Goal: Contribute content: Contribute content

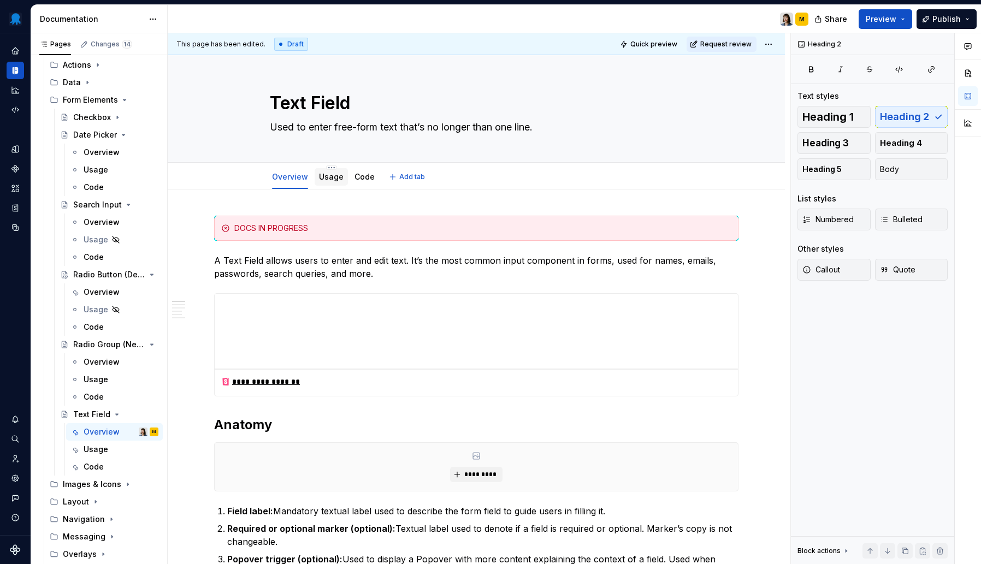
click at [332, 183] on div "Usage" at bounding box center [331, 176] width 25 height 13
click at [329, 178] on link "Usage" at bounding box center [331, 176] width 25 height 9
type textarea "*"
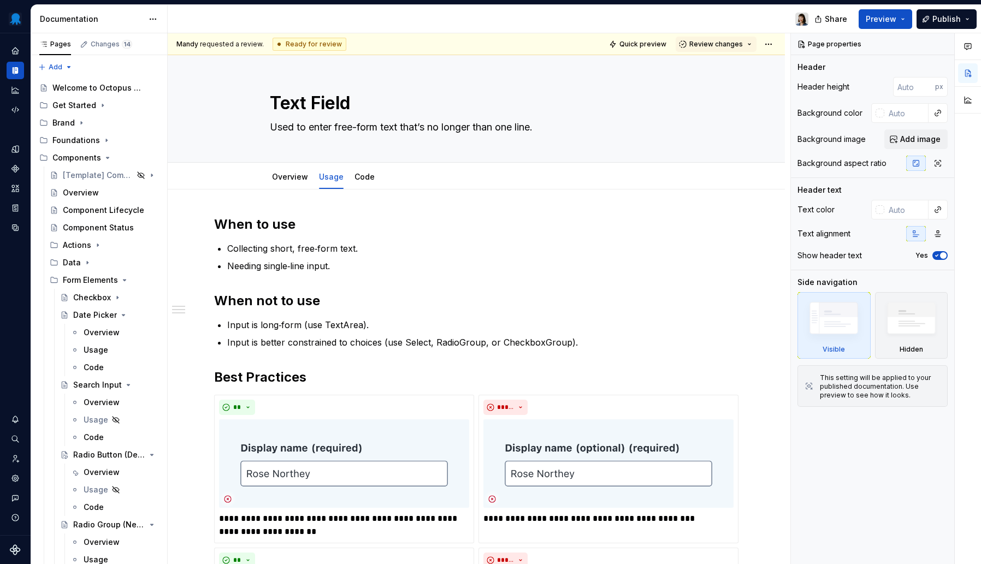
type textarea "*"
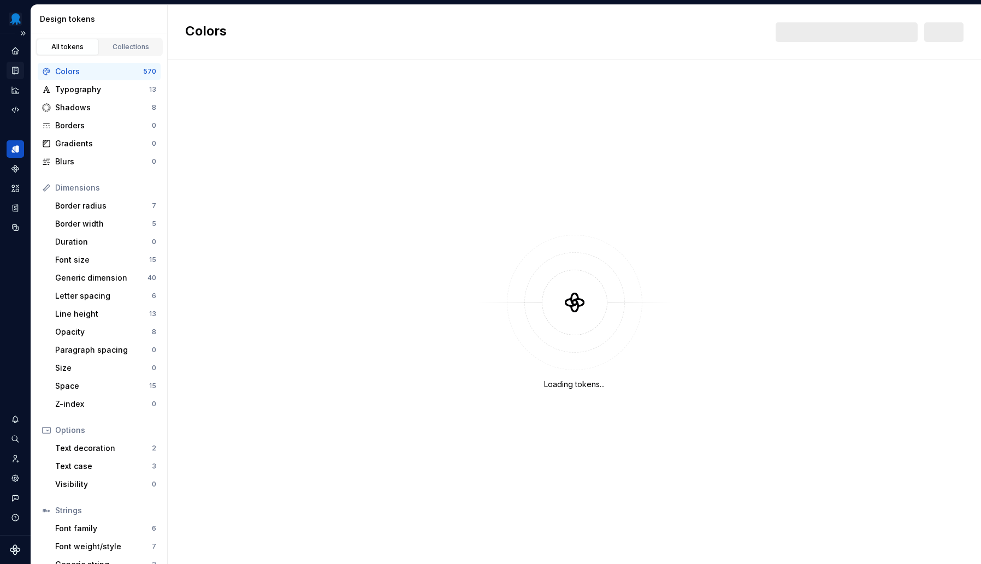
click at [12, 78] on div "Documentation" at bounding box center [15, 70] width 17 height 17
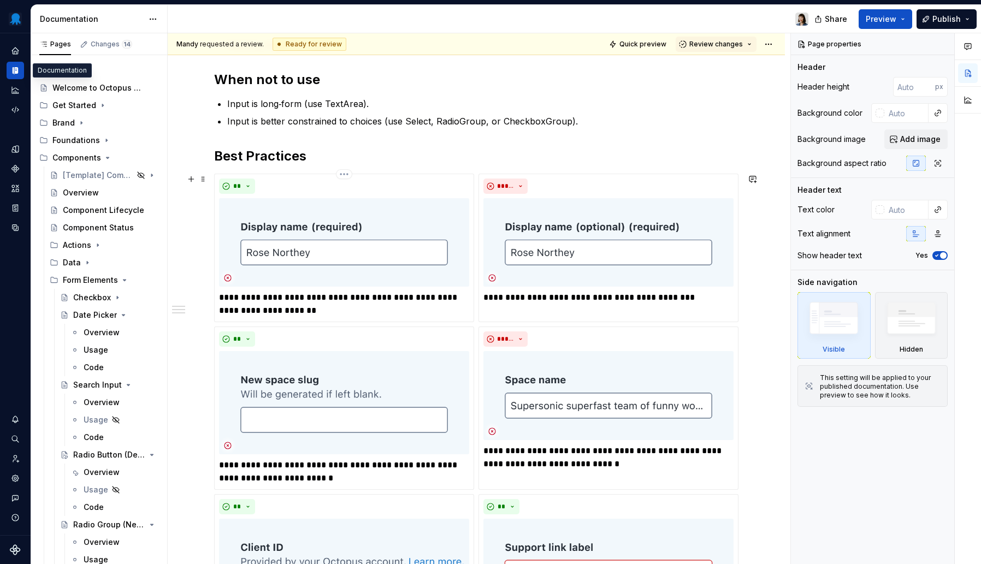
scroll to position [121, 0]
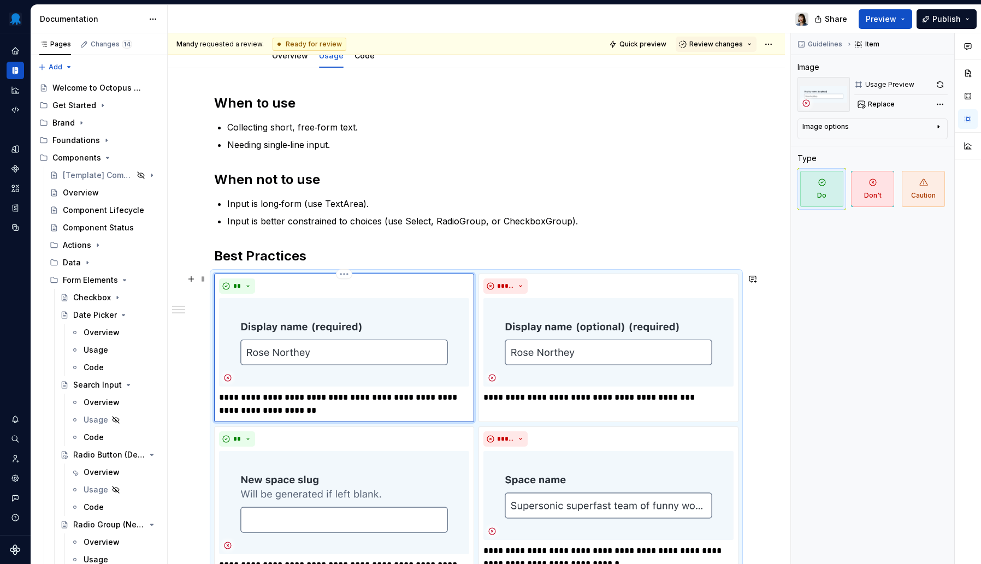
click at [331, 322] on img at bounding box center [344, 342] width 250 height 89
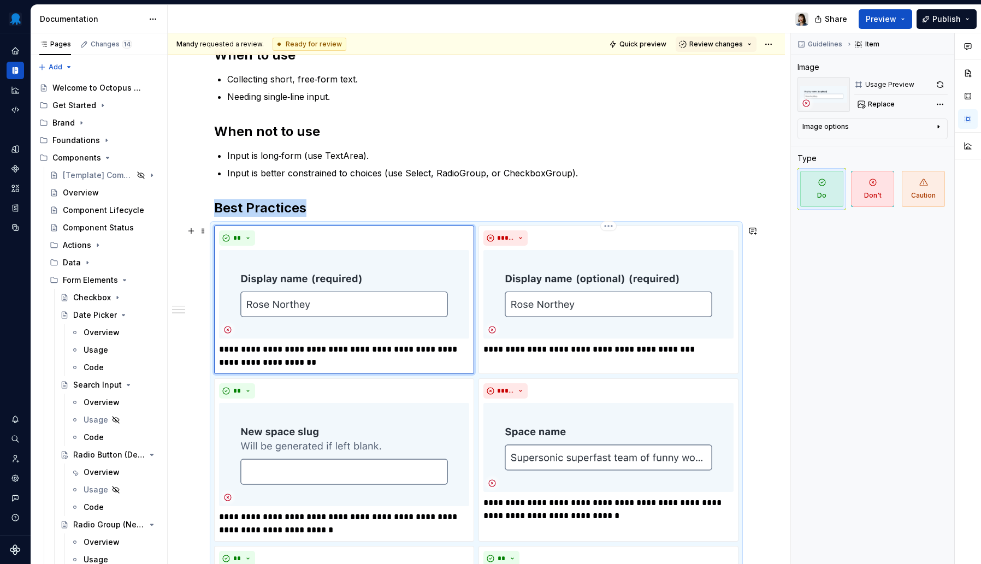
scroll to position [126, 0]
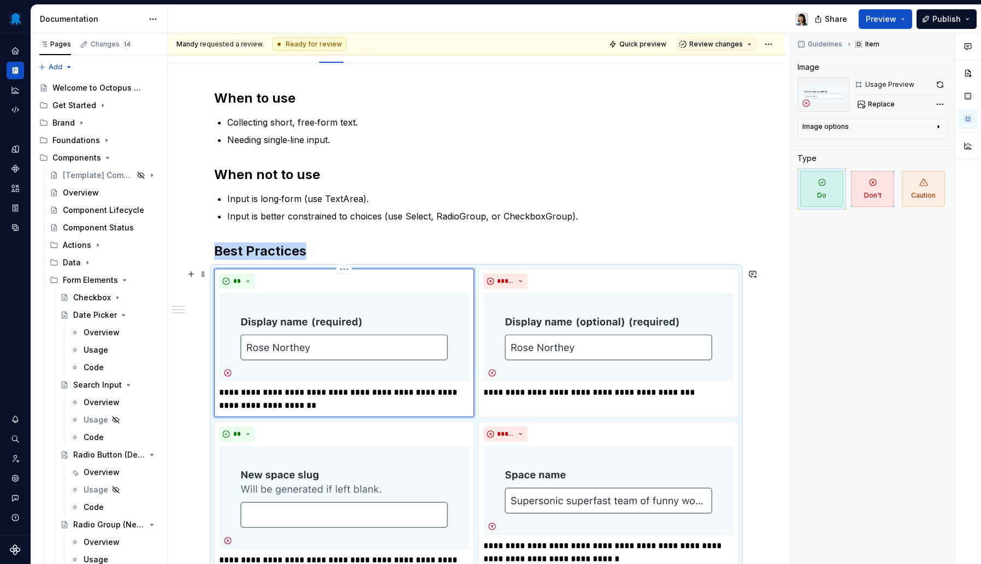
click at [326, 317] on img at bounding box center [344, 337] width 250 height 89
click at [873, 104] on span "Replace" at bounding box center [881, 104] width 27 height 9
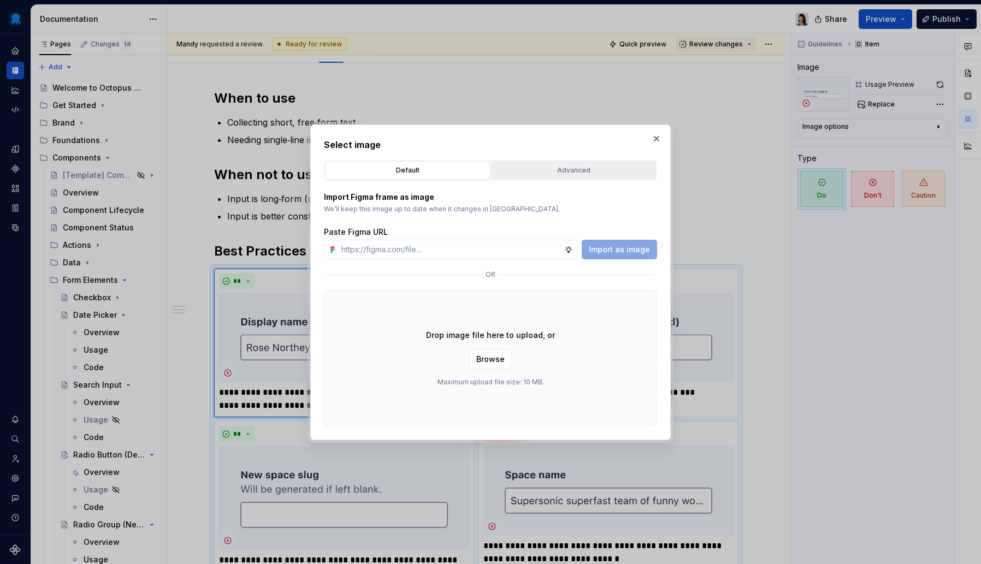
click at [539, 171] on div "Advanced" at bounding box center [573, 170] width 157 height 11
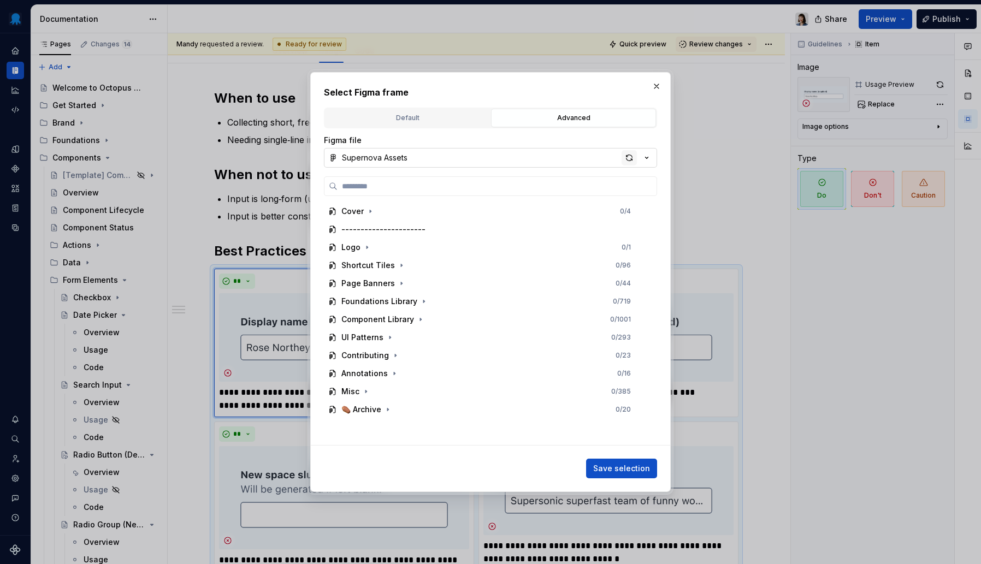
click at [634, 157] on div "button" at bounding box center [629, 157] width 15 height 15
click at [462, 190] on input "search" at bounding box center [497, 186] width 319 height 11
type textarea "*"
type input "*****"
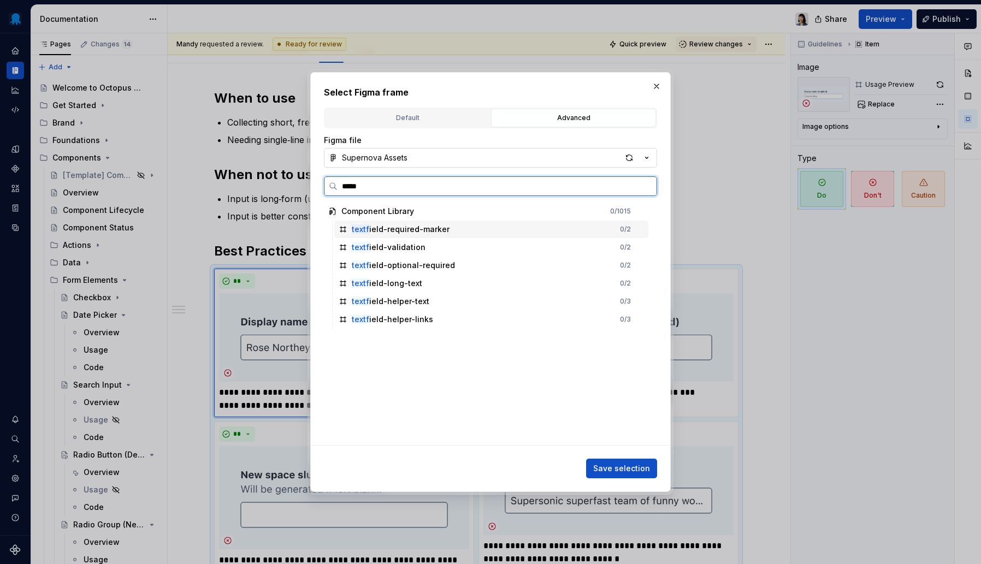
click at [420, 232] on div "textf ield-required-marker" at bounding box center [401, 229] width 98 height 11
click at [615, 466] on span "Save selection" at bounding box center [621, 468] width 57 height 11
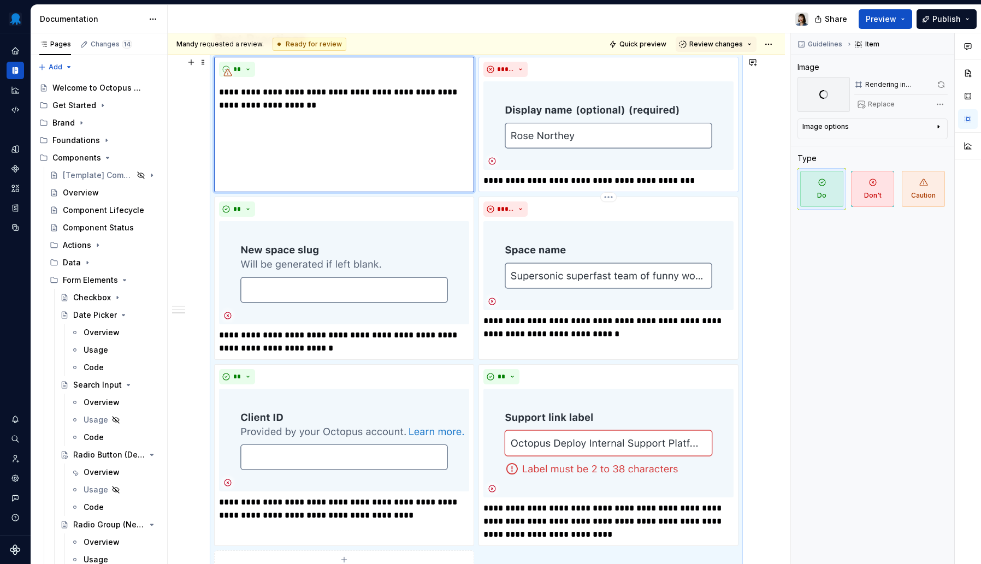
scroll to position [296, 0]
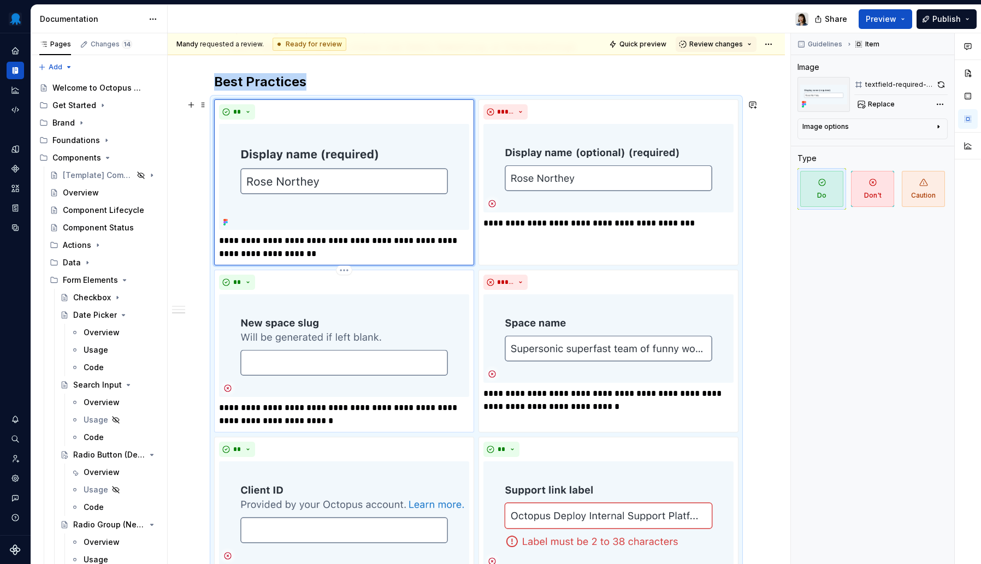
click at [392, 329] on img at bounding box center [344, 345] width 250 height 103
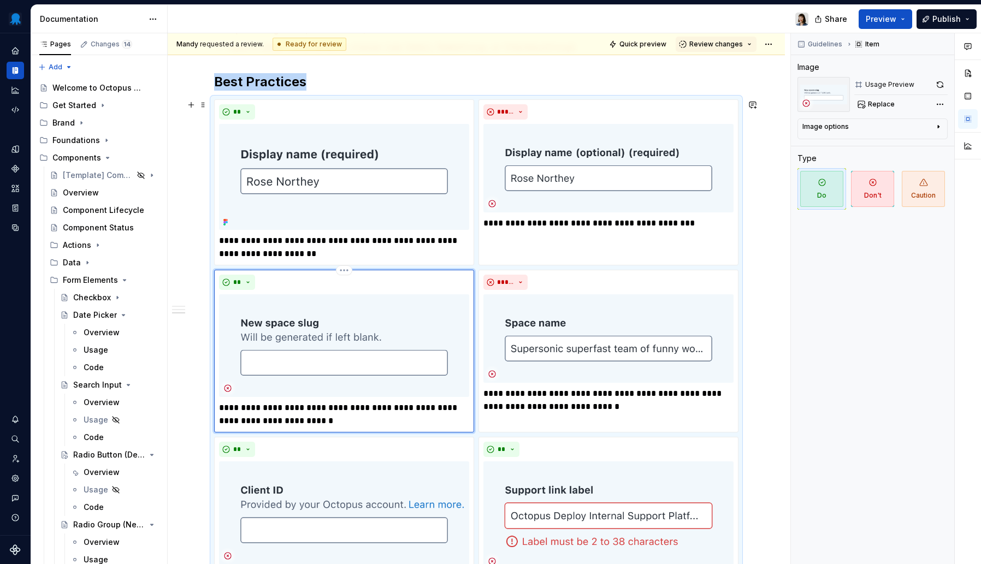
click at [376, 335] on img at bounding box center [344, 345] width 250 height 103
click at [885, 107] on span "Replace" at bounding box center [881, 104] width 27 height 9
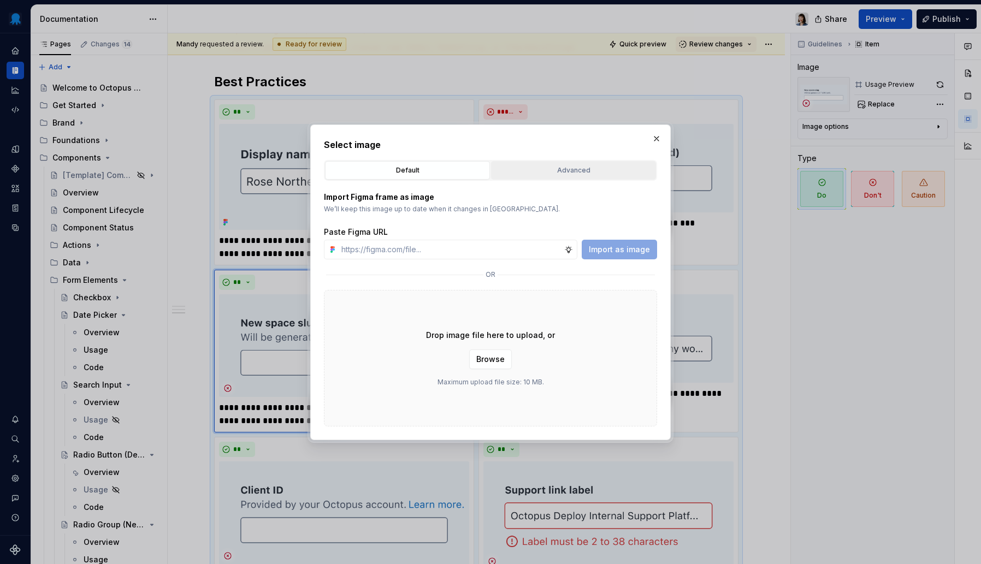
click at [537, 171] on div "Advanced" at bounding box center [573, 170] width 157 height 11
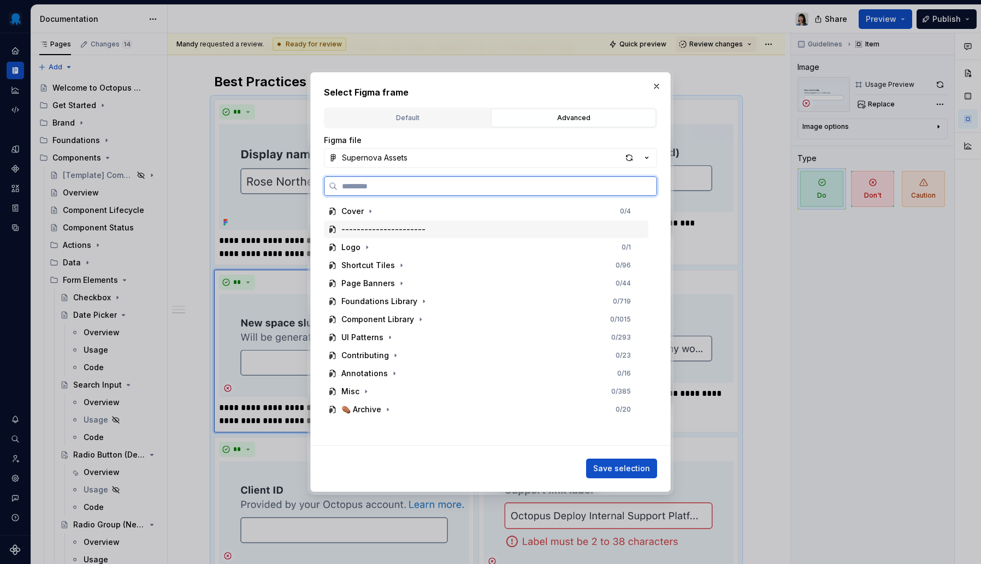
type textarea "*"
type input "******"
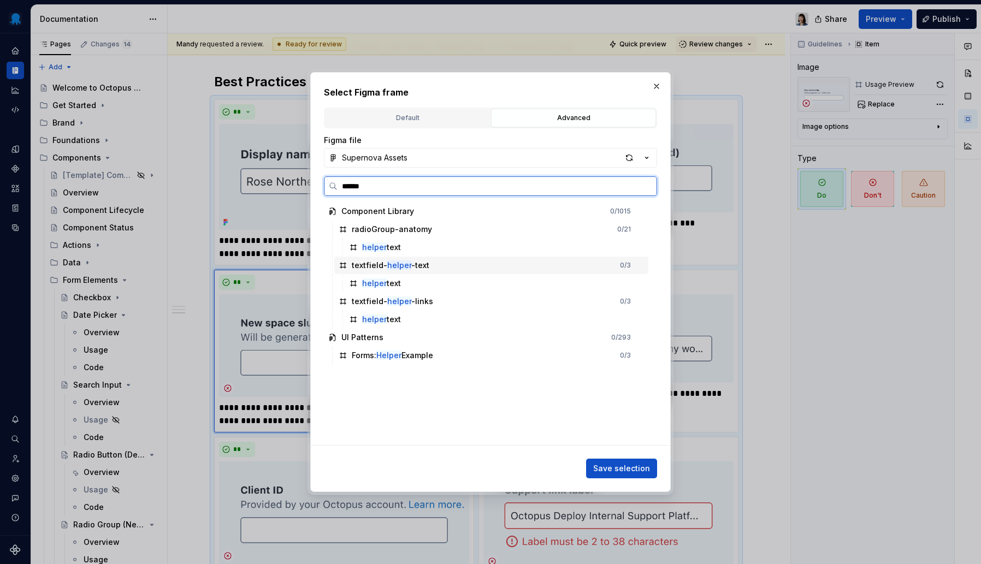
click at [370, 265] on div "textfield- helper -text" at bounding box center [391, 265] width 78 height 11
click at [634, 462] on button "Save selection" at bounding box center [621, 469] width 71 height 20
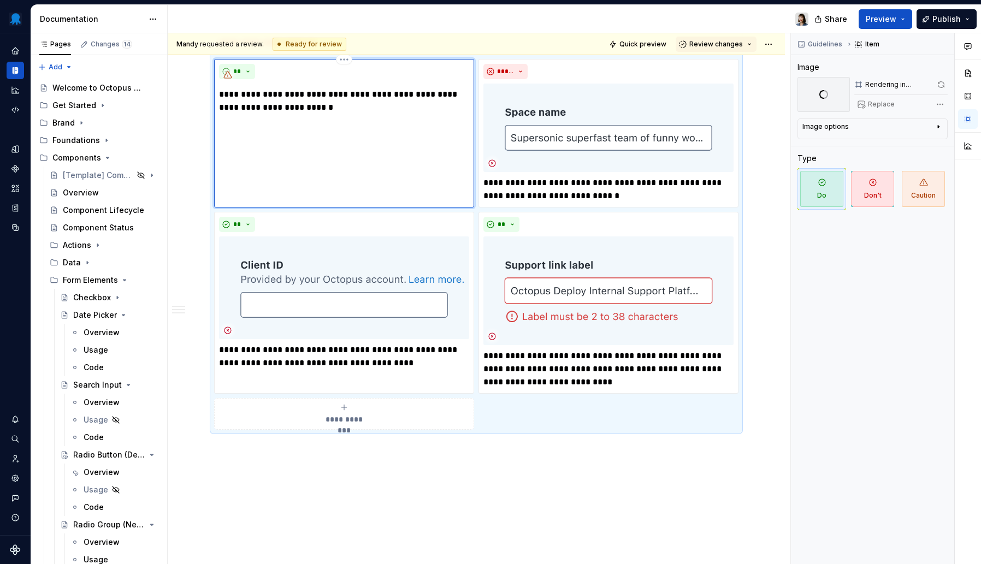
scroll to position [520, 0]
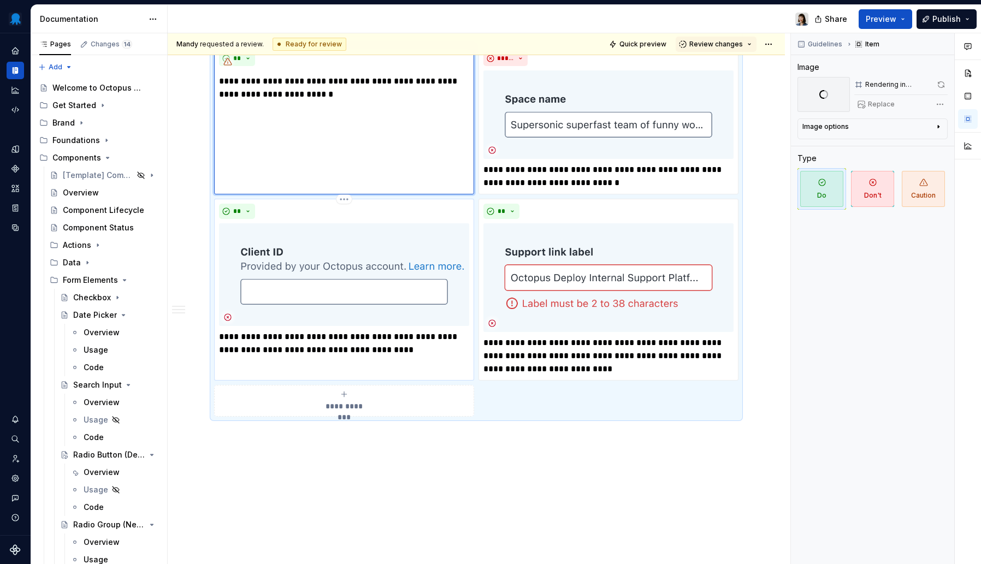
click at [358, 280] on img at bounding box center [344, 274] width 250 height 103
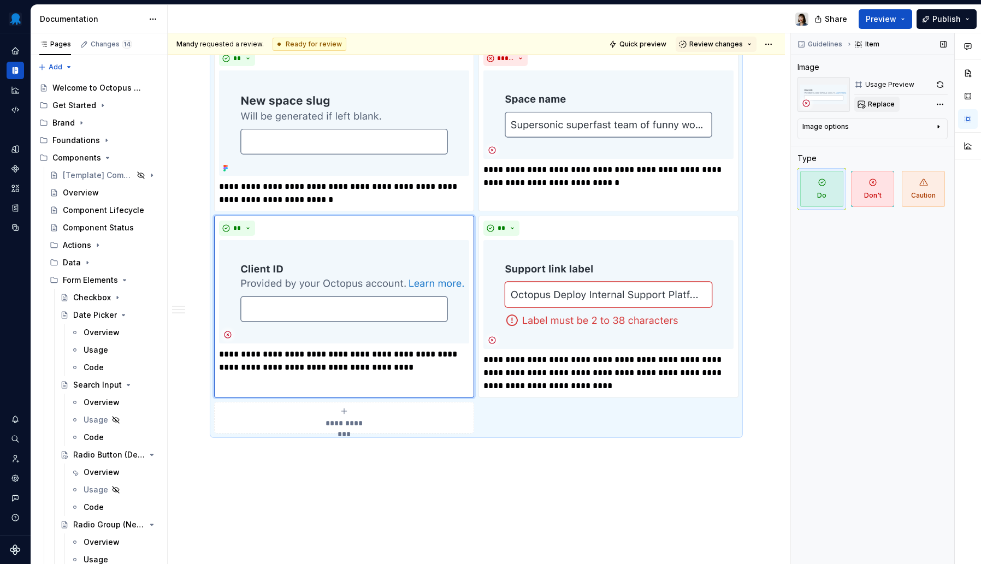
click at [883, 102] on span "Replace" at bounding box center [881, 104] width 27 height 9
type textarea "*"
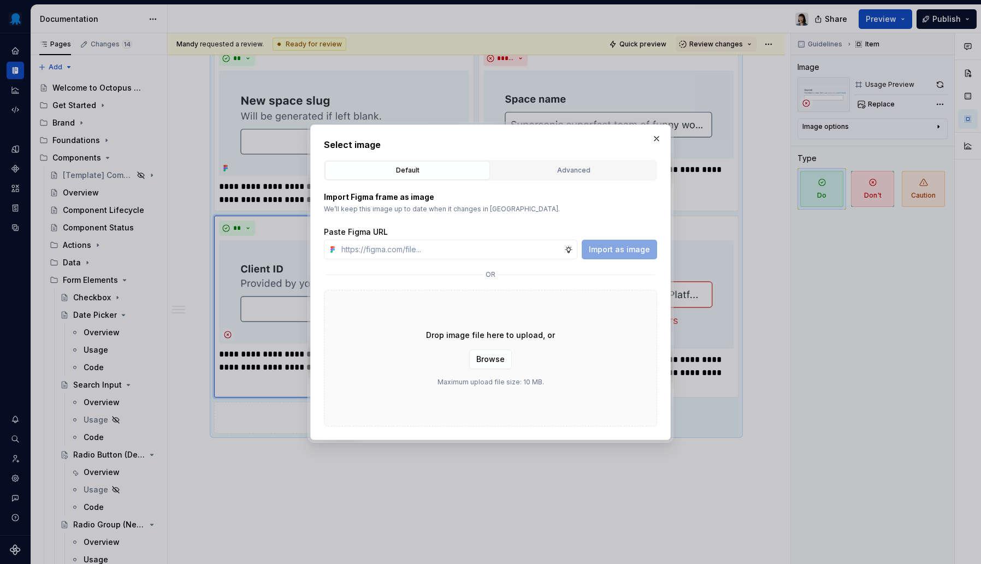
click at [535, 168] on div "Advanced" at bounding box center [573, 170] width 157 height 11
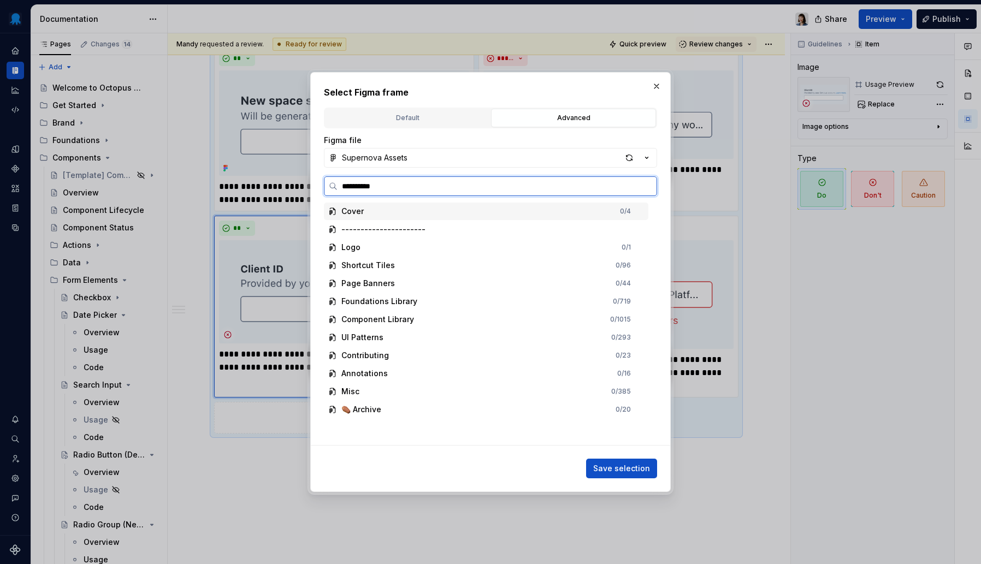
type input "**********"
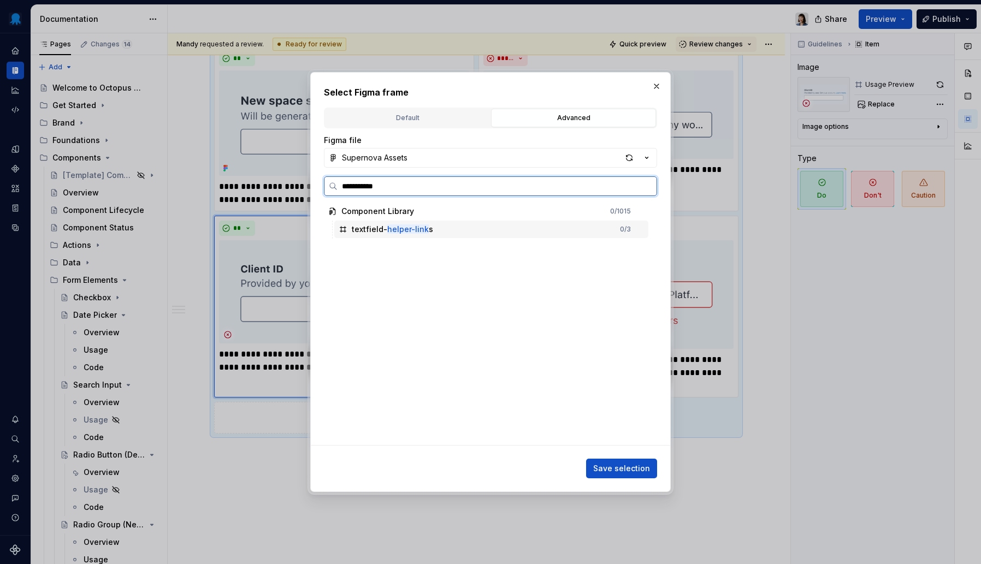
click at [474, 227] on div "textfield- helper-link s 0 / 3" at bounding box center [491, 229] width 314 height 17
click at [627, 463] on button "Save selection" at bounding box center [621, 469] width 71 height 20
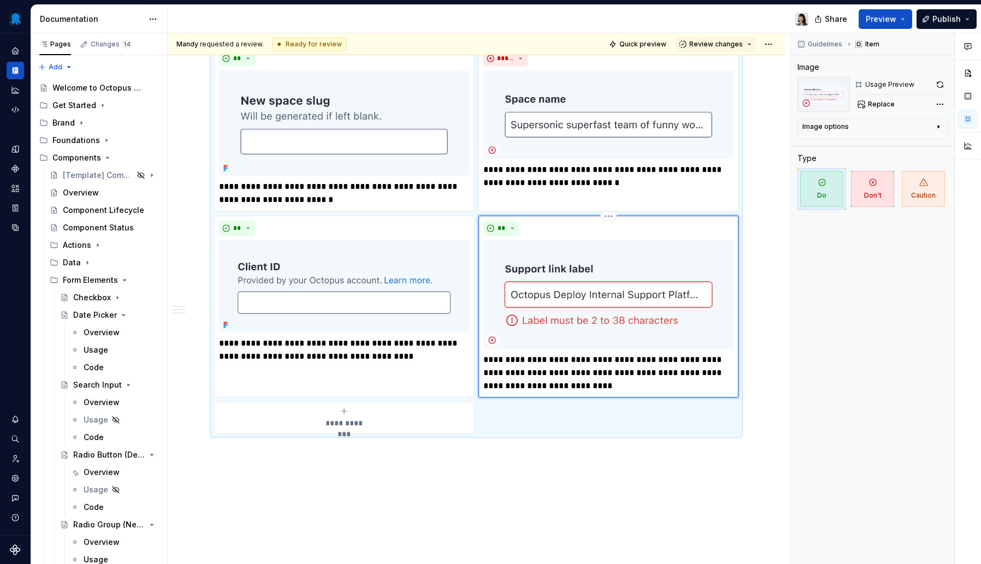
click at [532, 310] on img at bounding box center [609, 294] width 250 height 109
click at [879, 105] on span "Replace" at bounding box center [881, 104] width 27 height 9
type textarea "*"
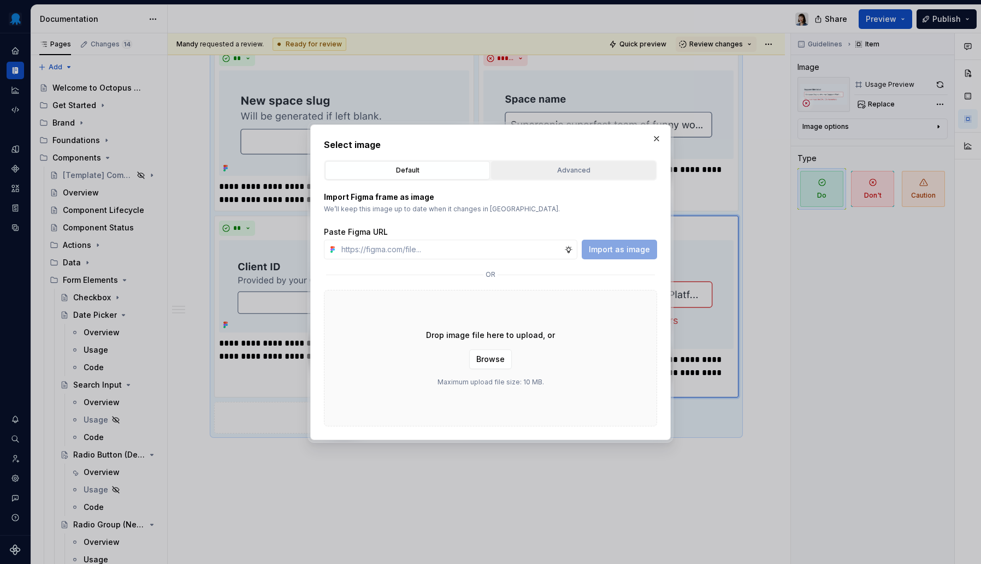
click at [554, 163] on button "Advanced" at bounding box center [573, 170] width 165 height 19
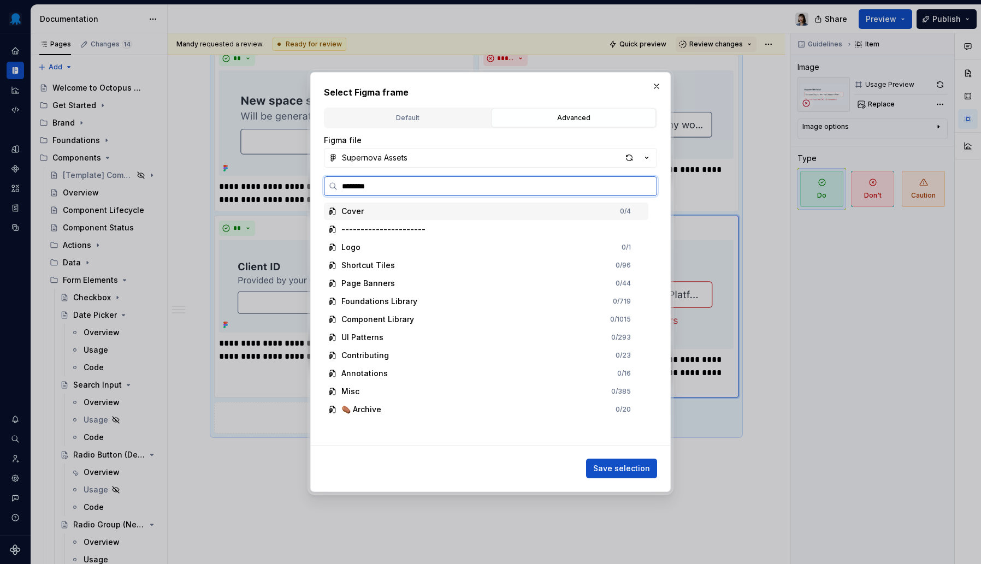
type input "*********"
type textarea "*"
type input "**********"
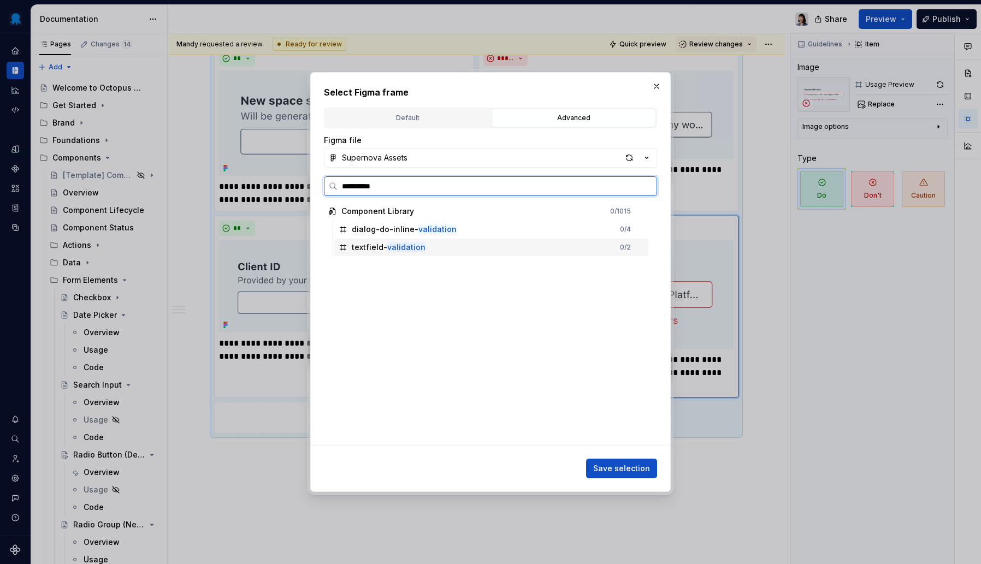
click at [400, 250] on mark "validation" at bounding box center [406, 247] width 38 height 9
click at [627, 470] on span "Save selection" at bounding box center [621, 468] width 57 height 11
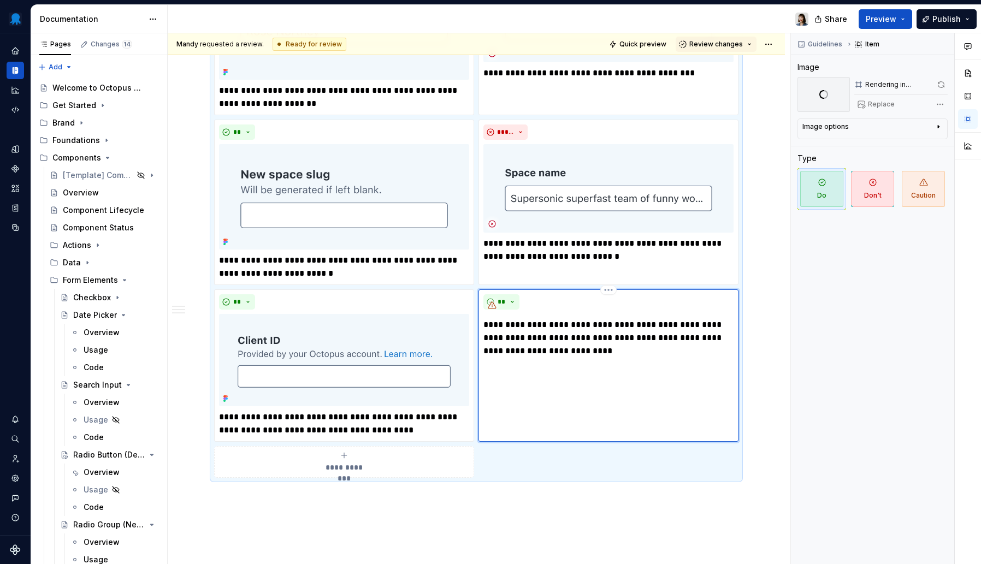
scroll to position [434, 0]
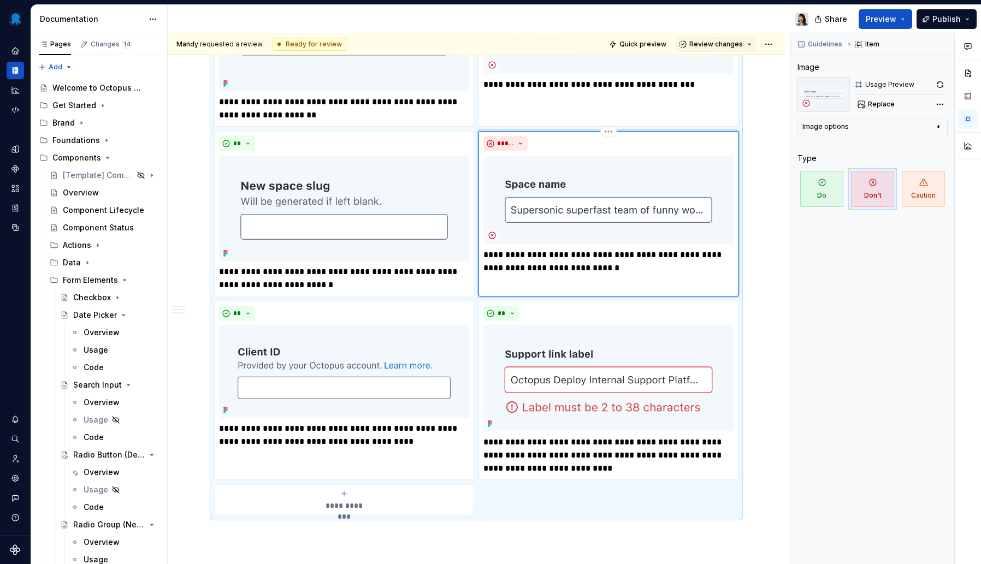
click at [609, 204] on img at bounding box center [609, 200] width 250 height 89
click at [870, 98] on button "Replace" at bounding box center [877, 104] width 45 height 15
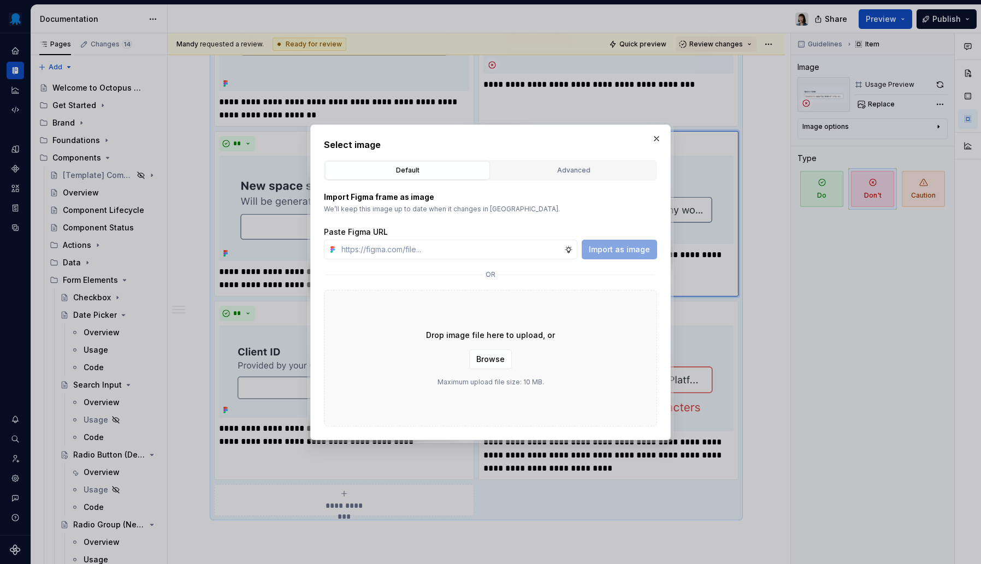
click at [537, 170] on div "Advanced" at bounding box center [573, 170] width 157 height 11
type textarea "*"
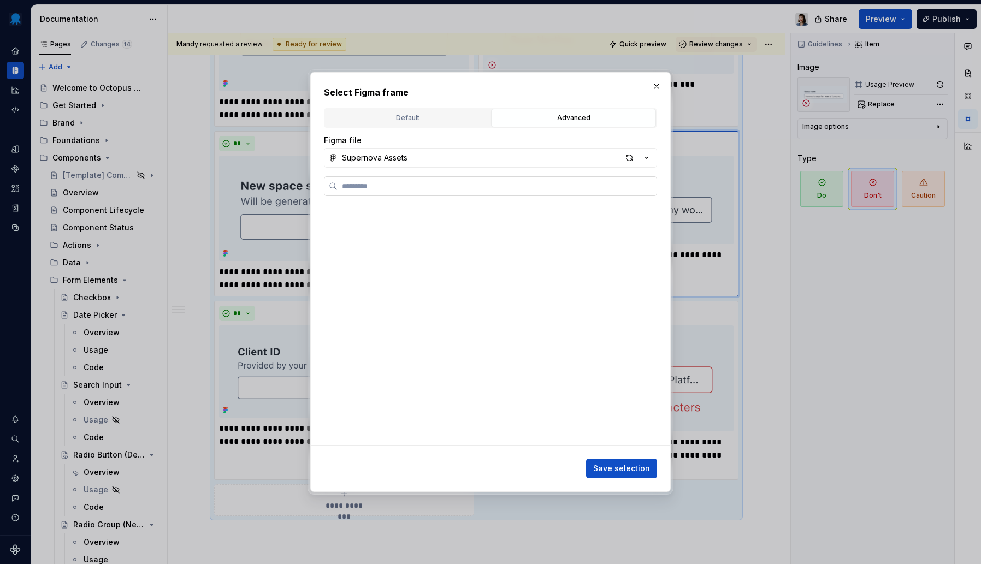
type textarea "*"
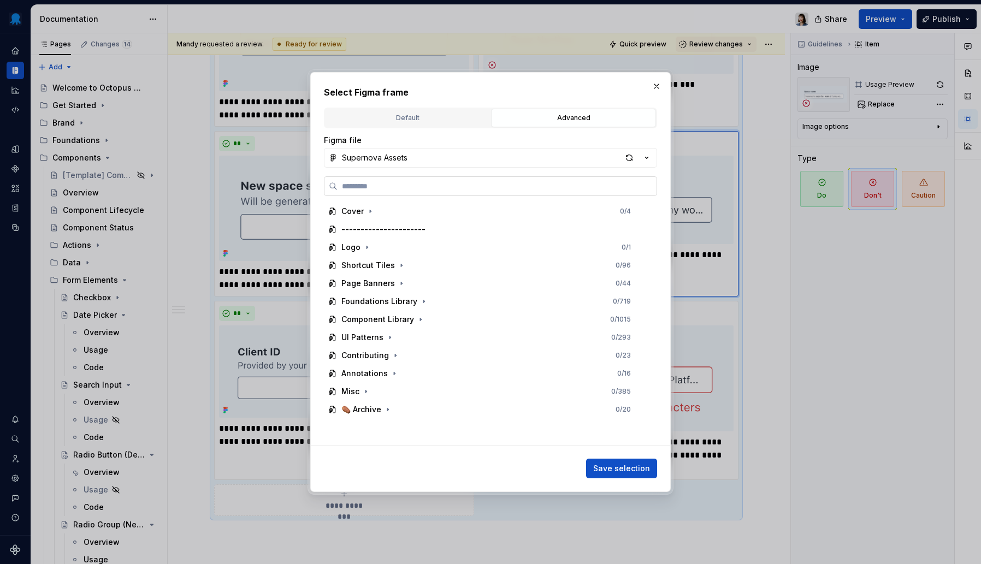
click at [532, 180] on label at bounding box center [490, 186] width 333 height 20
click at [532, 181] on input "search" at bounding box center [497, 186] width 319 height 11
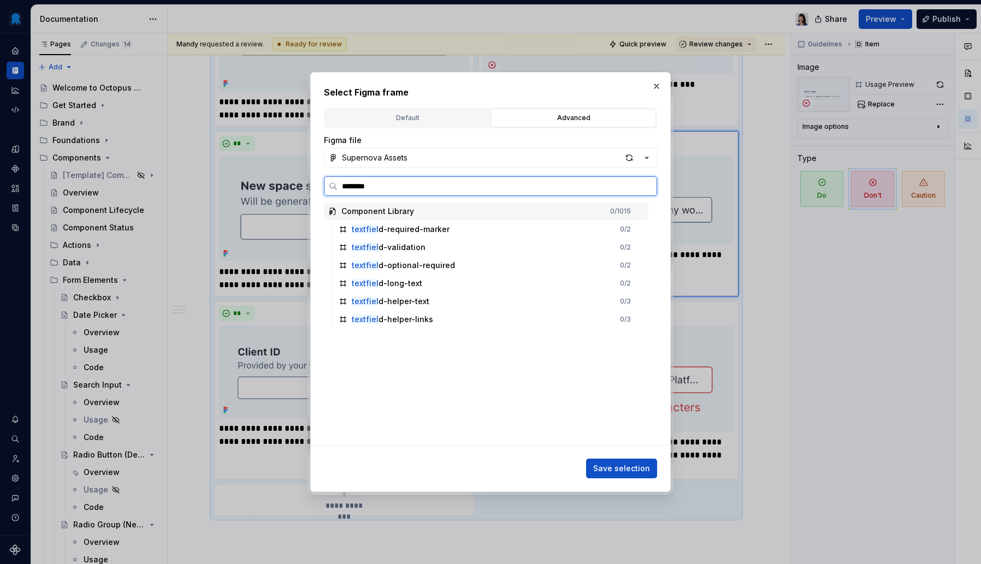
type input "*********"
click at [440, 286] on div "textfield -long-text 0 / 2" at bounding box center [491, 283] width 314 height 17
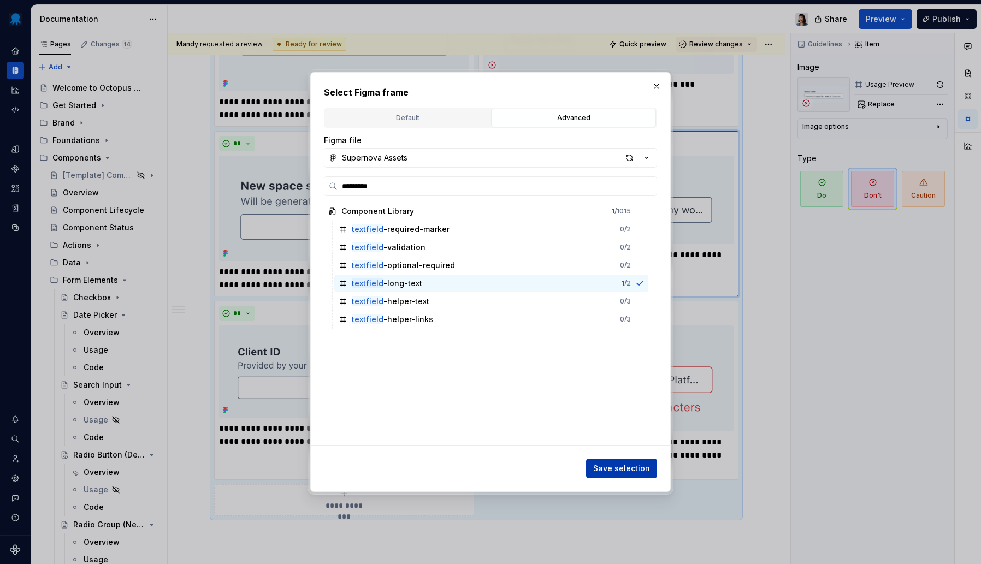
click at [627, 472] on span "Save selection" at bounding box center [621, 468] width 57 height 11
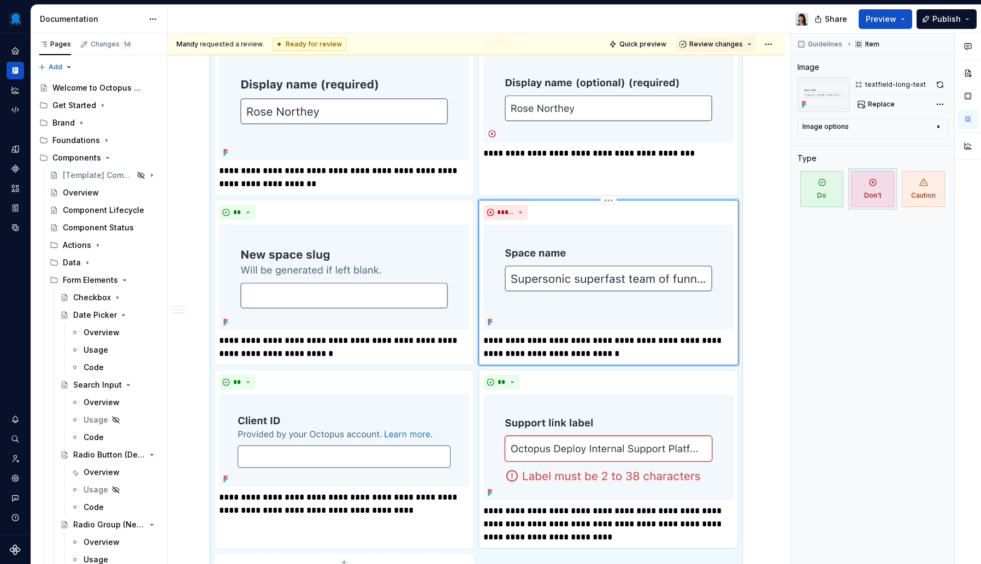
scroll to position [267, 0]
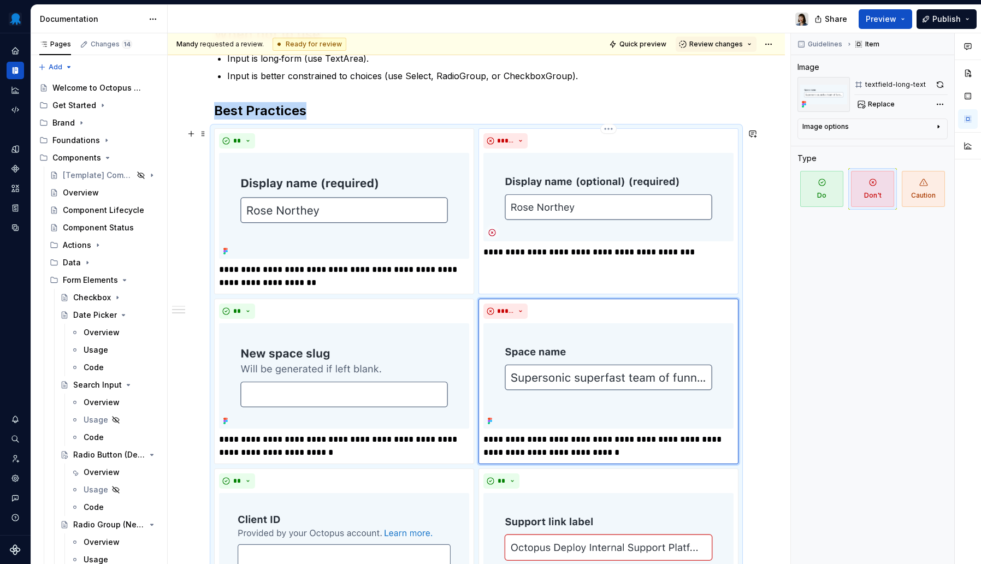
click at [613, 204] on img at bounding box center [609, 197] width 250 height 89
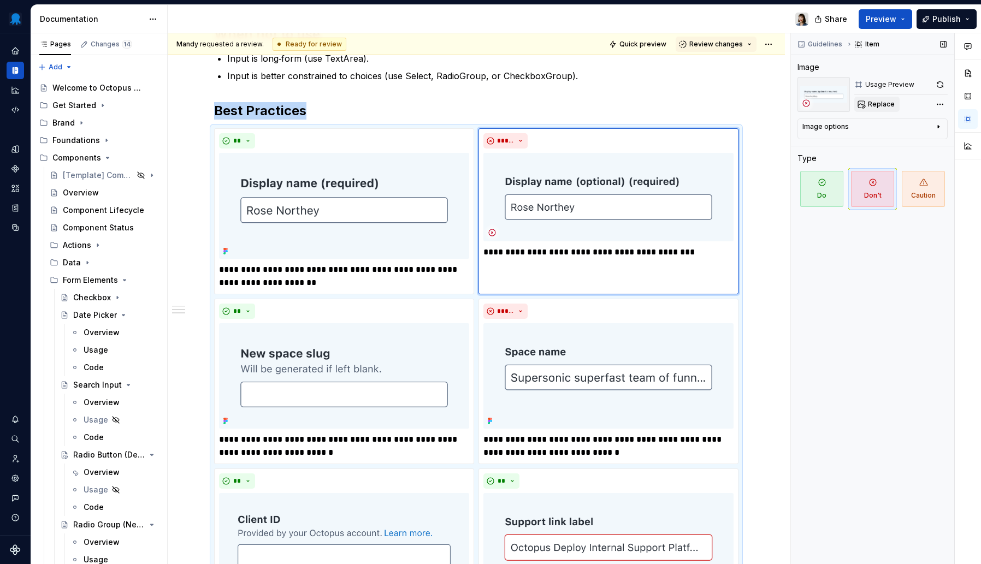
click at [888, 105] on span "Replace" at bounding box center [881, 104] width 27 height 9
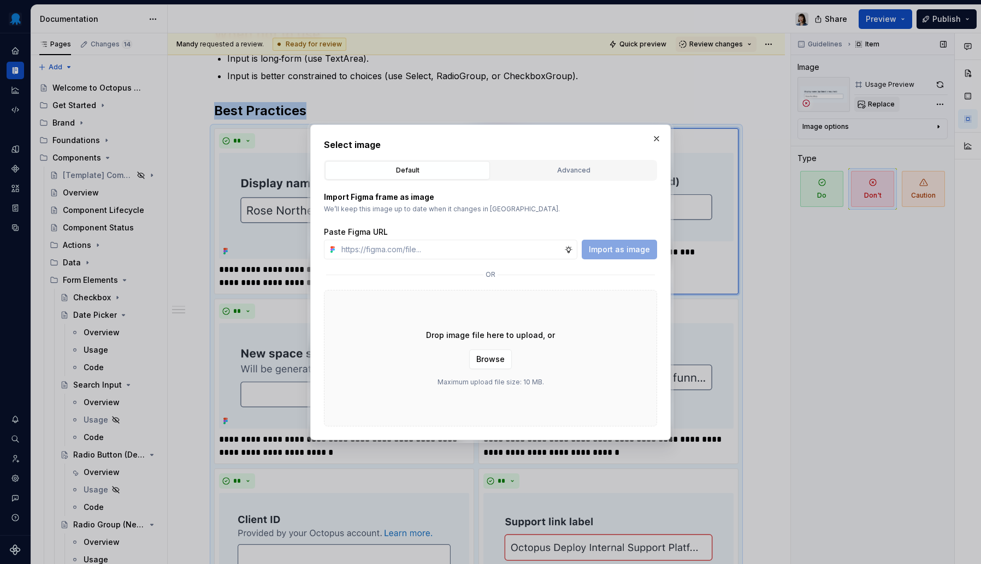
type textarea "*"
click at [534, 166] on div "Advanced" at bounding box center [573, 170] width 157 height 11
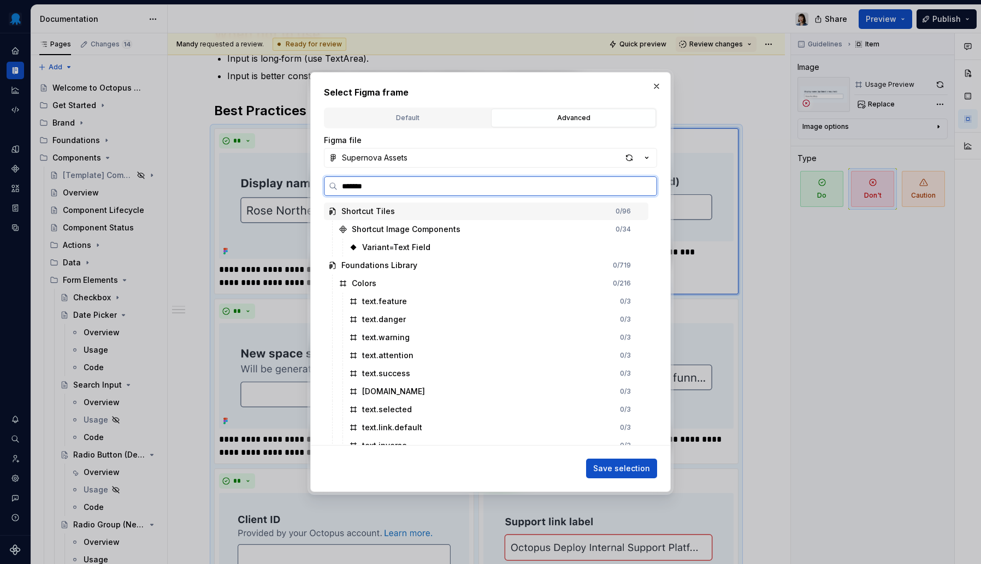
type input "********"
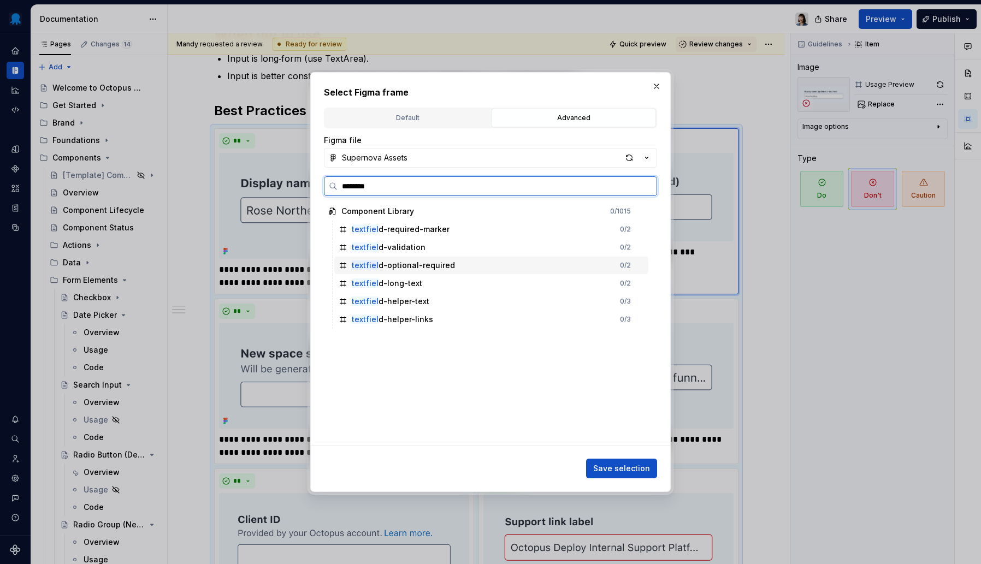
click at [472, 263] on div "textfiel d-optional-required 0 / 2" at bounding box center [491, 265] width 314 height 17
click at [627, 464] on span "Save selection" at bounding box center [621, 468] width 57 height 11
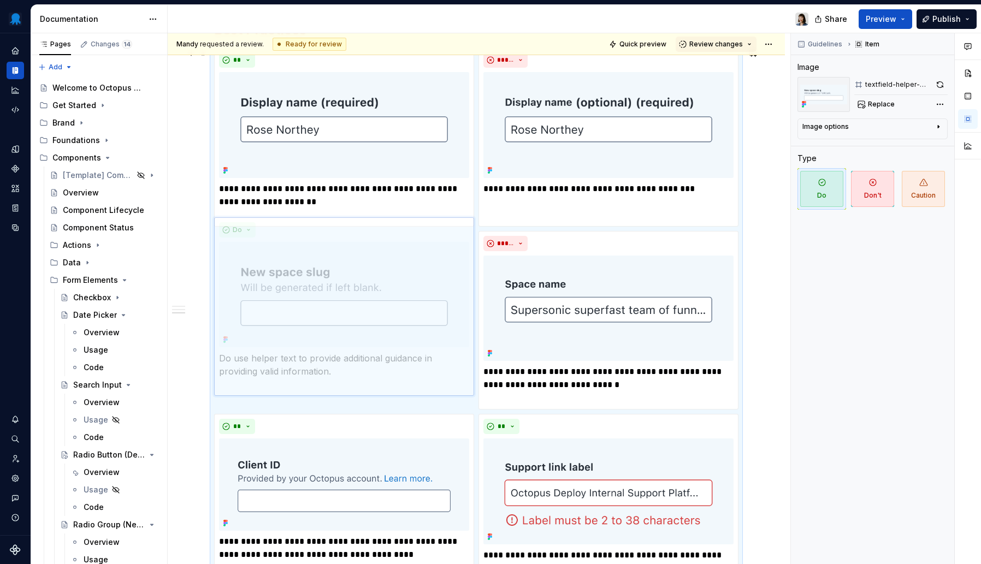
scroll to position [361, 0]
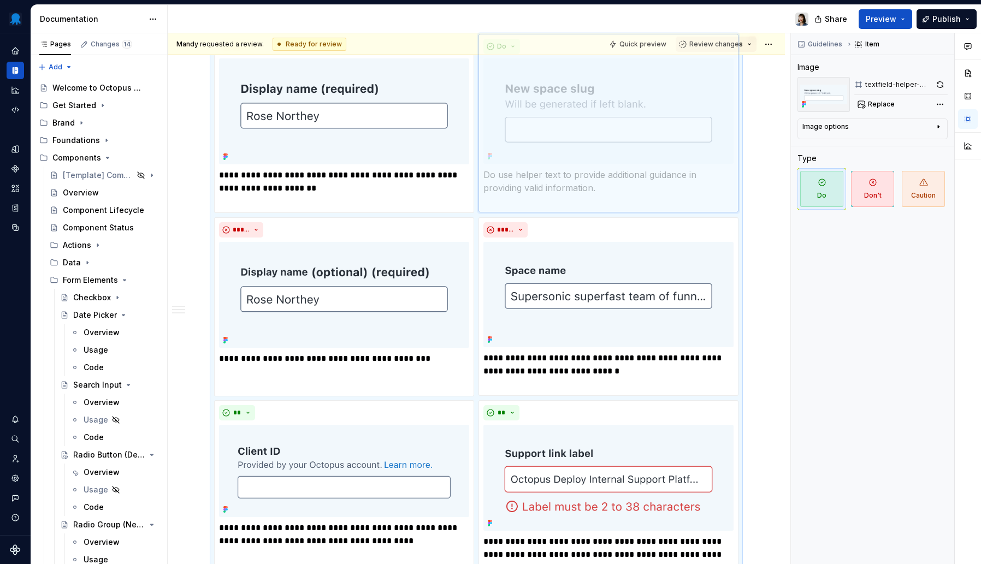
drag, startPoint x: 361, startPoint y: 289, endPoint x: 607, endPoint y: 145, distance: 285.5
click at [607, 145] on body "Octopus Design System Design system data Documentation Share Preview Publish Pa…" at bounding box center [490, 282] width 981 height 564
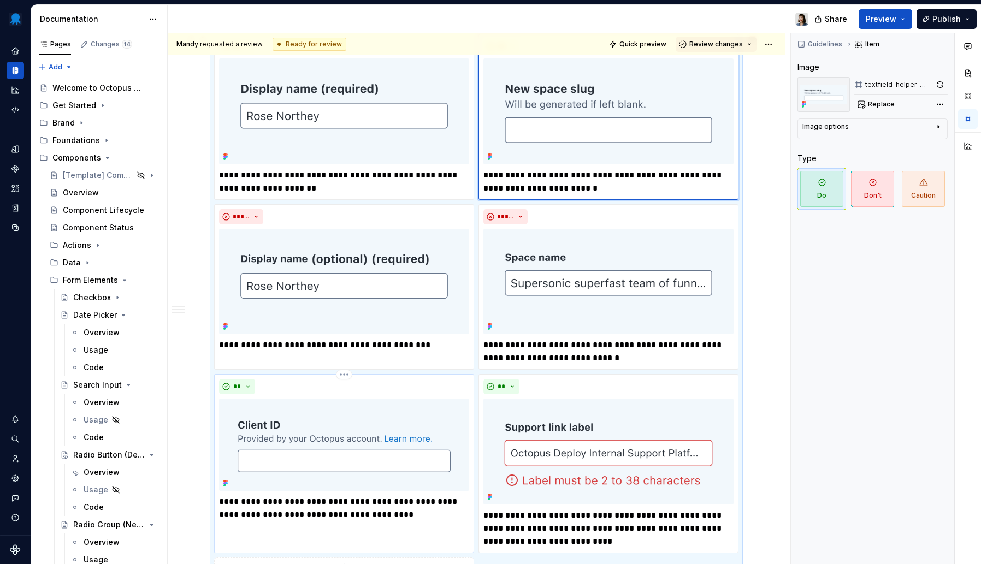
scroll to position [387, 0]
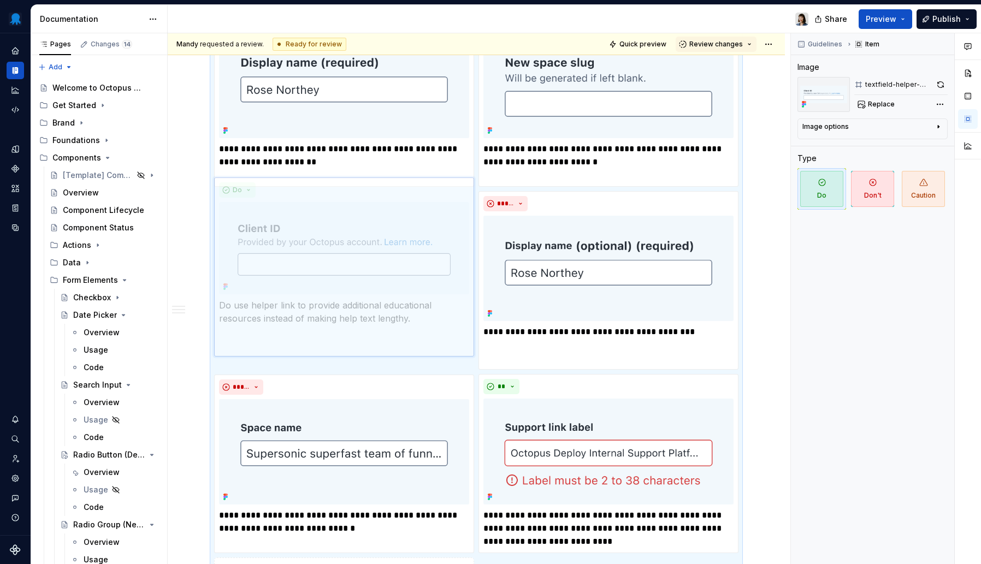
drag, startPoint x: 308, startPoint y: 428, endPoint x: 372, endPoint y: 316, distance: 128.5
click at [326, 251] on body "Octopus Design System Design system data Documentation Share Preview Publish Pa…" at bounding box center [490, 282] width 981 height 564
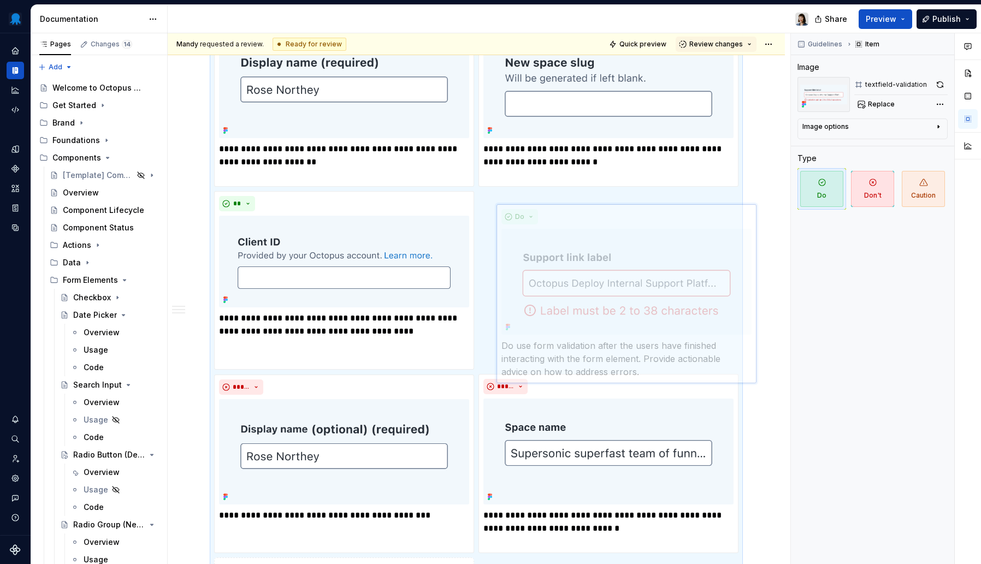
scroll to position [427, 0]
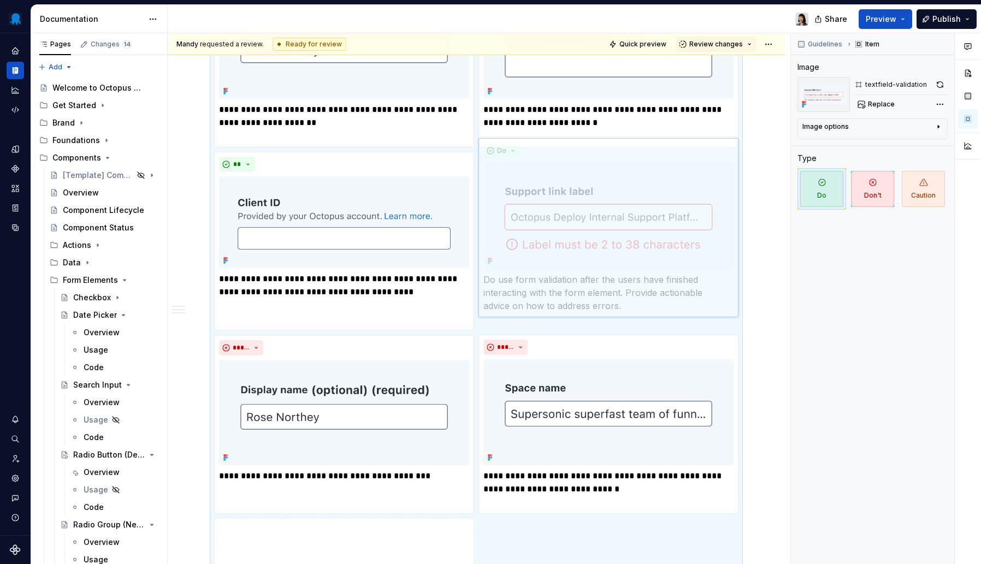
drag, startPoint x: 570, startPoint y: 437, endPoint x: 578, endPoint y: 237, distance: 200.1
click at [578, 237] on body "Octopus Design System Design system data Documentation Share Preview Publish Pa…" at bounding box center [490, 282] width 981 height 564
type textarea "*"
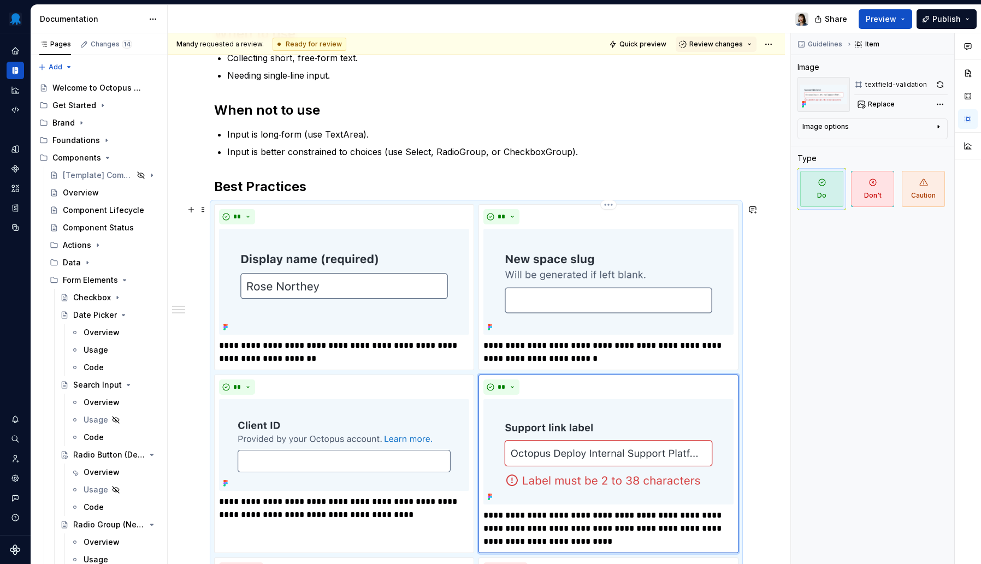
scroll to position [208, 0]
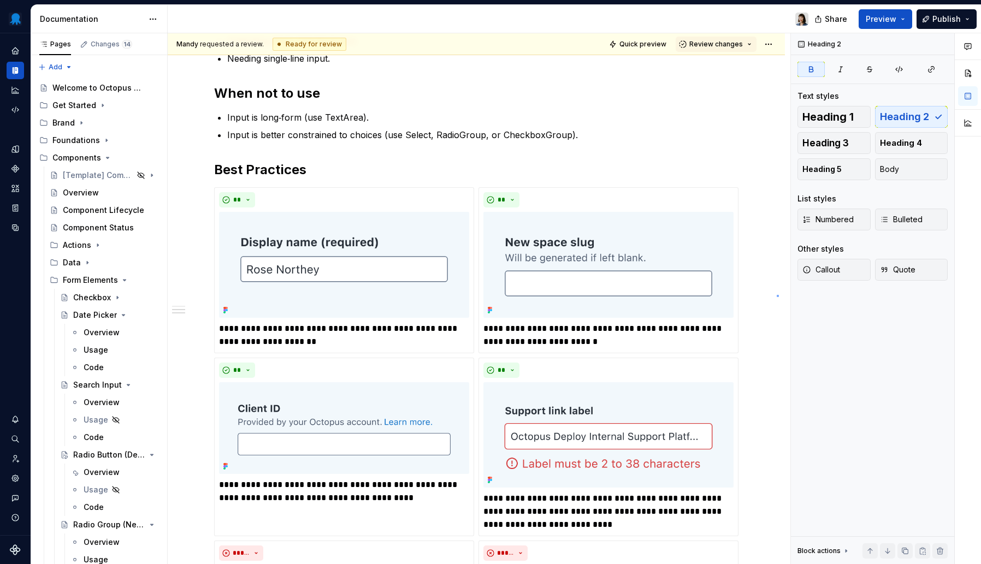
click at [777, 295] on div "**********" at bounding box center [479, 299] width 623 height 532
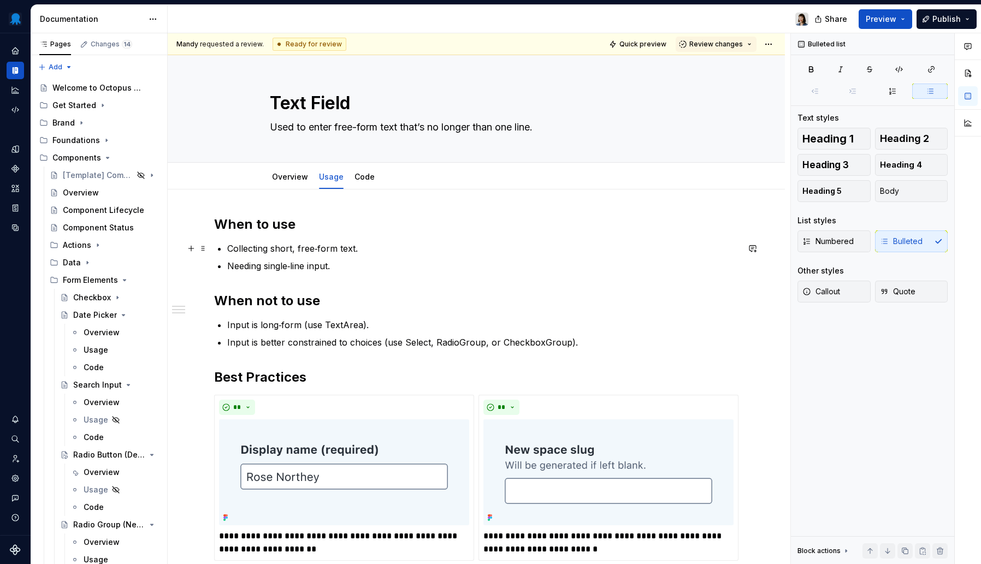
click at [378, 252] on p "Collecting short, free‑form text." at bounding box center [482, 248] width 511 height 13
click at [228, 248] on p "Collecting short, free‑form text." at bounding box center [482, 248] width 511 height 13
click at [373, 249] on p "Collecting short, free‑form text." at bounding box center [482, 248] width 511 height 13
click at [237, 265] on p "Needing single‑line input." at bounding box center [482, 266] width 511 height 13
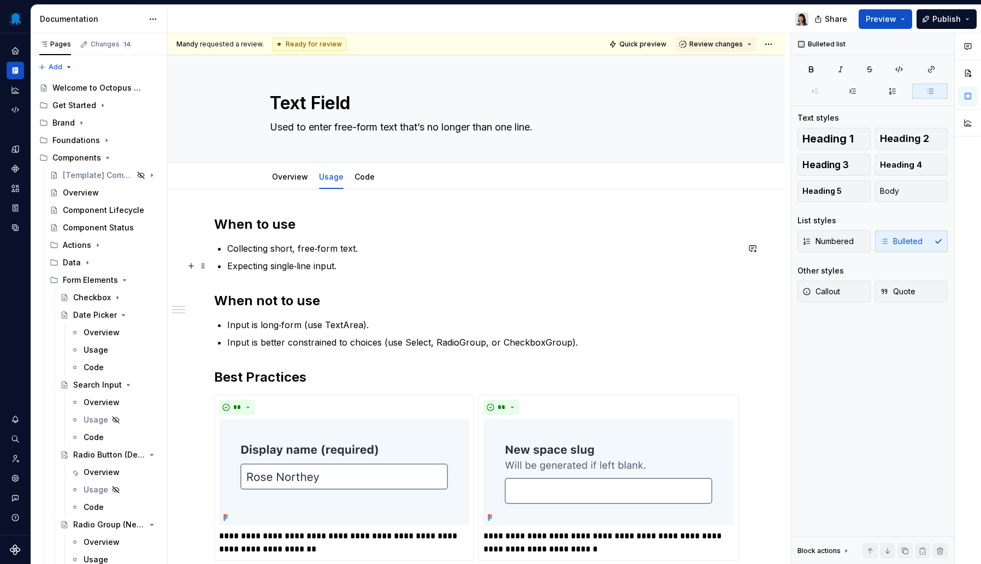
click at [313, 266] on p "Expecting single‑line input." at bounding box center [482, 266] width 511 height 13
click at [392, 267] on p "Expecting single‑line length input." at bounding box center [482, 266] width 511 height 13
click at [292, 325] on p "Input is long‑form (use TextArea)." at bounding box center [482, 325] width 511 height 13
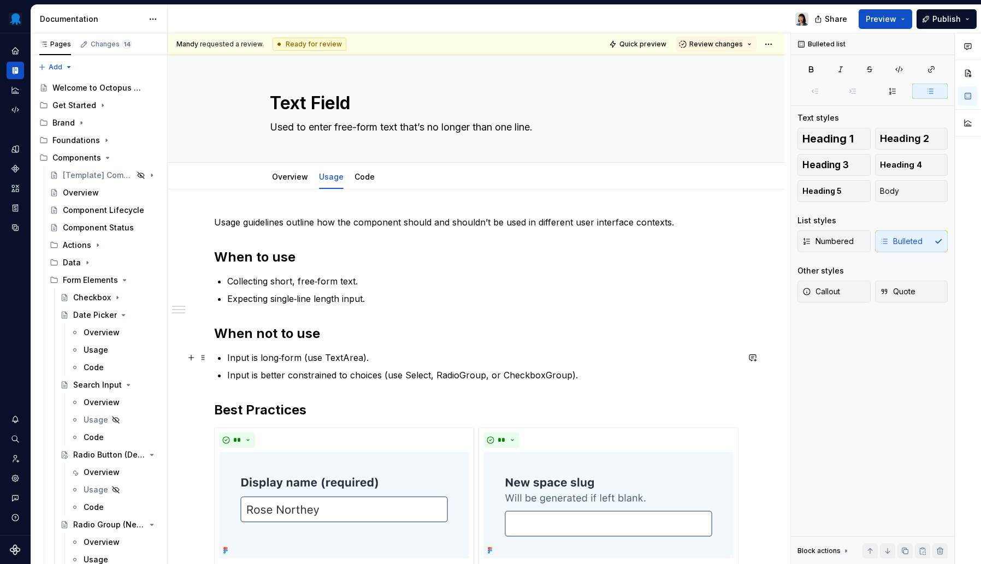
click at [377, 354] on p "Input is long‑form (use TextArea)." at bounding box center [482, 357] width 511 height 13
click at [276, 352] on p "Input is long‑form (use TextArea)." at bounding box center [482, 357] width 511 height 13
drag, startPoint x: 257, startPoint y: 358, endPoint x: 220, endPoint y: 355, distance: 37.8
click at [227, 355] on li "Input is long‑form (use TextArea)." at bounding box center [482, 357] width 511 height 13
click at [413, 357] on p "When expected user input is long‑form (use TextArea)." at bounding box center [482, 357] width 511 height 13
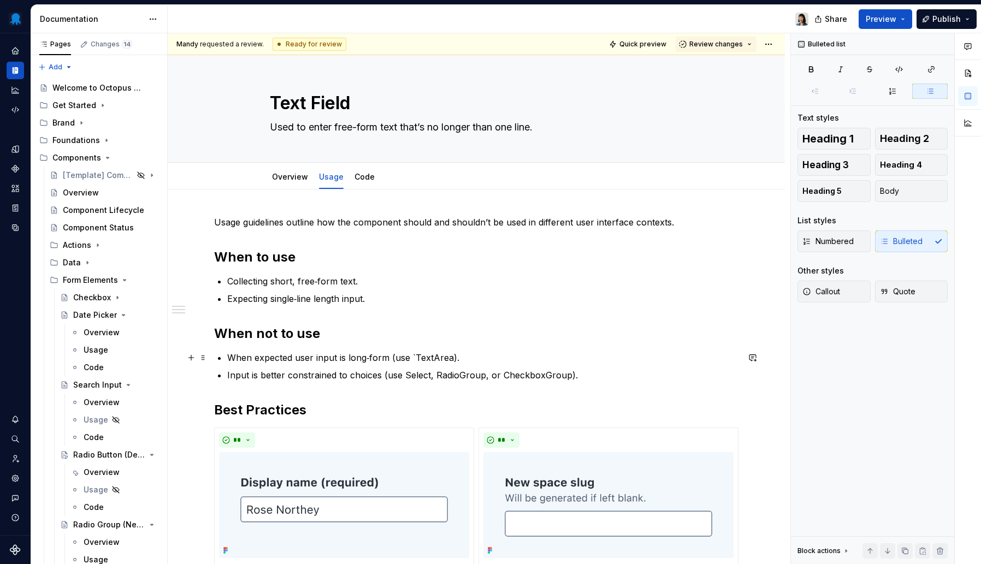
click at [450, 358] on p "When expected user input is long‑form (use `TextArea)." at bounding box center [482, 357] width 511 height 13
click at [275, 373] on p "Input is better constrained to choices (use Select, RadioGroup, or CheckboxGrou…" at bounding box center [482, 375] width 511 height 13
click at [317, 375] on p "Input is better constrained to choices (use Select, RadioGroup, or CheckboxGrou…" at bounding box center [482, 375] width 511 height 13
click at [386, 283] on p "Collecting short, free‑form text." at bounding box center [482, 281] width 511 height 13
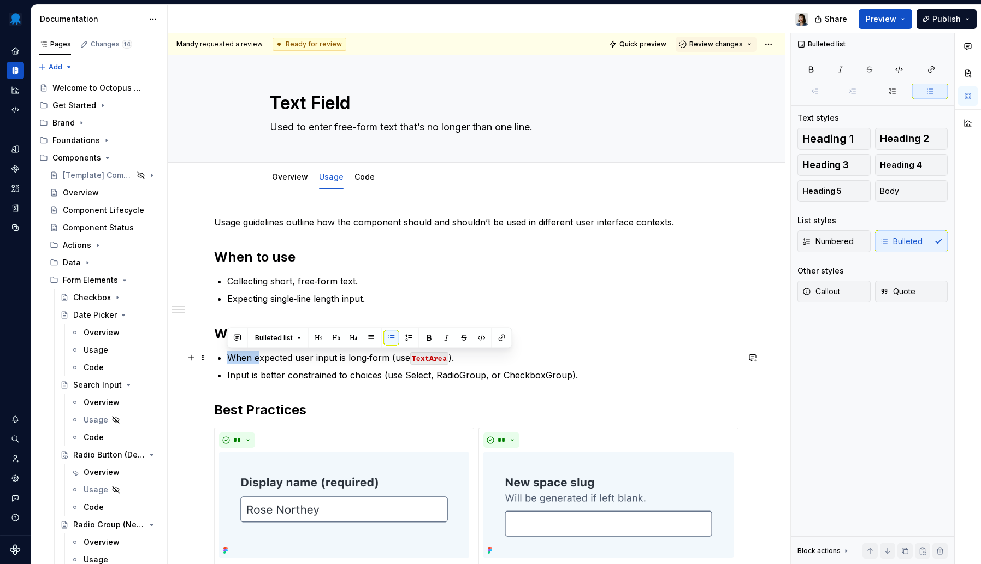
drag, startPoint x: 258, startPoint y: 357, endPoint x: 222, endPoint y: 358, distance: 36.6
click at [227, 358] on li "When expected user input is long‑form (use TextArea )." at bounding box center [482, 357] width 511 height 13
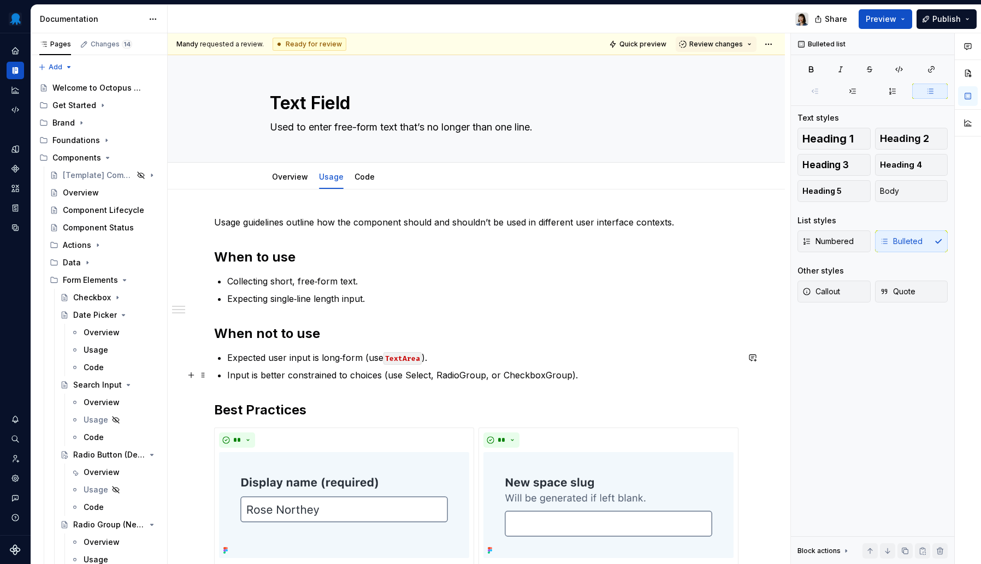
click at [325, 368] on ul "Expected user input is long‑form (use TextArea ). Input is better constrained t…" at bounding box center [482, 366] width 511 height 31
type textarea "*"
click at [387, 380] on p "User input is better constrained to choices (use Select, RadioGroup, or Checkbo…" at bounding box center [482, 375] width 511 height 13
drag, startPoint x: 403, startPoint y: 373, endPoint x: 272, endPoint y: 378, distance: 131.2
click at [272, 378] on p "User input is better constrained to choices (use Select, RadioGroup, or Checkbo…" at bounding box center [482, 375] width 511 height 13
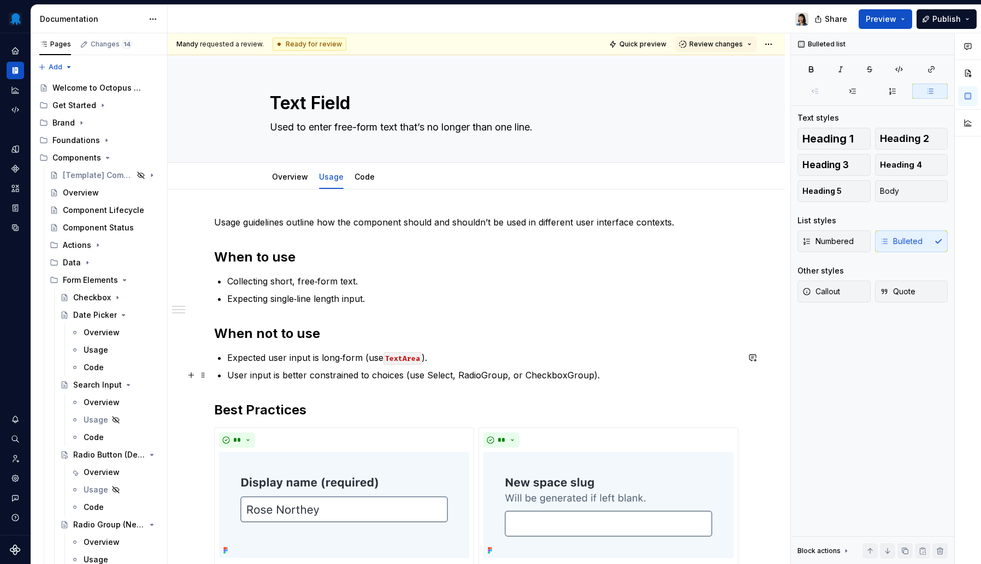
click at [437, 374] on p "User input is better constrained to choices (use Select, RadioGroup, or Checkbo…" at bounding box center [482, 375] width 511 height 13
click at [674, 357] on button "button" at bounding box center [680, 355] width 15 height 15
click at [702, 356] on button "button" at bounding box center [700, 355] width 15 height 15
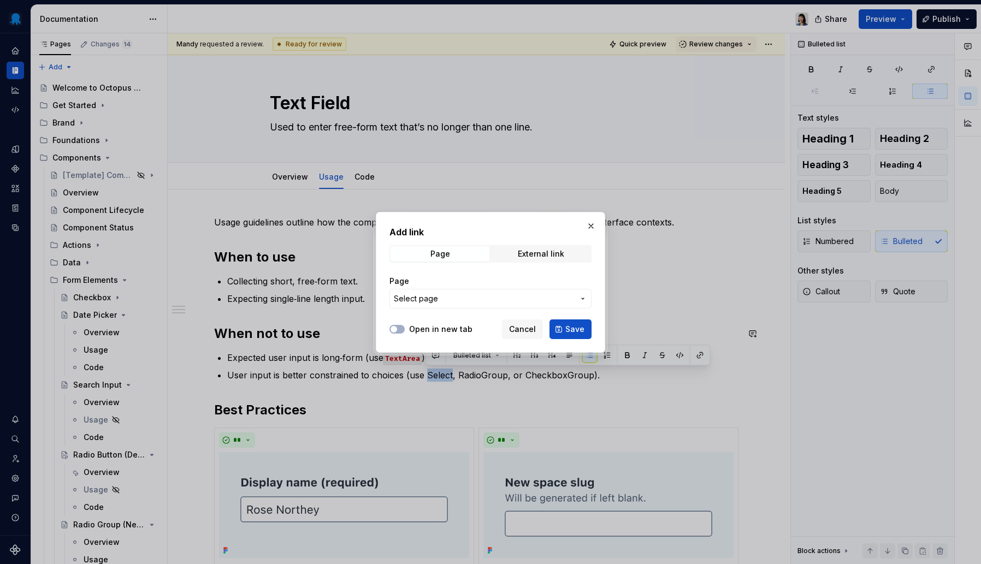
click at [485, 303] on span "Select page" at bounding box center [484, 298] width 180 height 11
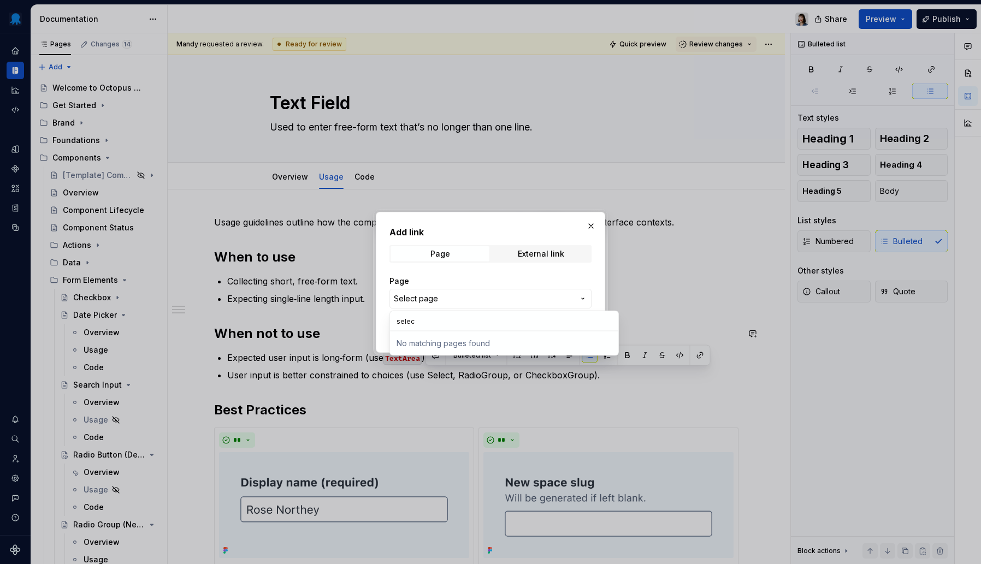
type input "select"
click at [498, 269] on div "Add link Page External link Page Select page Open in new tab Cancel Save" at bounding box center [490, 282] width 981 height 564
click at [467, 304] on span "Select page" at bounding box center [484, 298] width 180 height 11
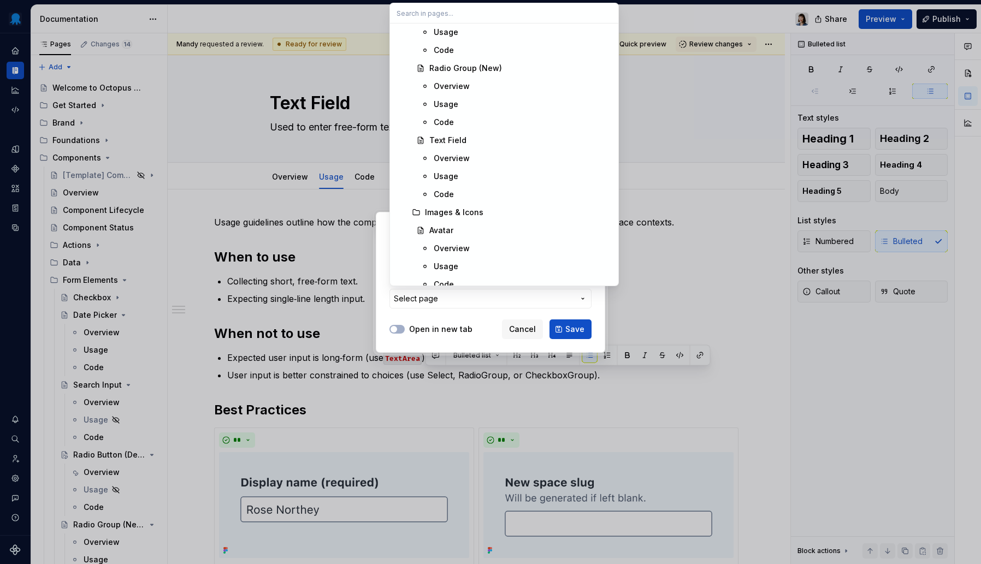
scroll to position [1979, 0]
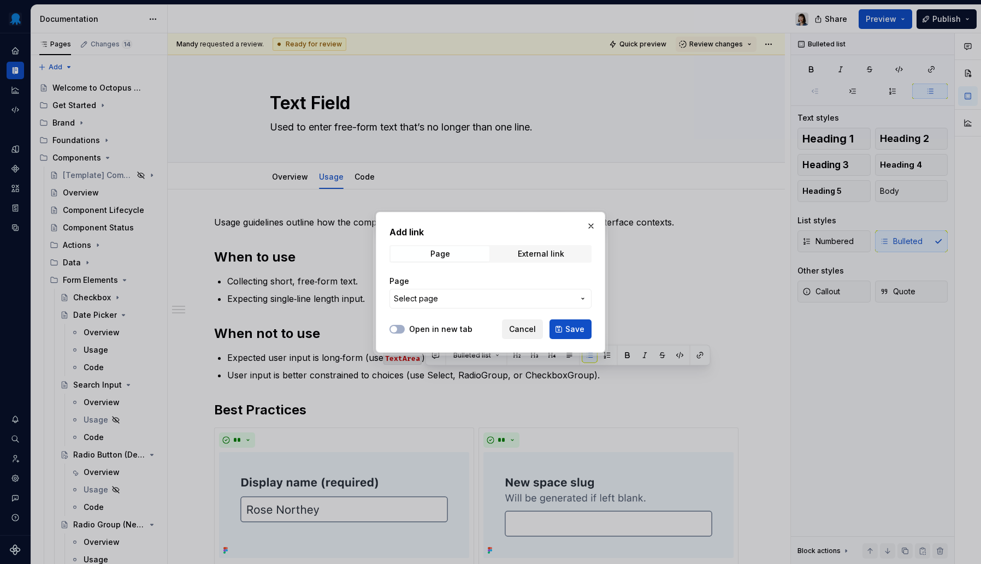
drag, startPoint x: 474, startPoint y: 318, endPoint x: 526, endPoint y: 331, distance: 53.4
click at [473, 318] on div "Add link Page External link Page Select page Open in new tab Cancel Save" at bounding box center [490, 282] width 981 height 564
click at [533, 332] on span "Cancel" at bounding box center [522, 329] width 27 height 11
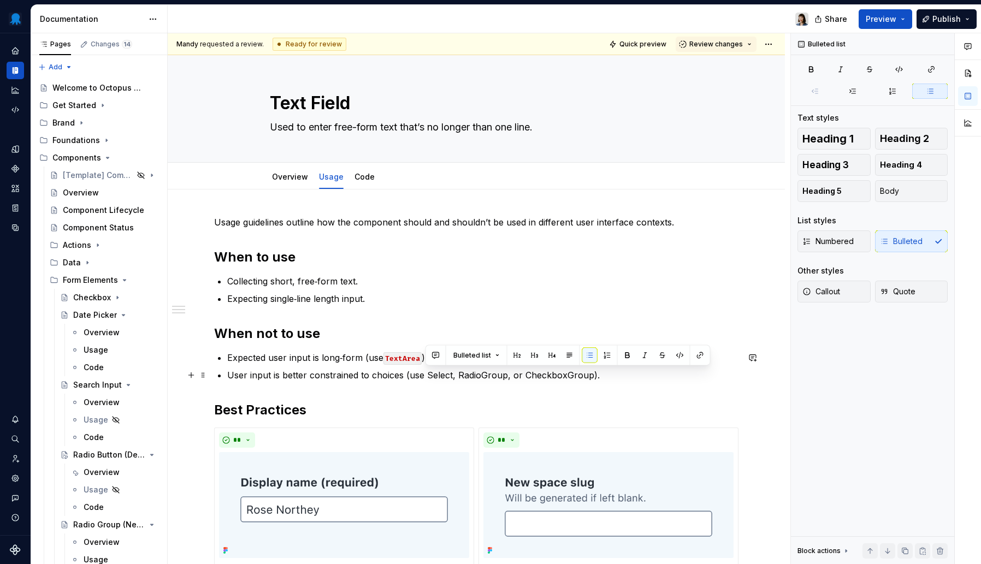
drag, startPoint x: 425, startPoint y: 376, endPoint x: 447, endPoint y: 383, distance: 22.8
click at [425, 376] on p "User input is better constrained to choices (use Select, RadioGroup, or Checkbo…" at bounding box center [482, 375] width 511 height 13
click at [454, 375] on p "User input is better constrained to choices (use `Select, RadioGroup, or Checkb…" at bounding box center [482, 375] width 511 height 13
click at [486, 375] on p "User input is better constrained to choices (use Select , RadioGroup, or Checkb…" at bounding box center [482, 375] width 511 height 13
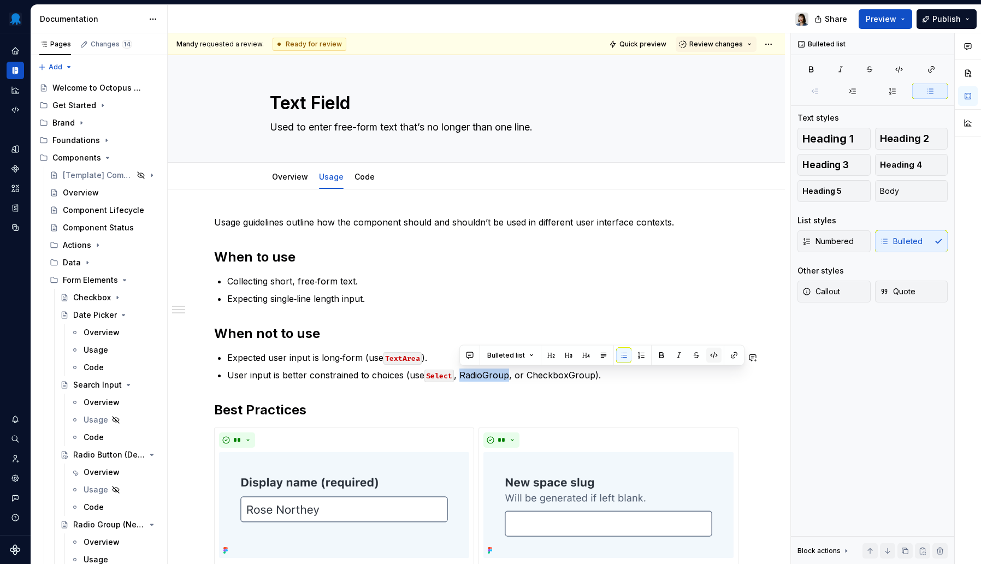
click at [715, 358] on button "button" at bounding box center [713, 355] width 15 height 15
type textarea "*"
click at [710, 357] on button "button" at bounding box center [713, 355] width 15 height 15
click at [737, 356] on button "button" at bounding box center [734, 355] width 15 height 15
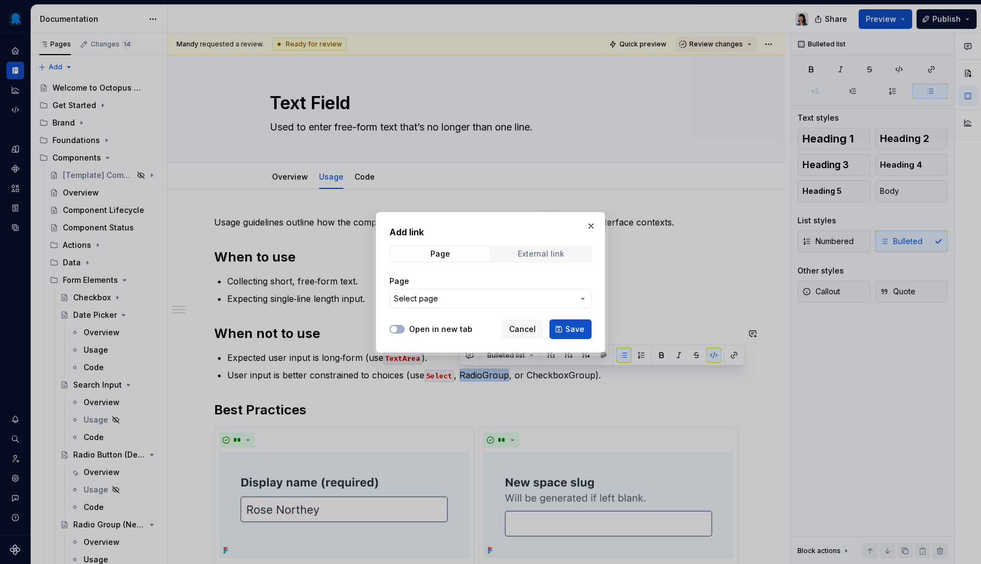
click at [536, 260] on span "External link" at bounding box center [541, 253] width 99 height 15
click at [467, 255] on span "Page" at bounding box center [440, 253] width 99 height 15
click at [487, 300] on span "Select page" at bounding box center [484, 298] width 180 height 11
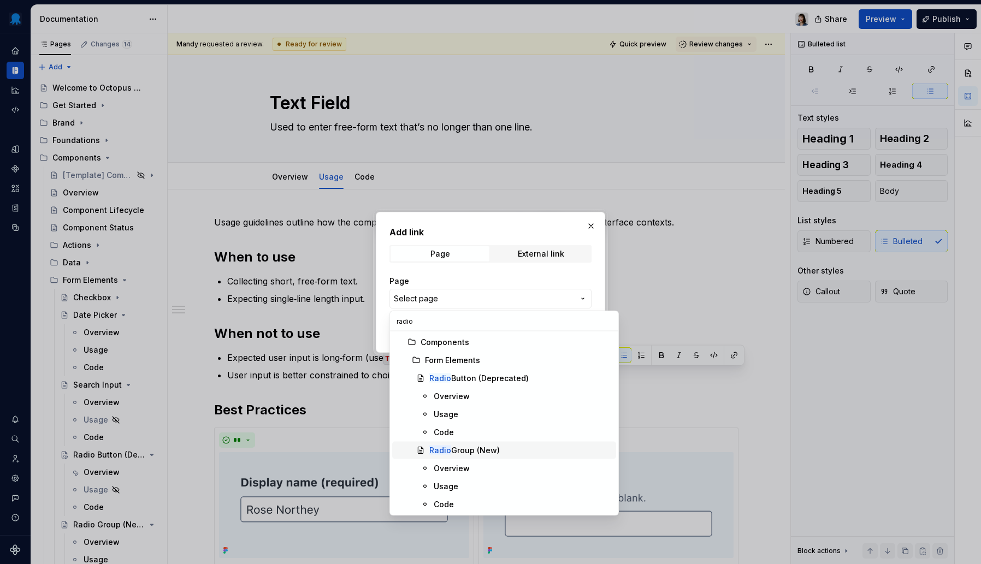
type input "radio"
click at [516, 448] on div "Radio Group (New)" at bounding box center [520, 450] width 182 height 11
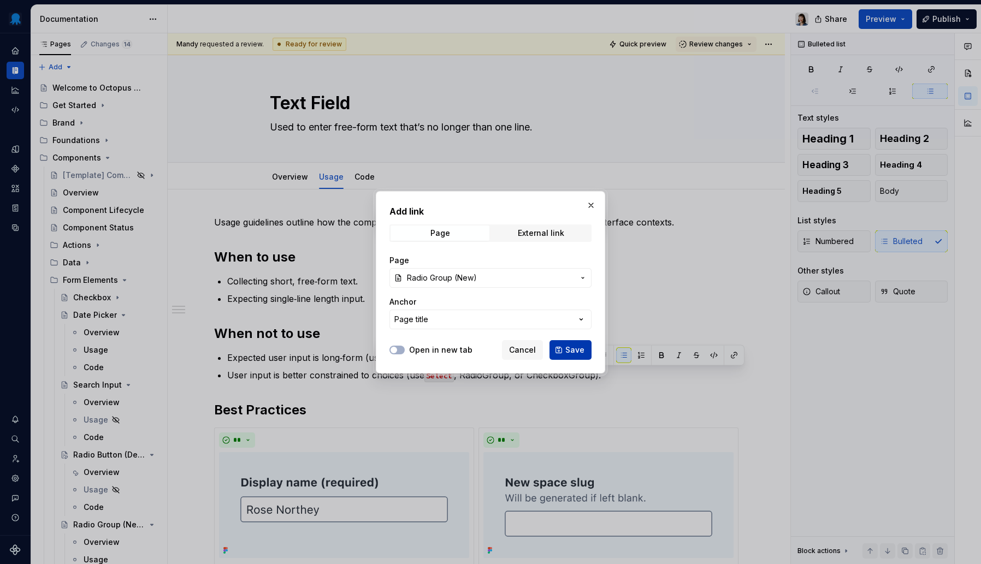
click at [573, 353] on span "Save" at bounding box center [574, 350] width 19 height 11
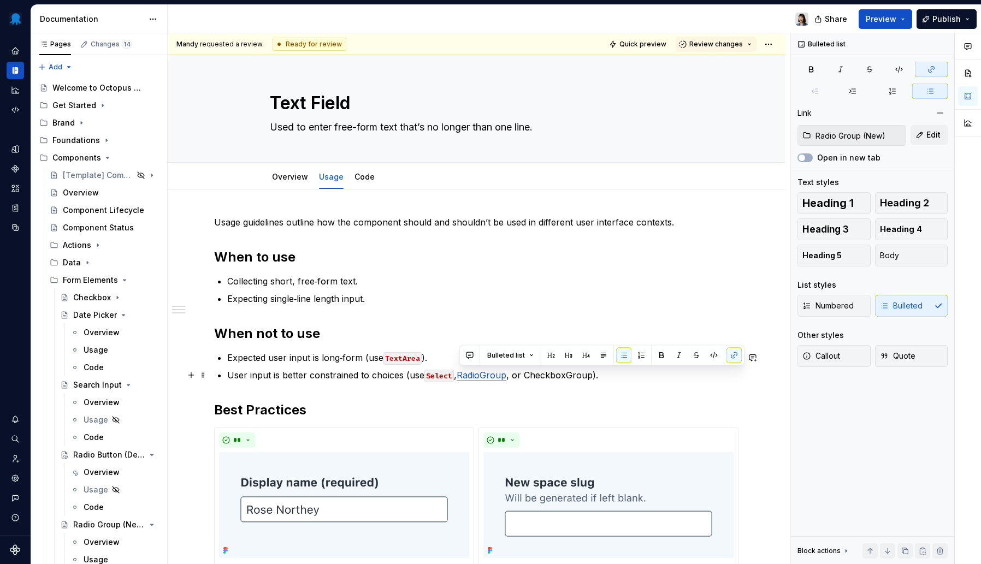
click at [550, 375] on p "User input is better constrained to choices (use Select , RadioGroup , or Check…" at bounding box center [482, 375] width 511 height 13
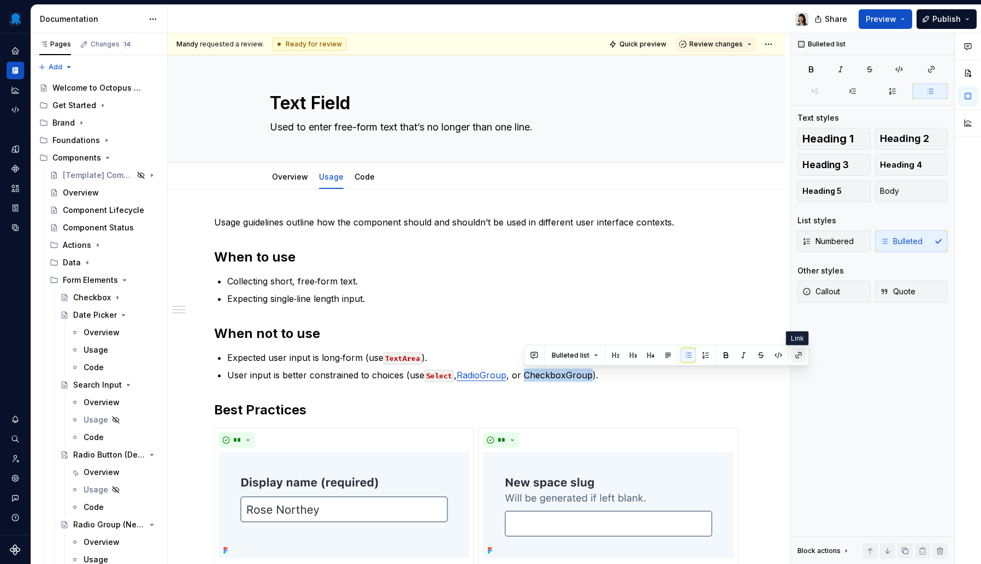
click at [801, 360] on button "button" at bounding box center [798, 355] width 15 height 15
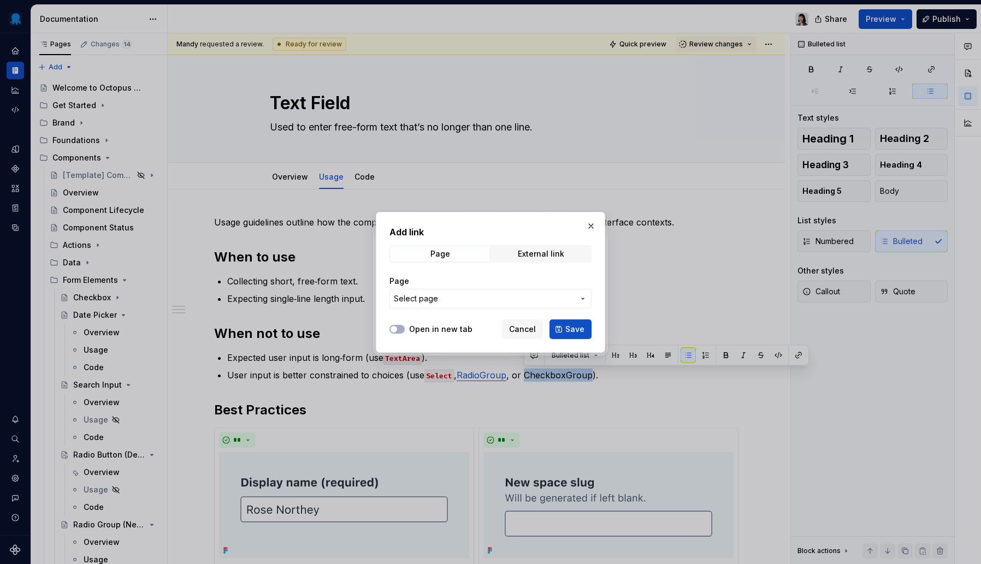
click at [526, 303] on span "Select page" at bounding box center [484, 298] width 180 height 11
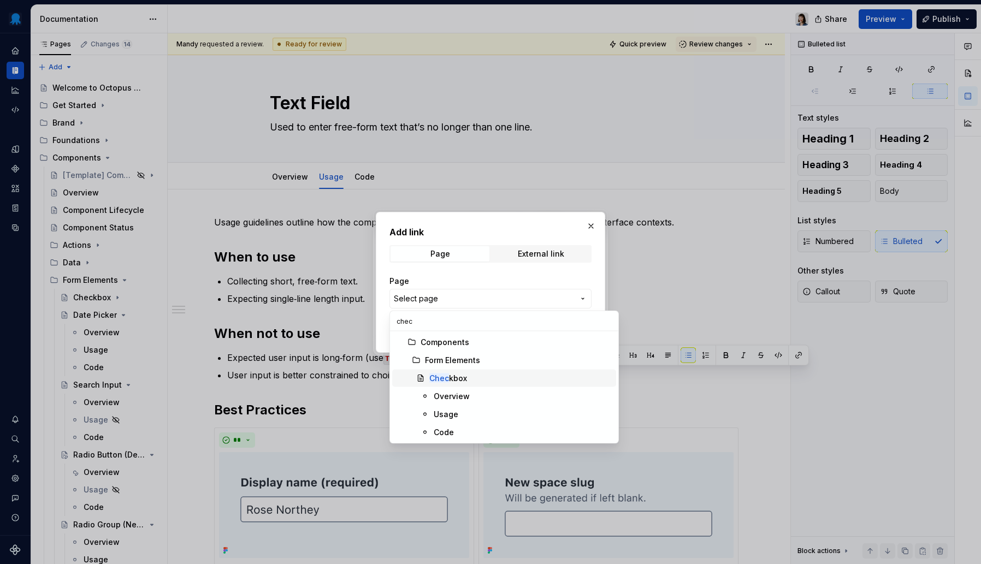
type input "chec"
click at [461, 382] on div "Chec kbox" at bounding box center [448, 378] width 38 height 11
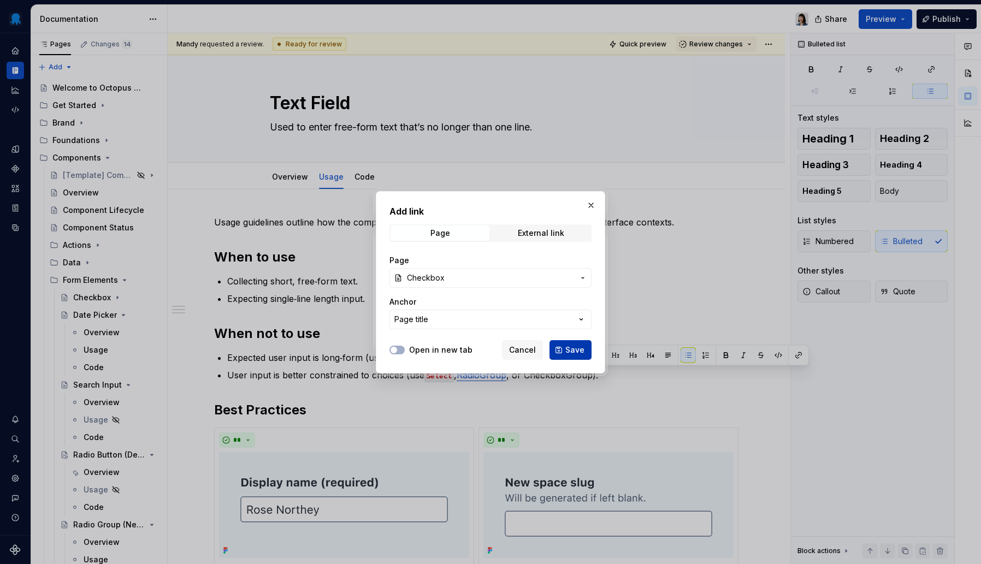
click at [581, 344] on button "Save" at bounding box center [571, 350] width 42 height 20
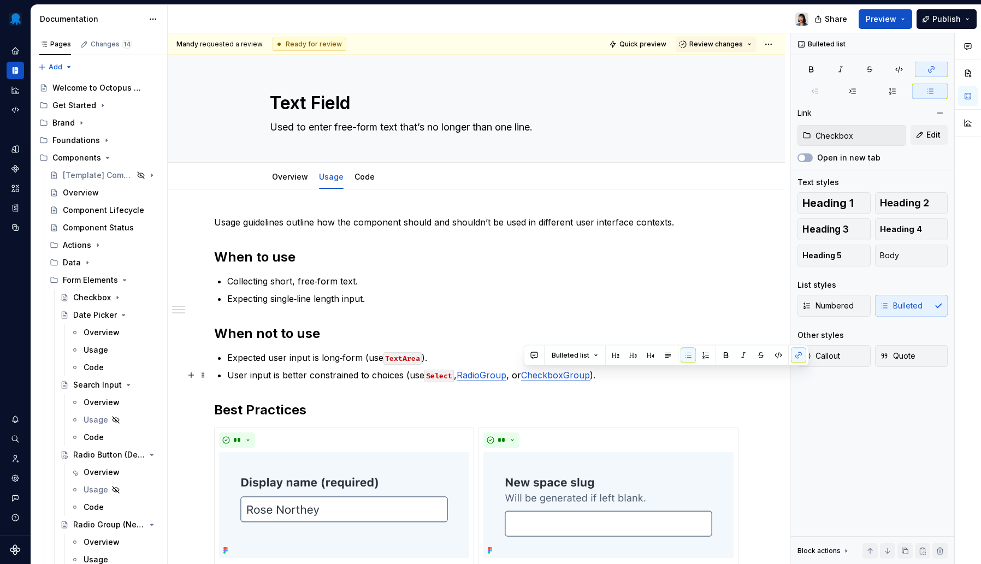
click at [638, 378] on p "User input is better constrained to choices (use Select , RadioGroup , or Check…" at bounding box center [482, 375] width 511 height 13
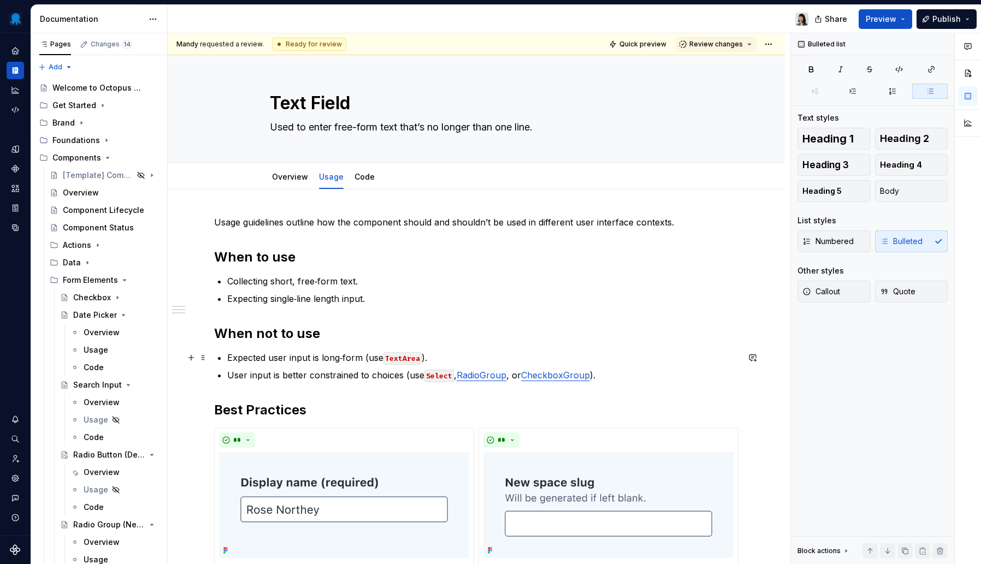
click at [463, 357] on p "Expected user input is long‑form (use TextArea )." at bounding box center [482, 357] width 511 height 13
click at [607, 375] on p "User input is better constrained to choices (use Select , RadioGroup , or Check…" at bounding box center [482, 375] width 511 height 13
click at [397, 372] on p "User input is better constrained to choices (use Select , RadioGroup , or Check…" at bounding box center [482, 375] width 511 height 13
drag, startPoint x: 404, startPoint y: 376, endPoint x: 273, endPoint y: 377, distance: 131.1
click at [273, 377] on p "User input is better constrained to choices (use Select , RadioGroup , or Check…" at bounding box center [482, 375] width 511 height 13
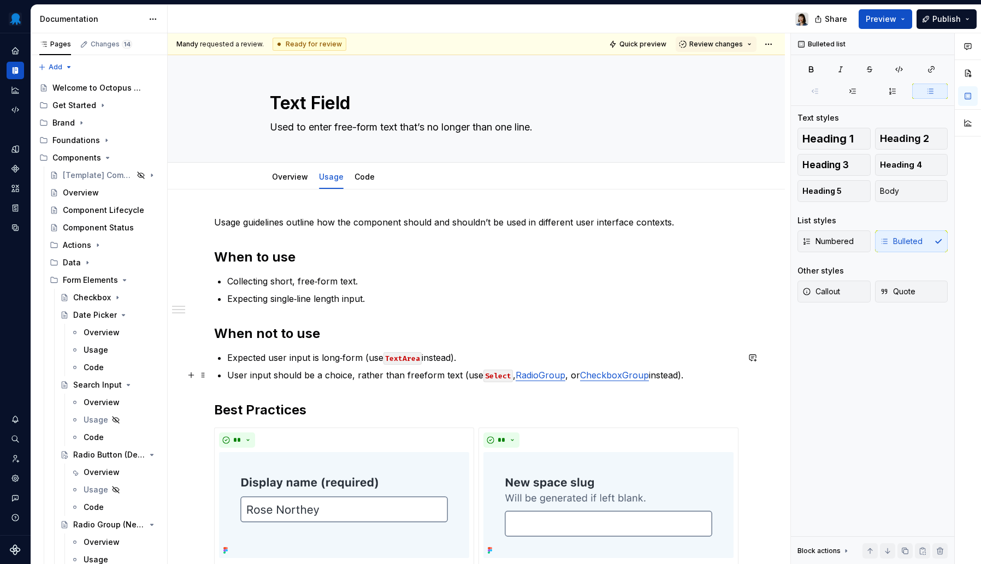
click at [420, 373] on p "User input should be a choice, rather than freeform text (use Select , RadioGro…" at bounding box center [482, 375] width 511 height 13
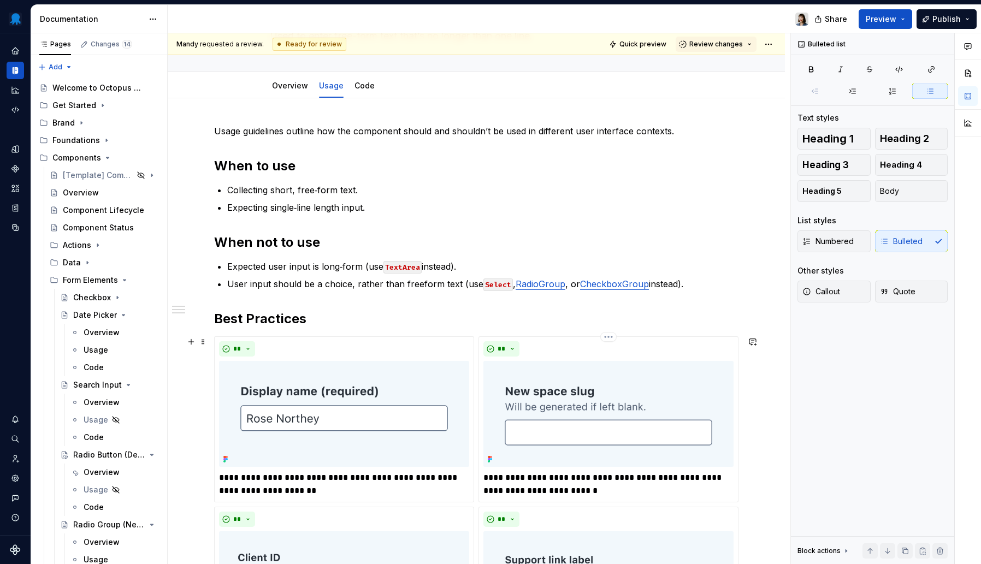
scroll to position [0, 0]
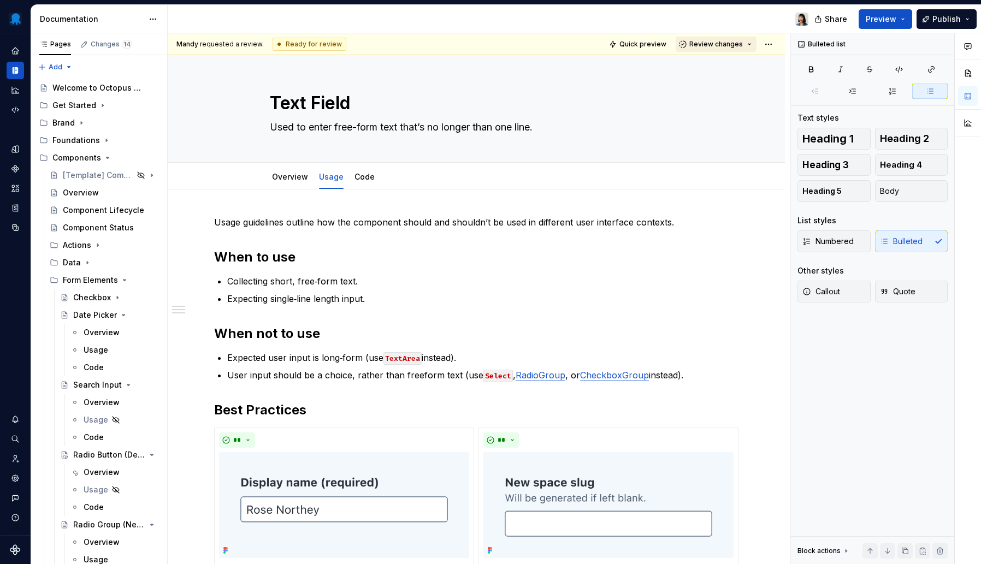
click at [755, 42] on button "Review changes" at bounding box center [716, 44] width 81 height 15
click at [729, 93] on div "Request changes" at bounding box center [755, 92] width 114 height 11
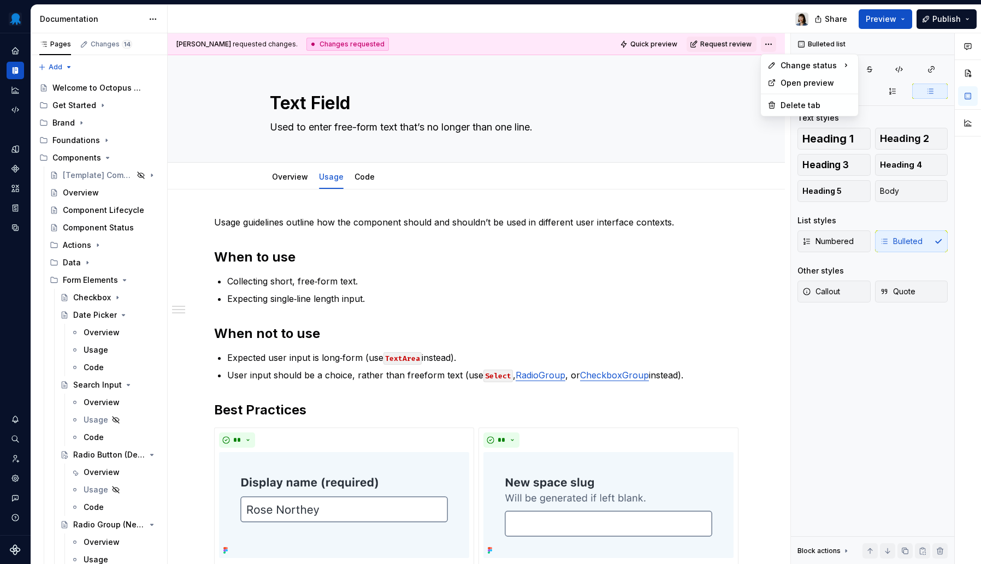
click at [767, 42] on html "Octopus Design System Design system data Documentation Share Preview Publish Pa…" at bounding box center [490, 282] width 981 height 564
click at [901, 121] on div "Ready for publish" at bounding box center [927, 120] width 76 height 11
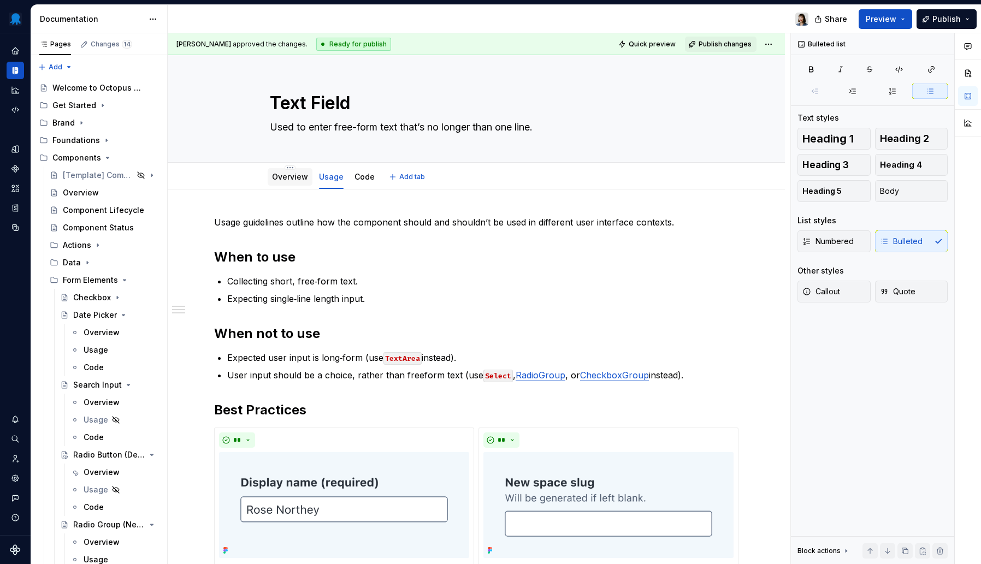
click at [275, 175] on link "Overview" at bounding box center [290, 176] width 36 height 9
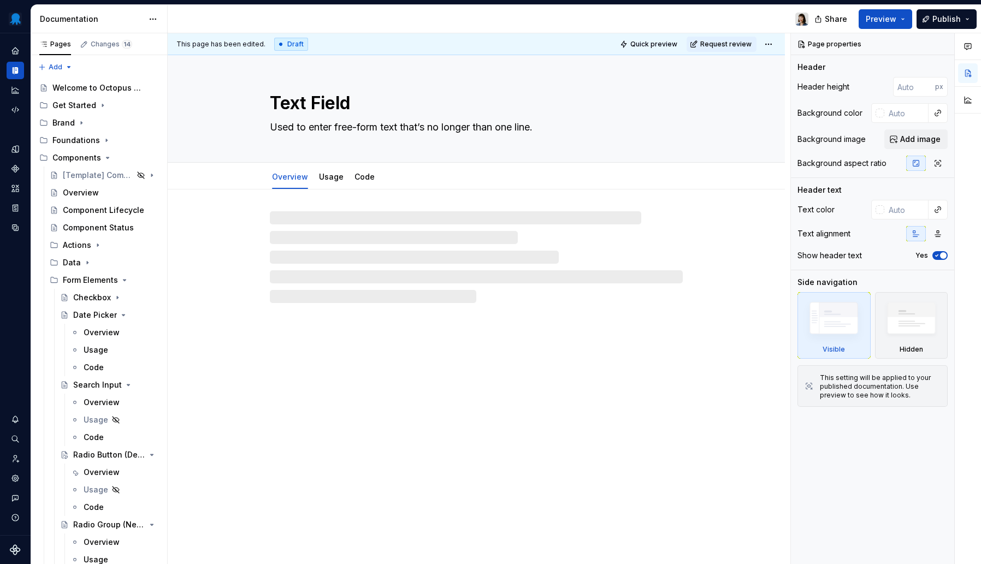
type textarea "*"
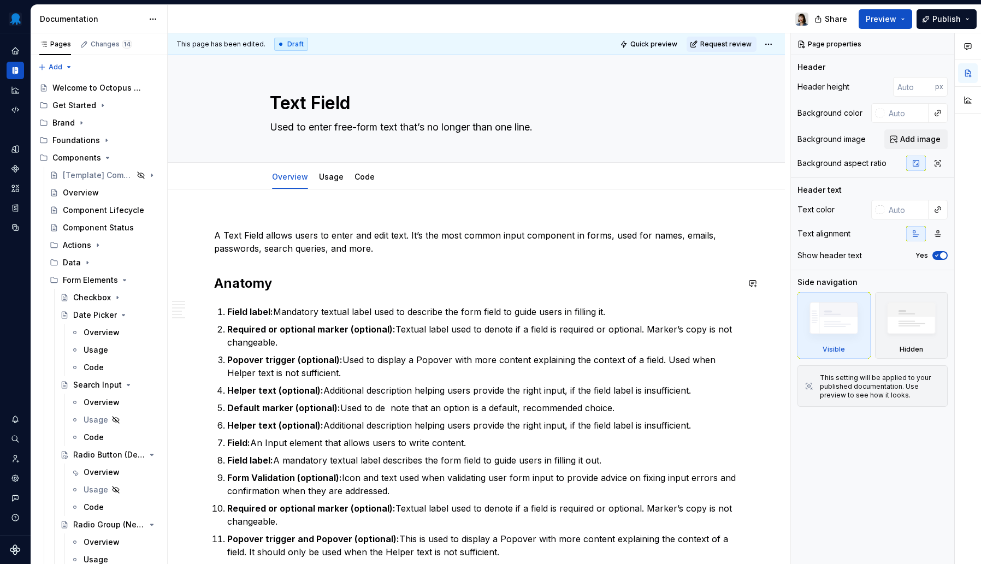
scroll to position [8, 0]
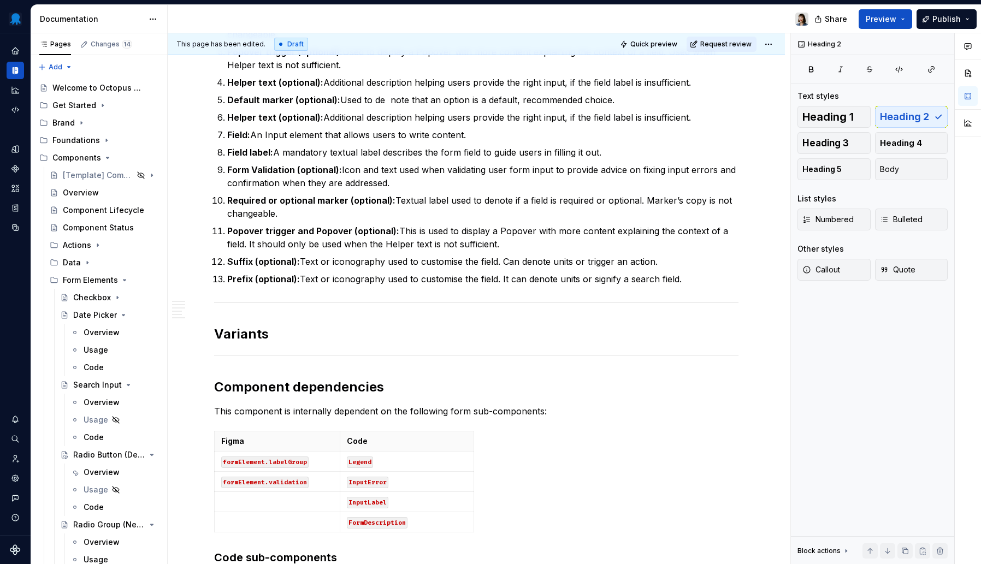
scroll to position [456, 0]
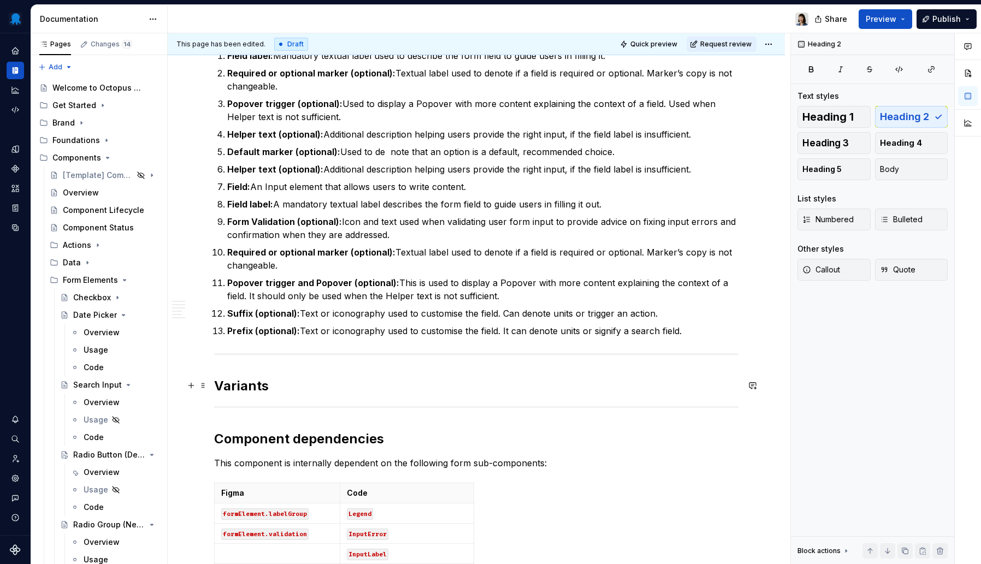
click at [293, 378] on h2 "Variants" at bounding box center [476, 386] width 525 height 17
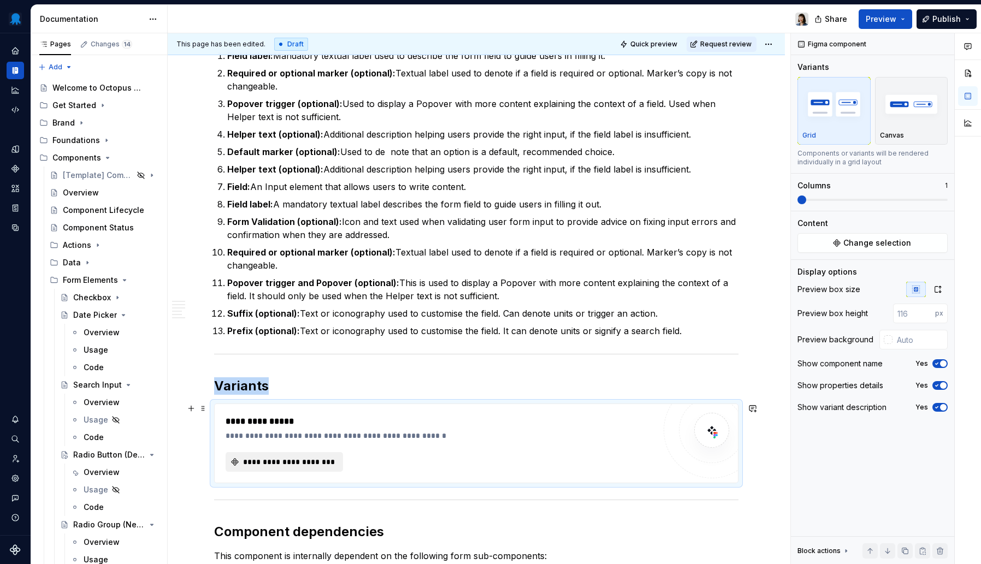
click at [266, 463] on span "**********" at bounding box center [288, 462] width 95 height 11
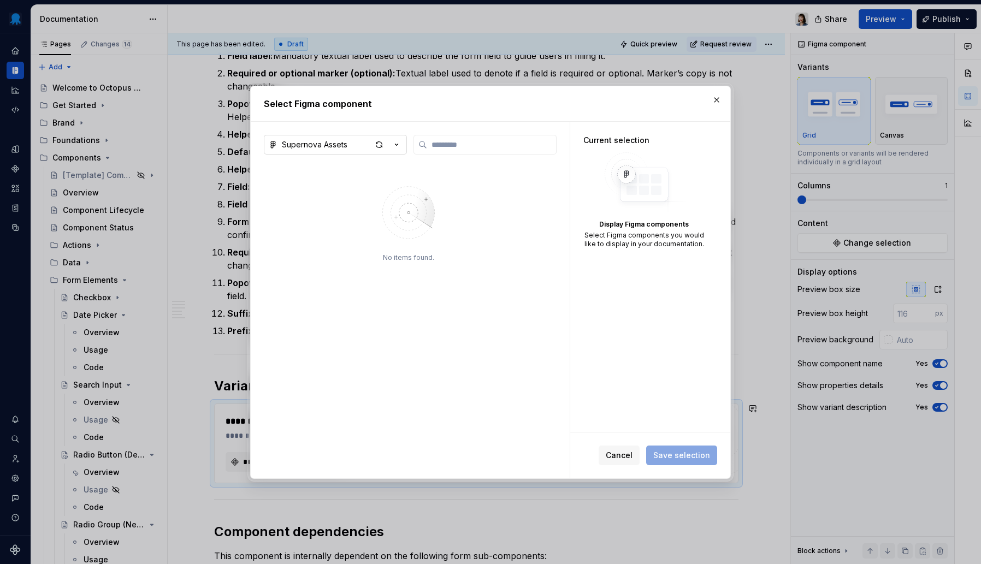
click at [323, 138] on button "Supernova Assets" at bounding box center [335, 145] width 143 height 20
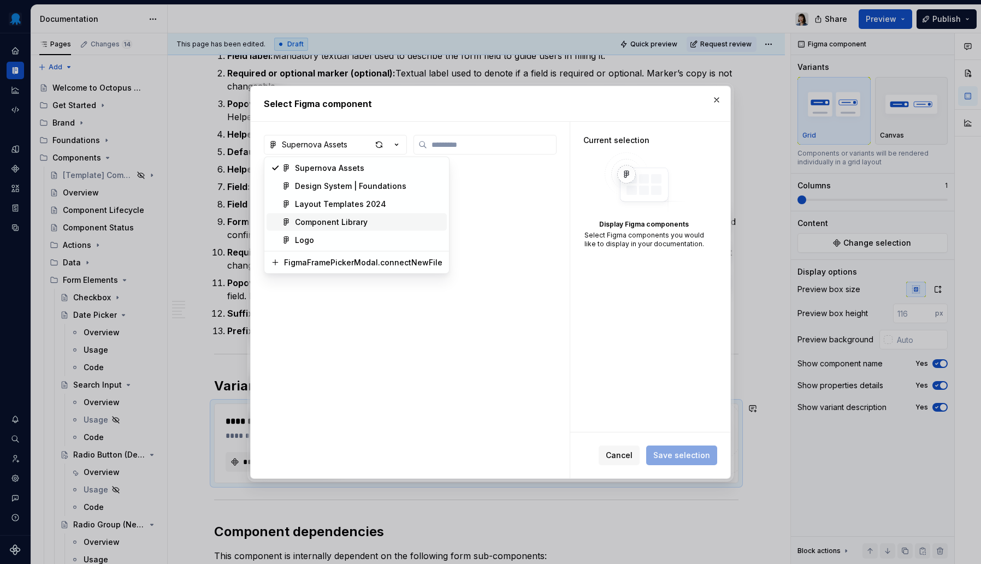
click at [329, 221] on div "Component Library" at bounding box center [331, 222] width 73 height 11
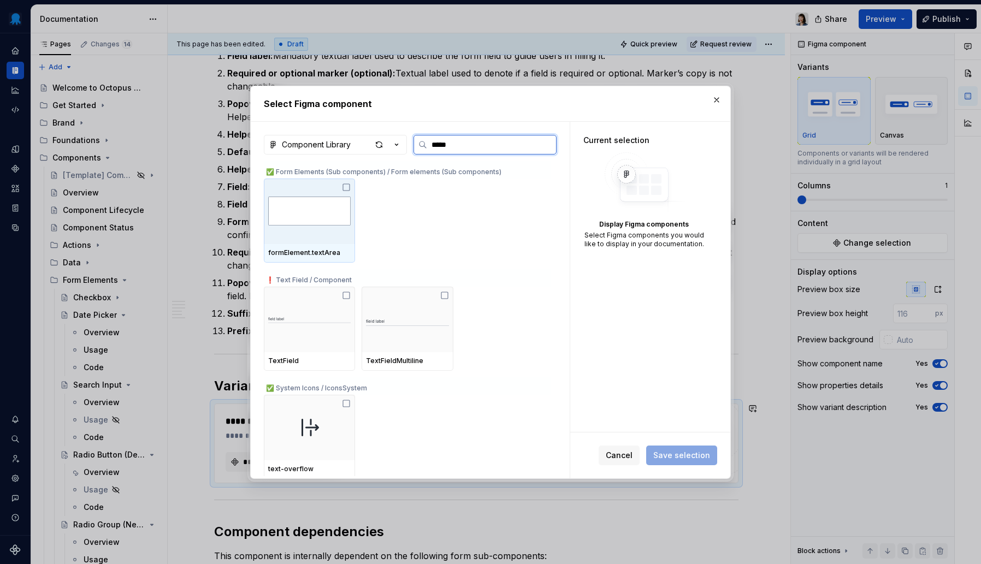
type input "******"
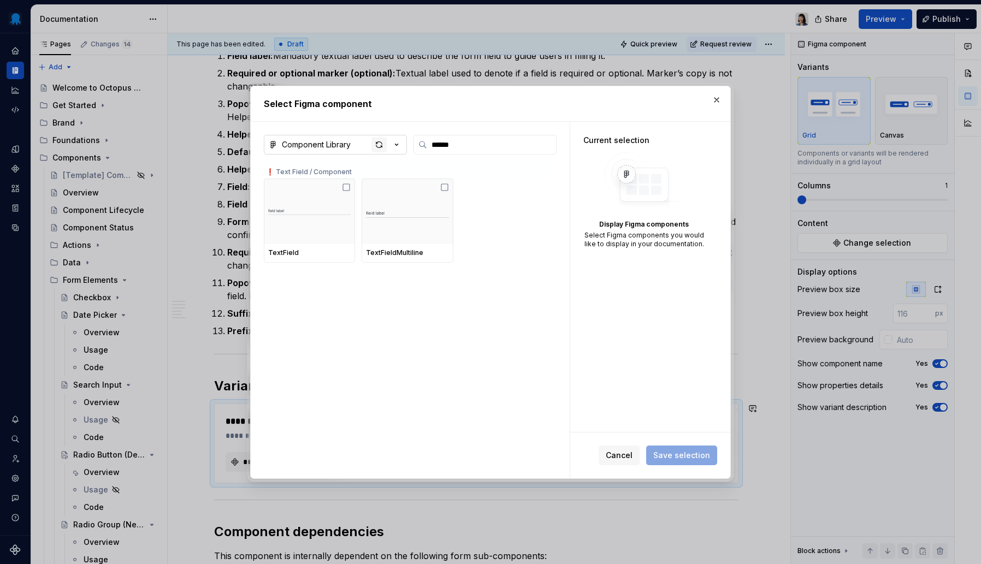
click at [377, 145] on div "button" at bounding box center [379, 144] width 15 height 15
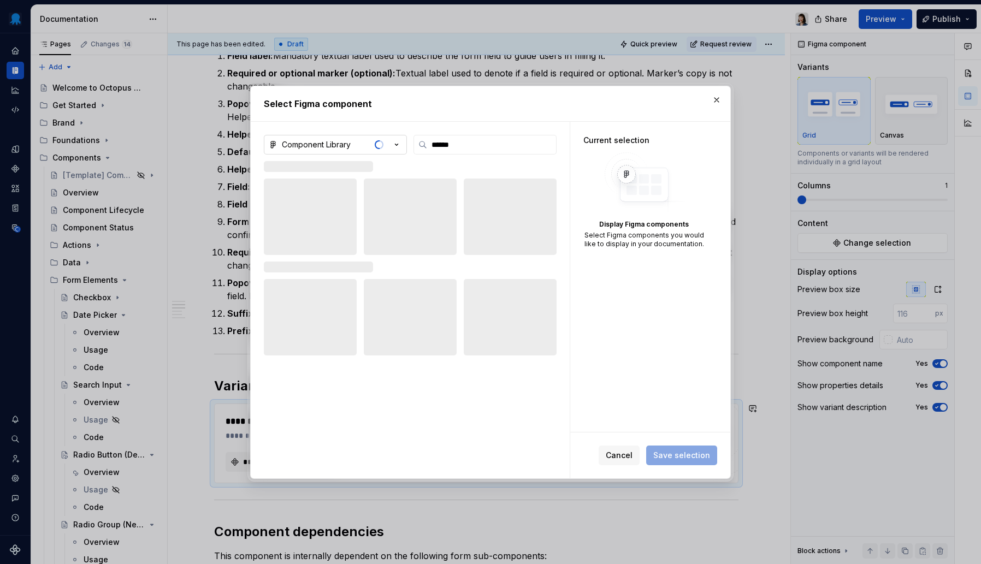
type textarea "*"
click at [474, 149] on input "******" at bounding box center [491, 144] width 129 height 11
type input "*"
type textarea "*"
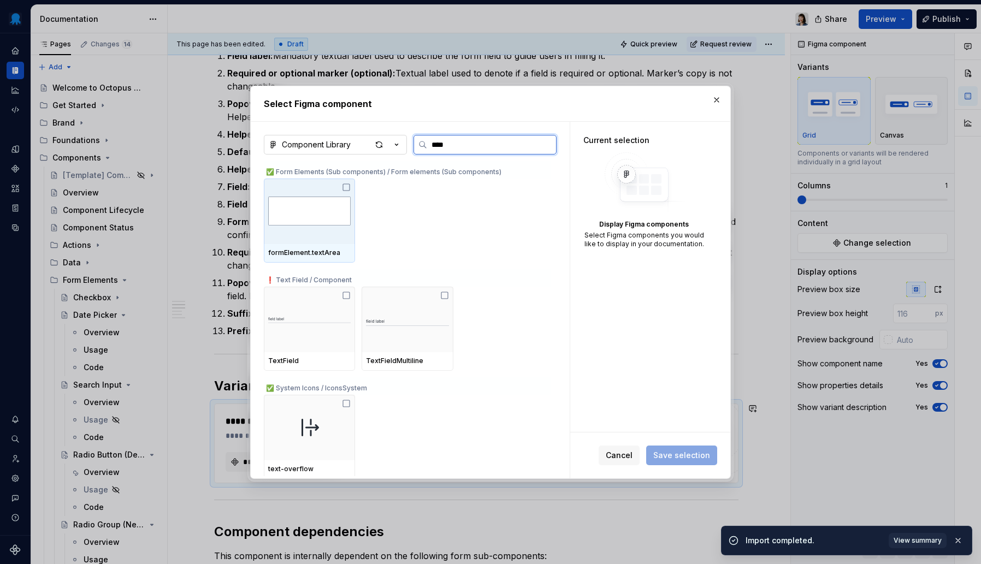
type input "*****"
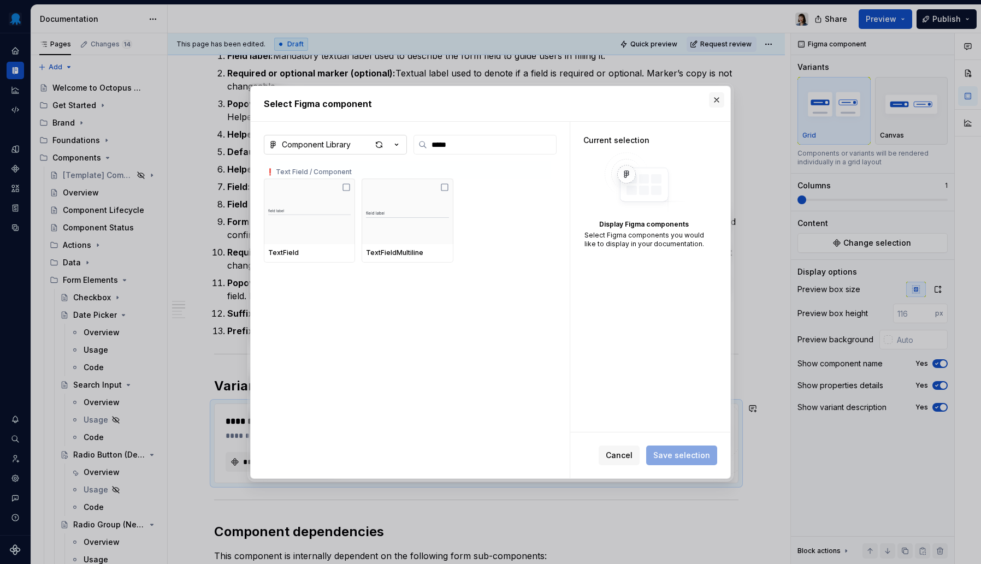
click at [714, 98] on button "button" at bounding box center [716, 99] width 15 height 15
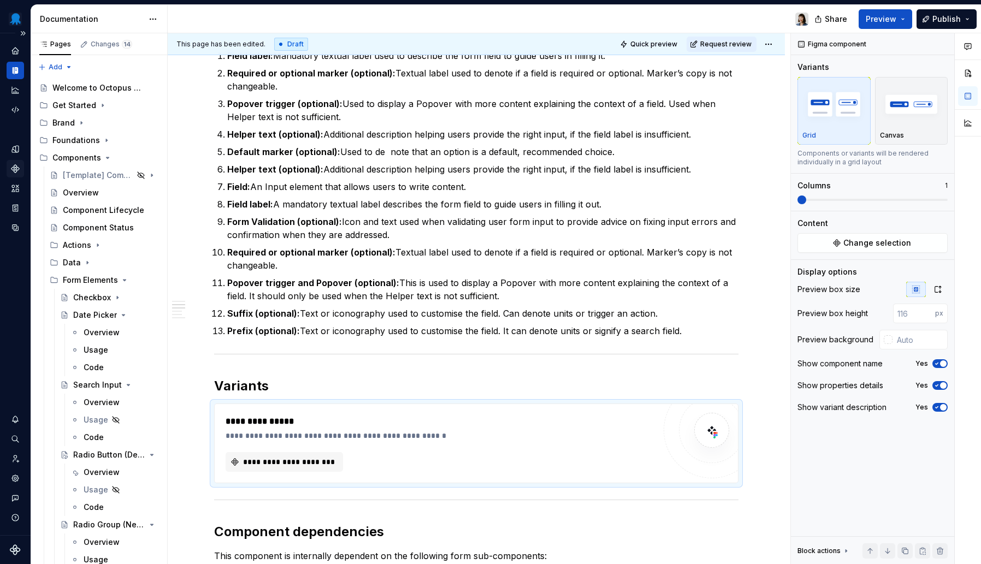
click at [15, 169] on icon "Components" at bounding box center [15, 169] width 8 height 8
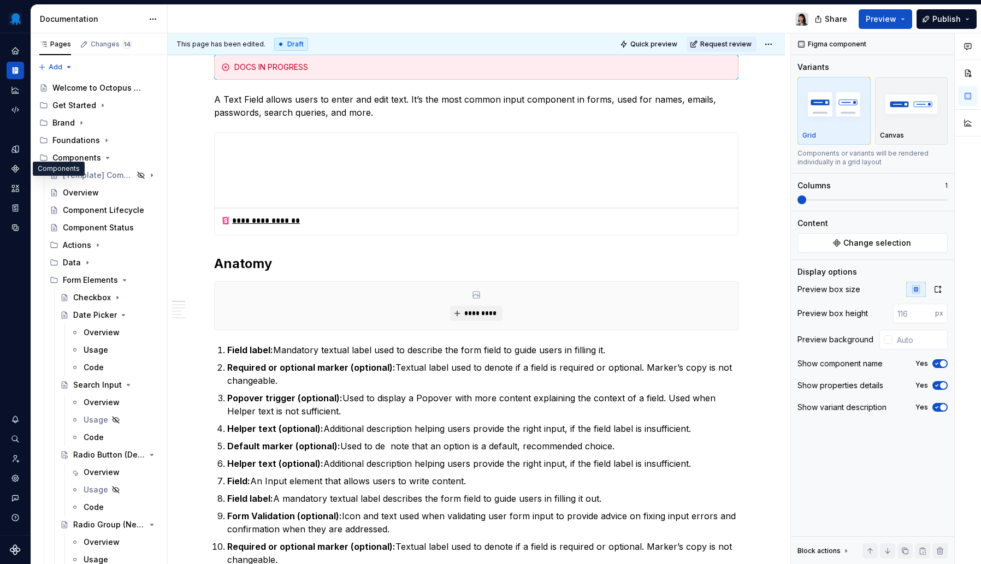
scroll to position [0, 0]
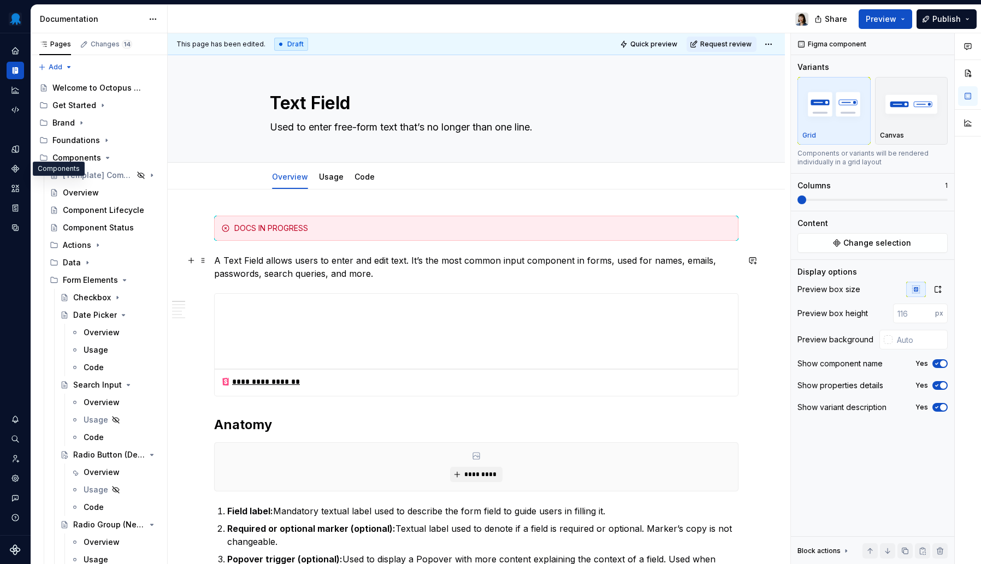
click at [344, 255] on p "A Text Field allows users to enter and edit text. It’s the most common input co…" at bounding box center [476, 267] width 525 height 26
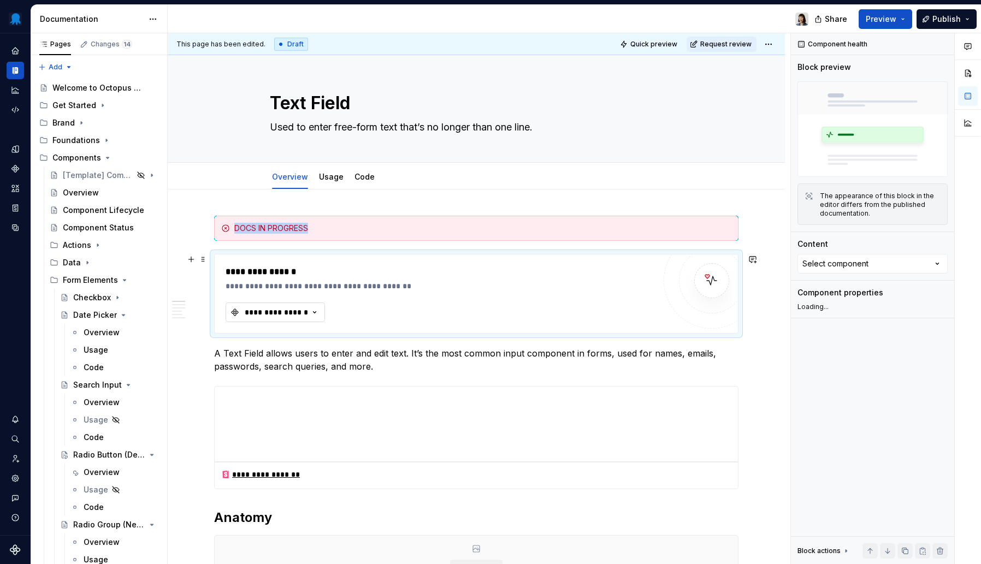
type textarea "*"
click at [298, 312] on div "**********" at bounding box center [277, 312] width 66 height 11
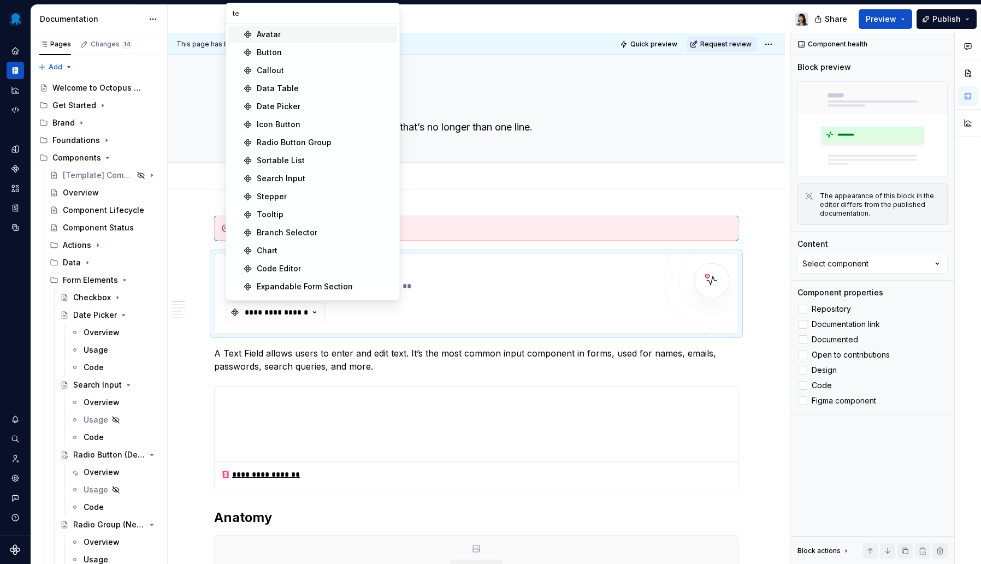
type input "tex"
type textarea "*"
type input "text"
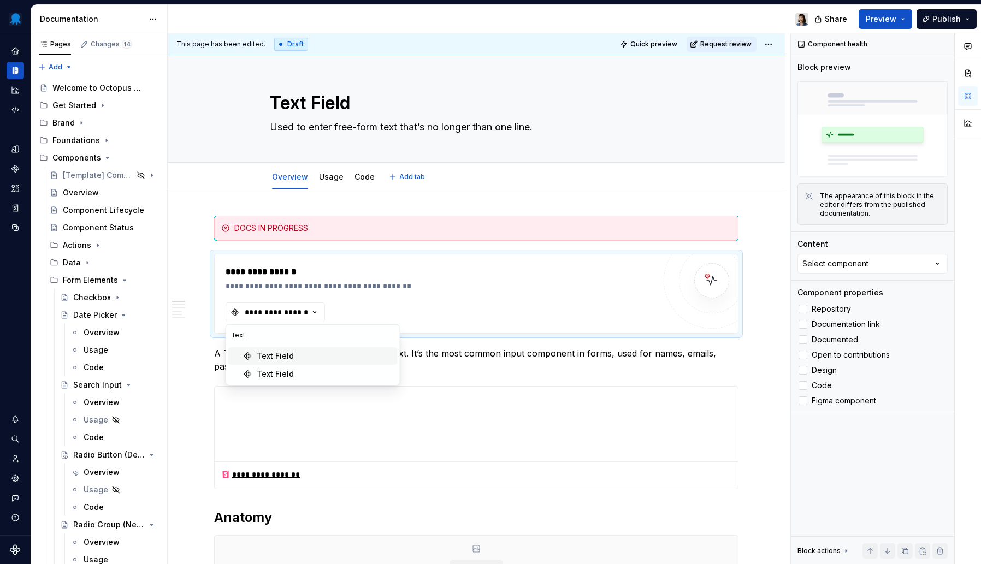
type textarea "*"
type input "text"
click at [289, 369] on div "Text Field" at bounding box center [275, 374] width 37 height 11
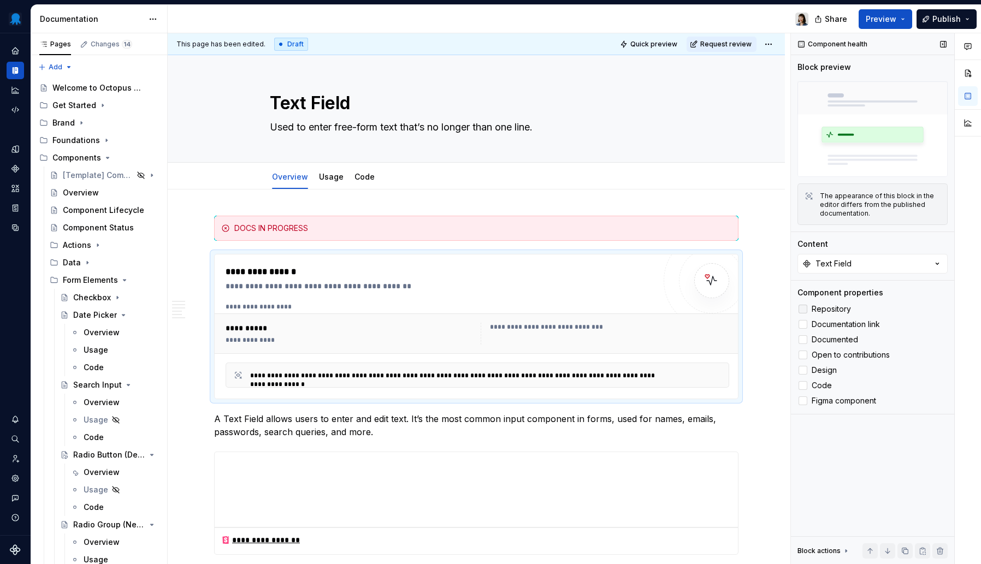
click at [806, 308] on div at bounding box center [803, 309] width 9 height 9
drag, startPoint x: 803, startPoint y: 353, endPoint x: 805, endPoint y: 364, distance: 11.8
click at [803, 352] on div at bounding box center [803, 355] width 9 height 9
click at [805, 368] on div at bounding box center [803, 370] width 9 height 9
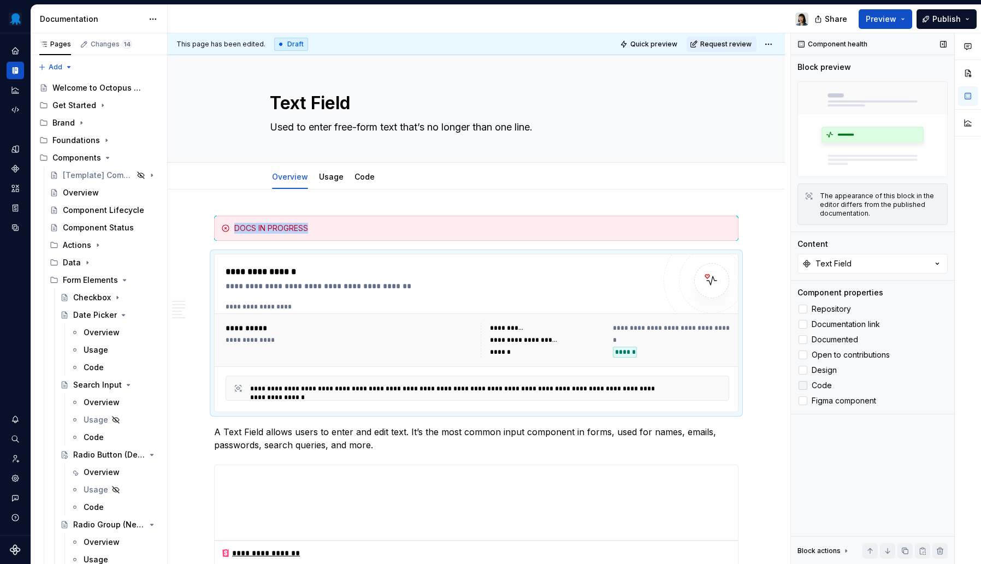
click at [800, 389] on div at bounding box center [803, 385] width 9 height 9
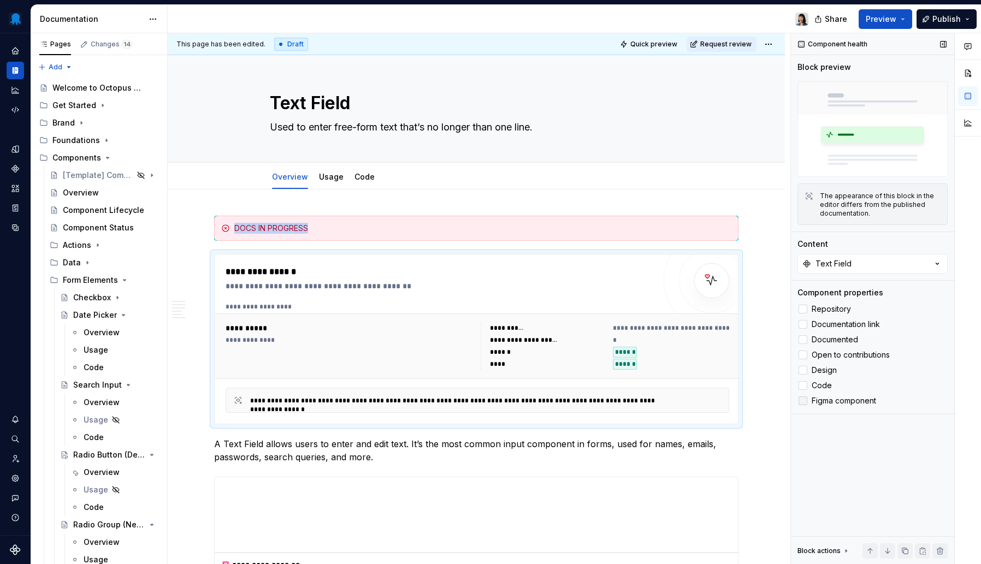
click at [802, 398] on div at bounding box center [803, 401] width 9 height 9
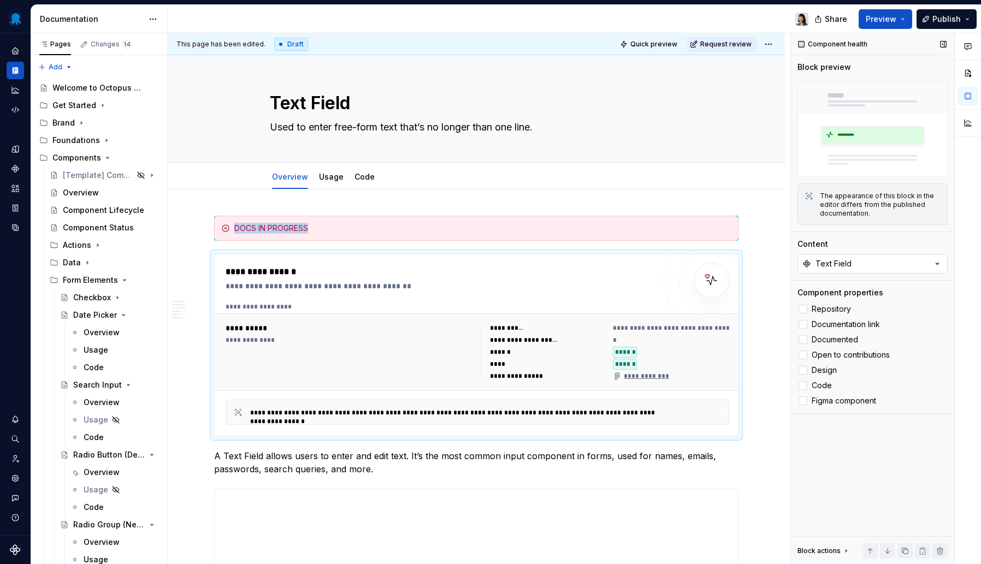
click at [849, 267] on div "Text Field" at bounding box center [834, 263] width 36 height 11
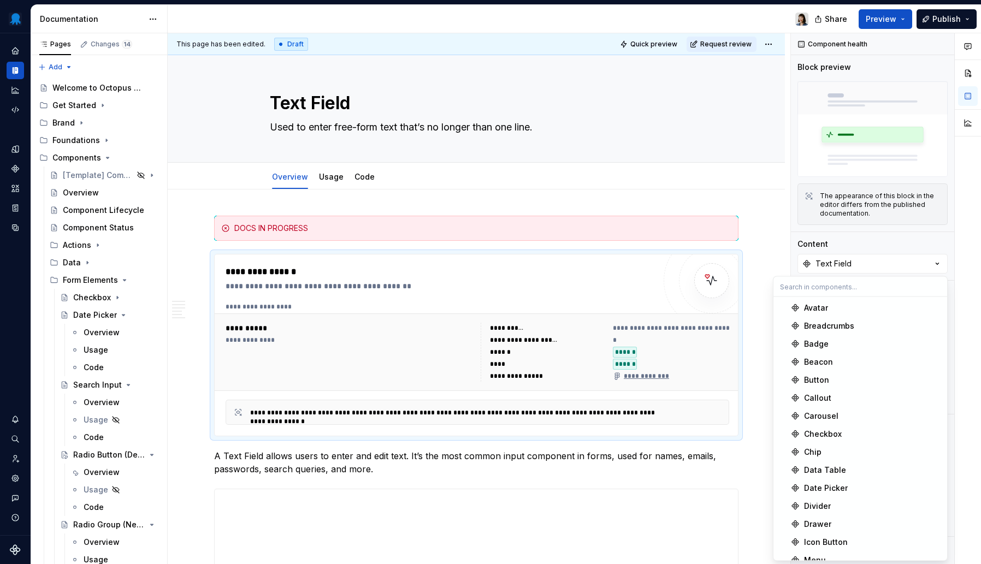
type textarea "*"
click at [833, 260] on div "Text Field" at bounding box center [834, 263] width 36 height 11
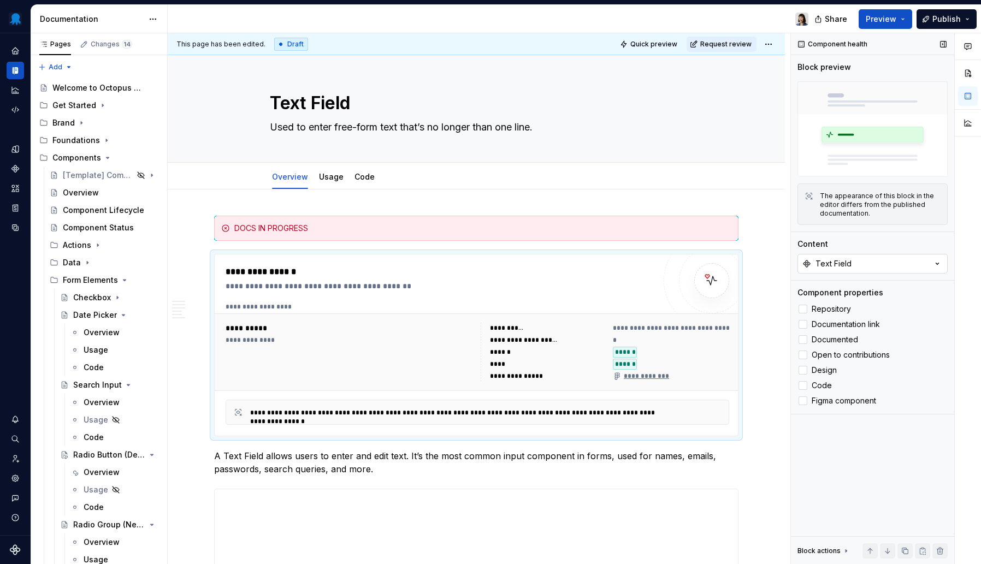
click at [833, 260] on div "Text Field" at bounding box center [834, 263] width 36 height 11
type input "text"
click at [305, 229] on div "DOCS IN PROGRESS" at bounding box center [482, 228] width 497 height 11
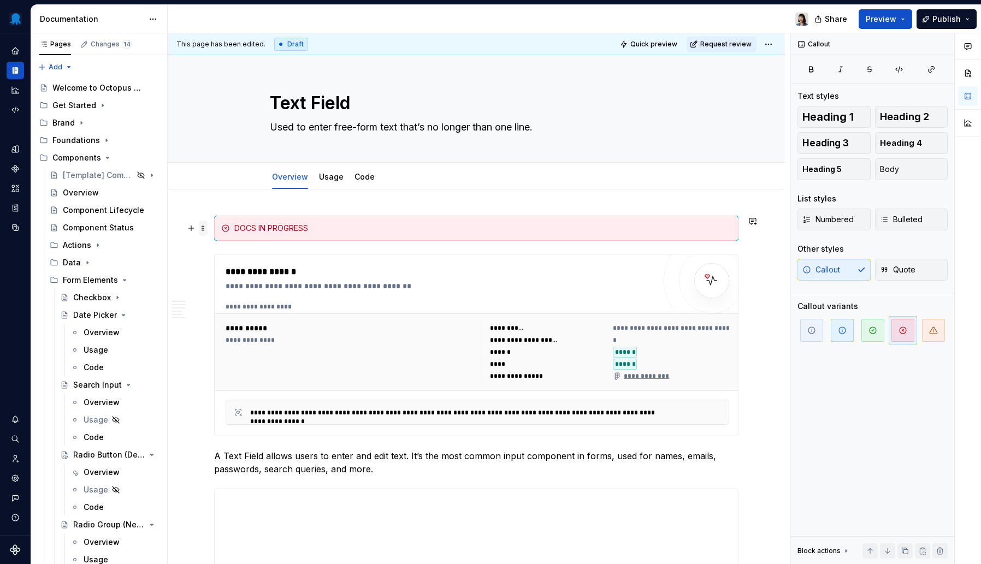
click at [202, 229] on span at bounding box center [203, 228] width 9 height 15
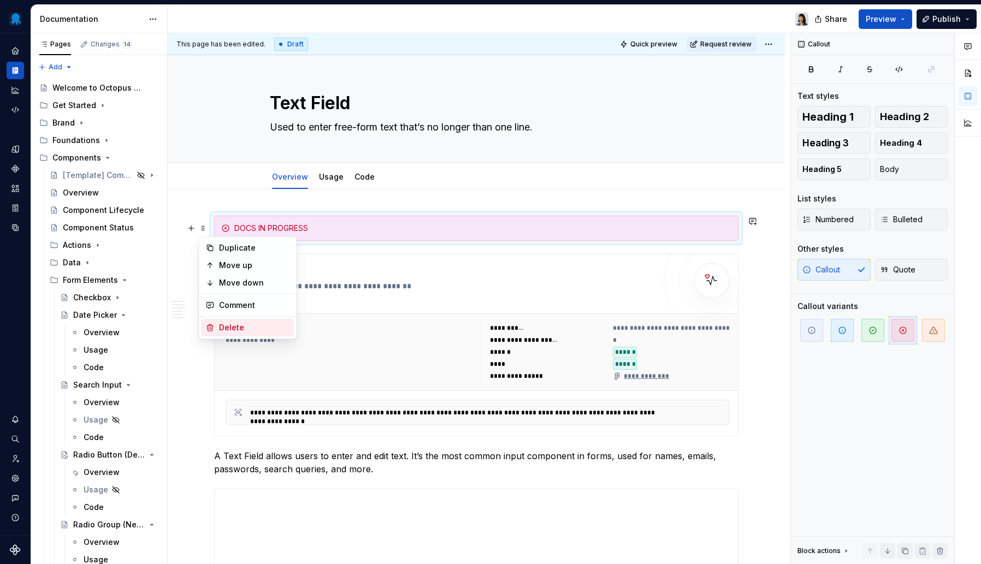
click at [239, 334] on div "Delete" at bounding box center [248, 327] width 93 height 17
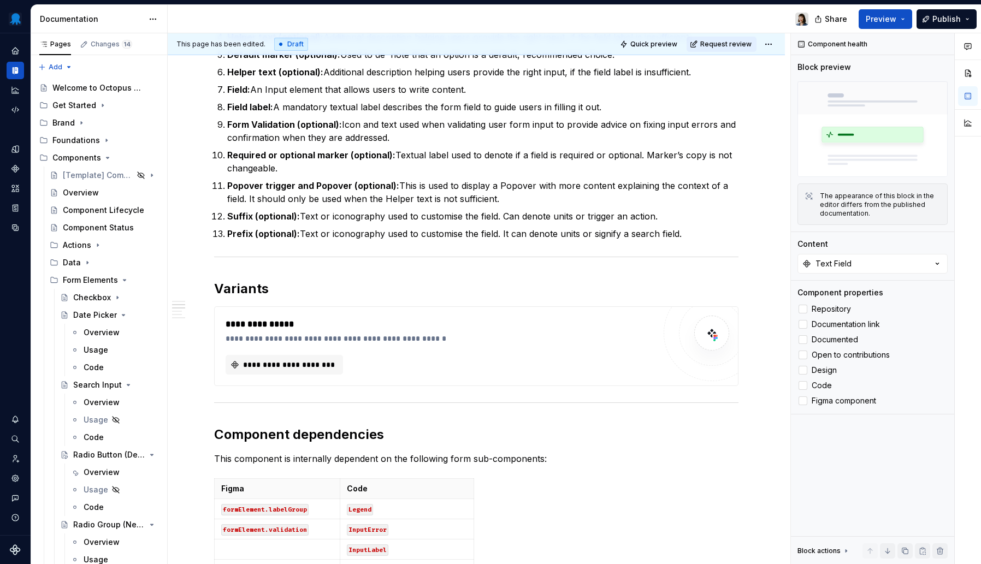
scroll to position [711, 0]
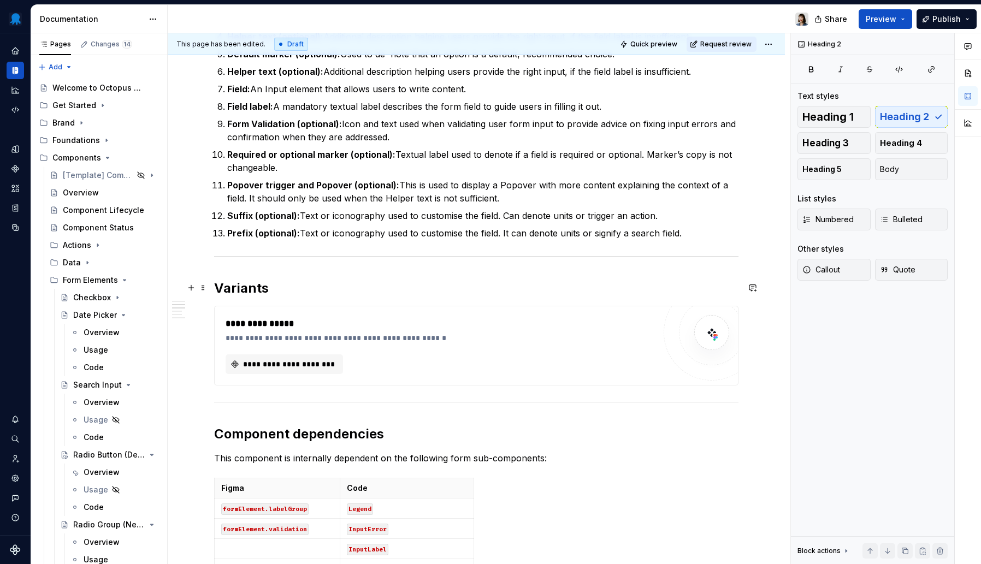
click at [287, 286] on h2 "Variants" at bounding box center [476, 288] width 525 height 17
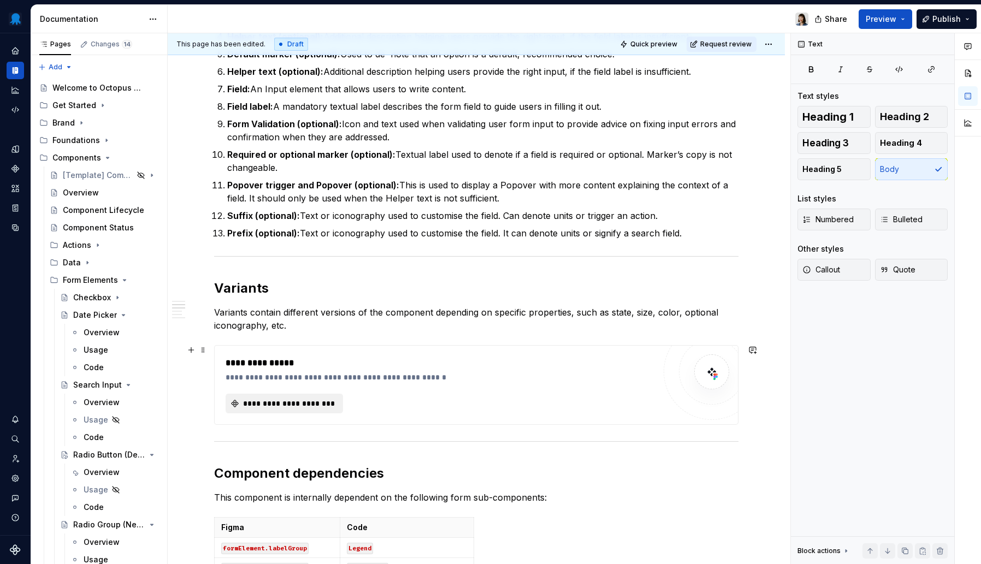
click at [234, 399] on button "**********" at bounding box center [284, 404] width 117 height 20
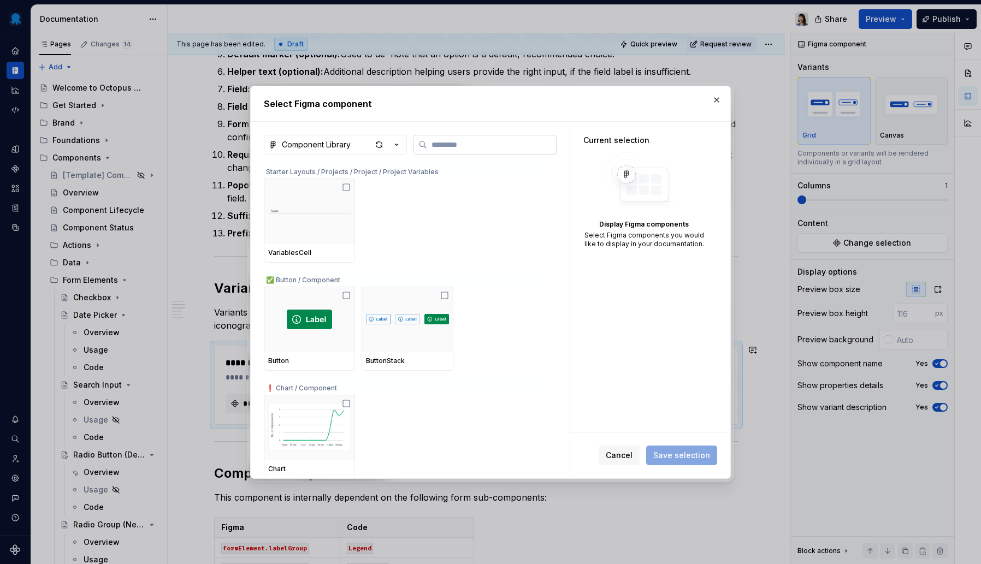
type textarea "*"
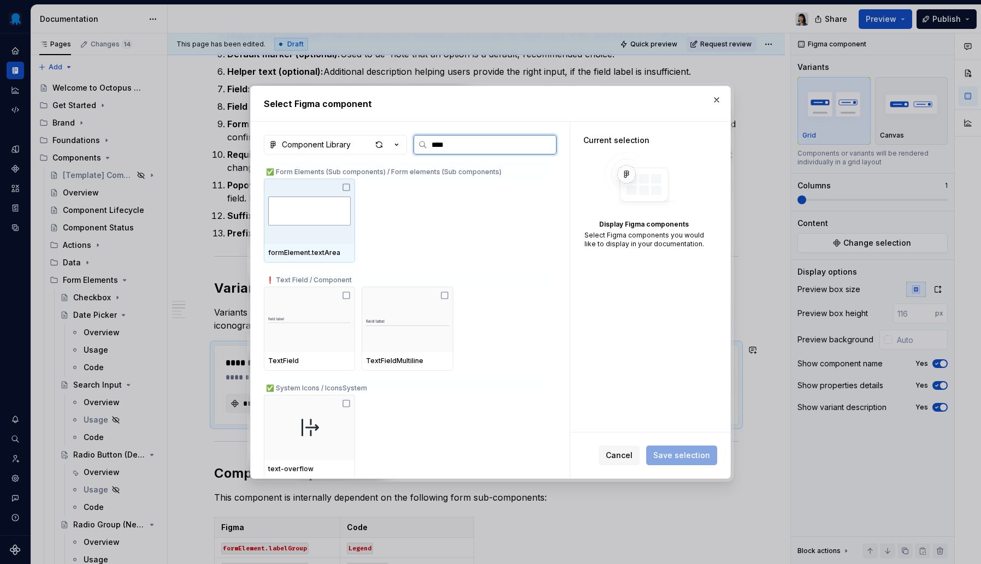
type input "*****"
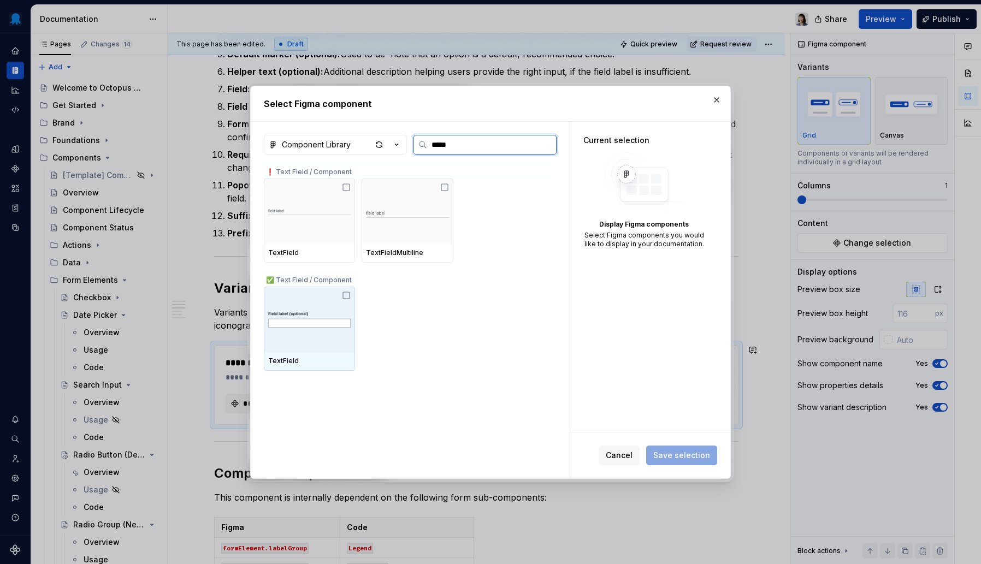
click at [310, 320] on img at bounding box center [309, 319] width 83 height 37
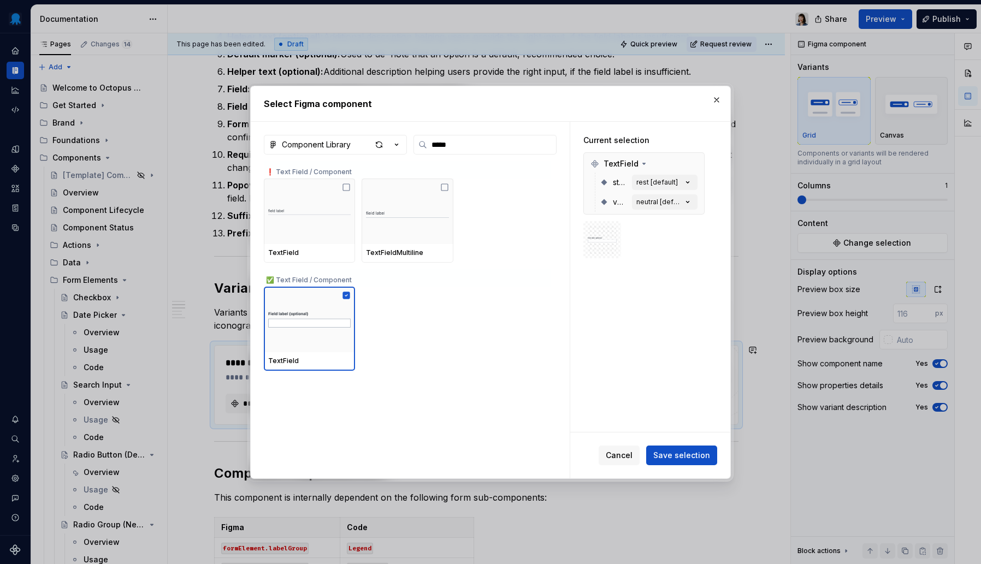
drag, startPoint x: 660, startPoint y: 452, endPoint x: 656, endPoint y: 447, distance: 6.6
click at [660, 452] on span "Save selection" at bounding box center [681, 455] width 57 height 11
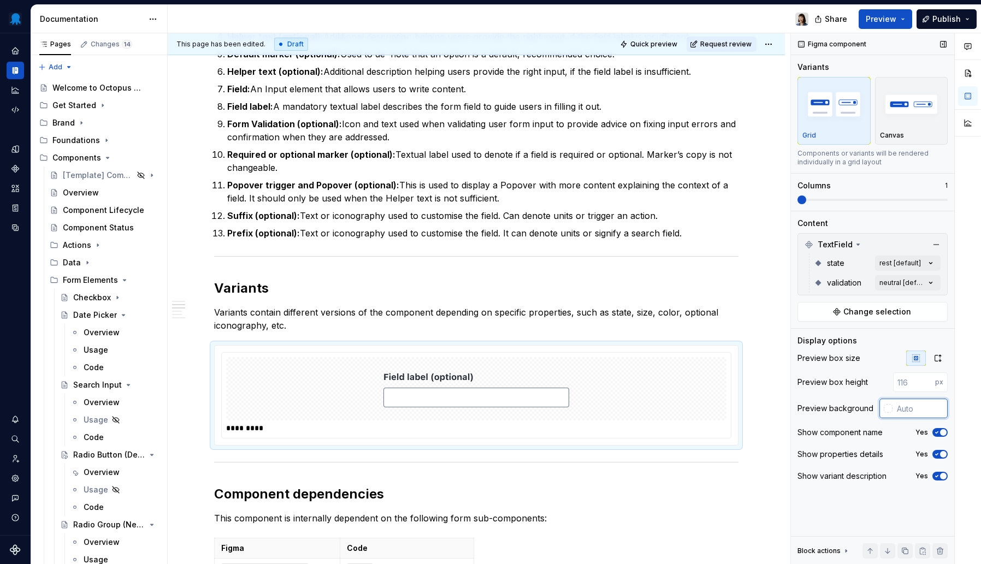
click at [906, 406] on input "text" at bounding box center [920, 409] width 55 height 20
type input "#FFFFFF"
click at [918, 267] on div "Comments Open comments No comments yet Select ‘Comment’ from the block context …" at bounding box center [886, 299] width 190 height 532
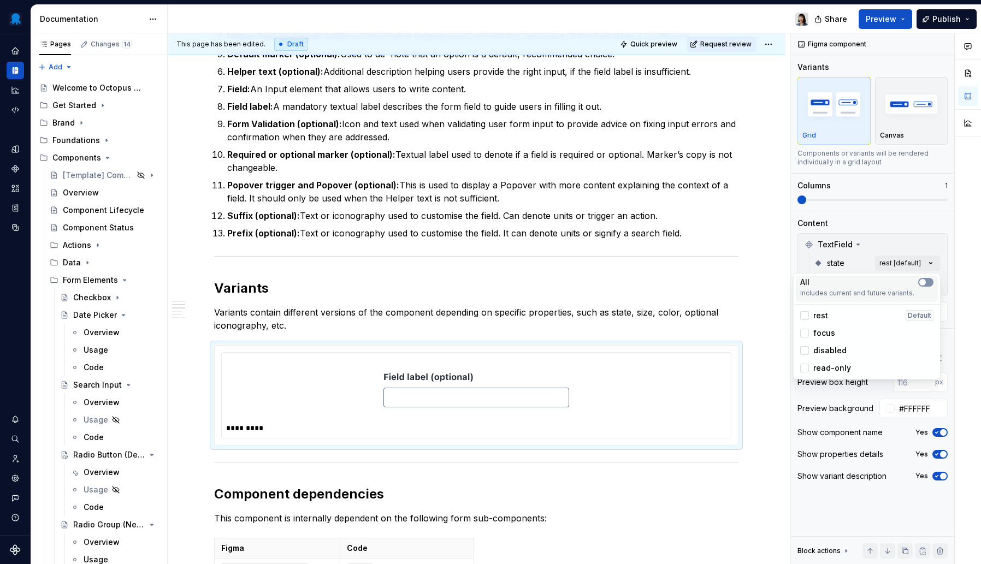
click at [932, 282] on button "button" at bounding box center [925, 282] width 15 height 9
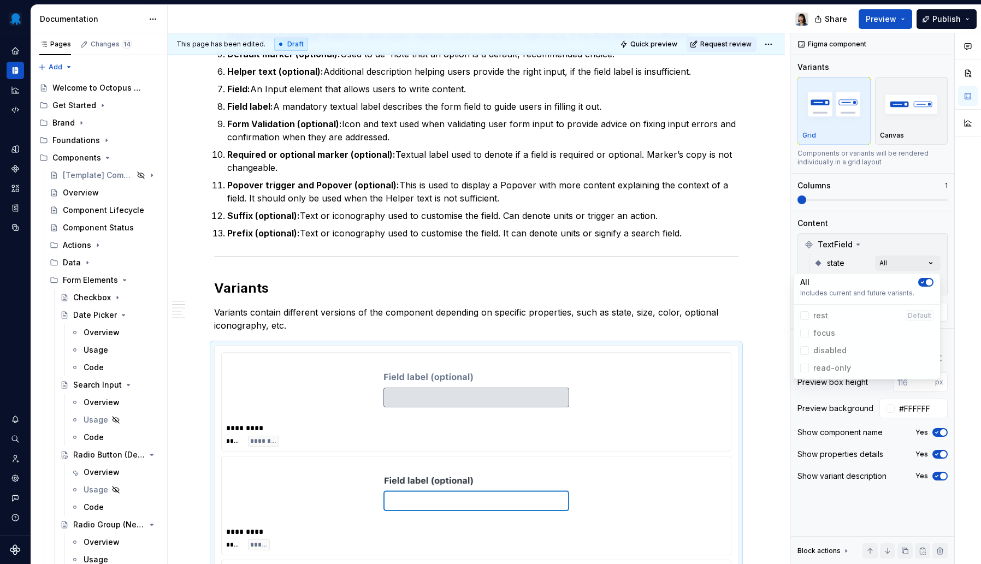
click at [871, 259] on div "Comments Open comments No comments yet Select ‘Comment’ from the block context …" at bounding box center [886, 299] width 190 height 532
click at [914, 284] on div "Comments Open comments No comments yet Select ‘Comment’ from the block context …" at bounding box center [886, 299] width 190 height 532
click at [931, 303] on button "button" at bounding box center [925, 302] width 15 height 9
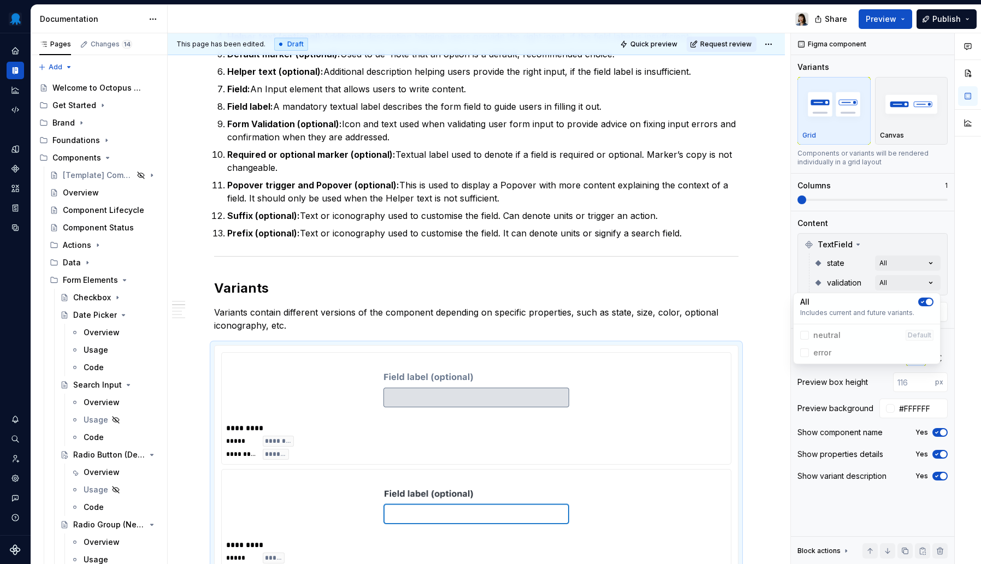
click at [870, 244] on div "Comments Open comments No comments yet Select ‘Comment’ from the block context …" at bounding box center [886, 299] width 190 height 532
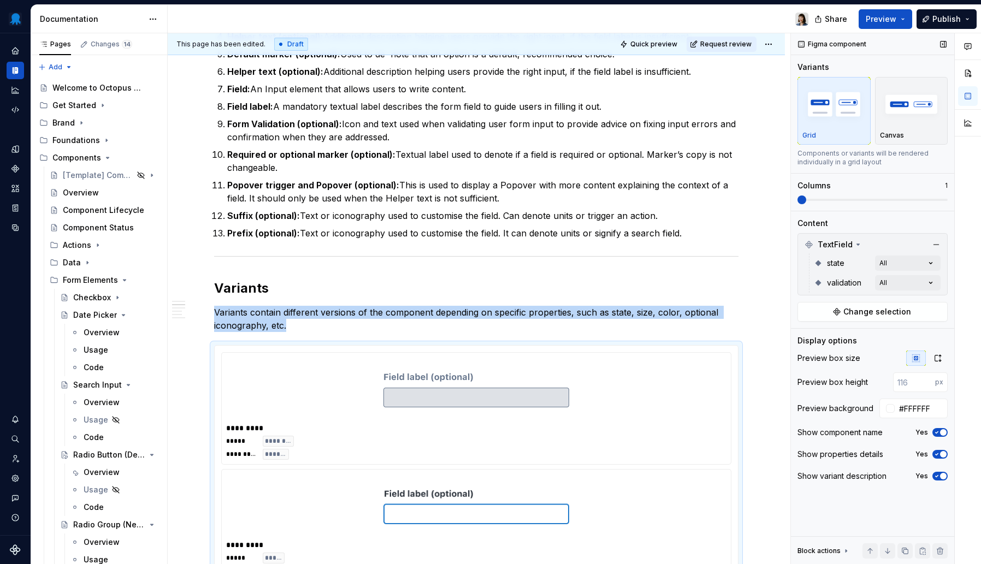
click at [857, 201] on span at bounding box center [873, 200] width 150 height 2
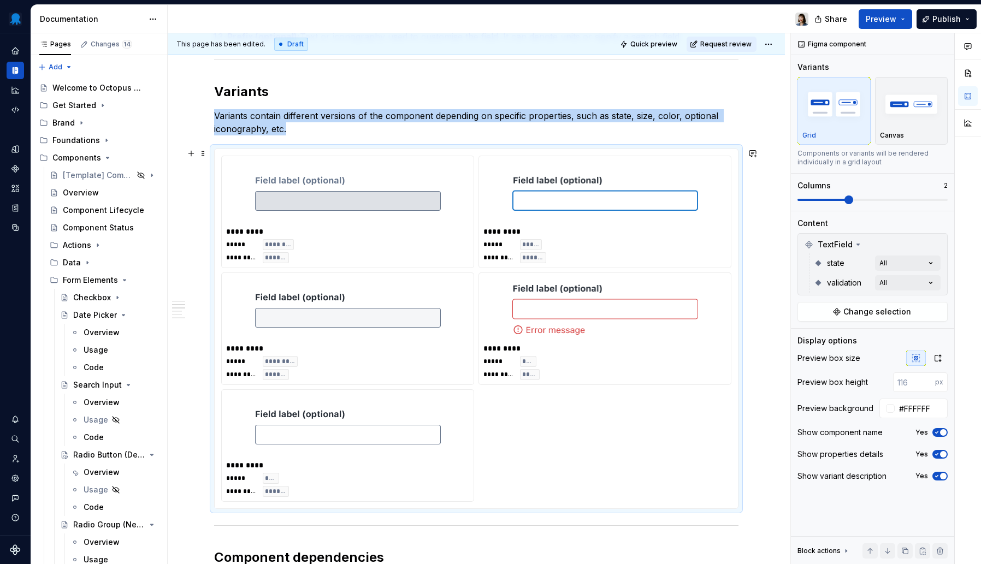
scroll to position [829, 0]
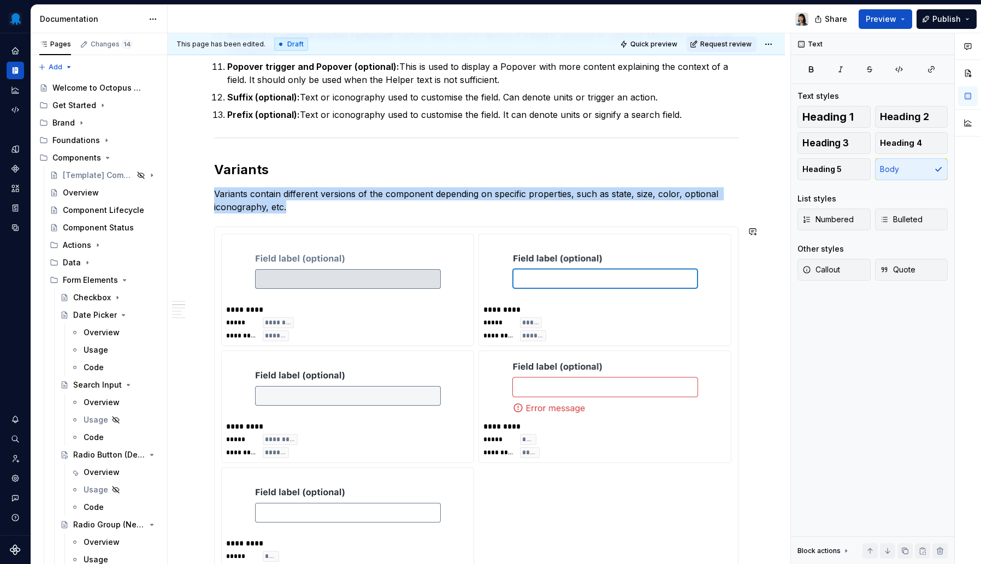
click at [340, 215] on div "**********" at bounding box center [476, 521] width 525 height 2271
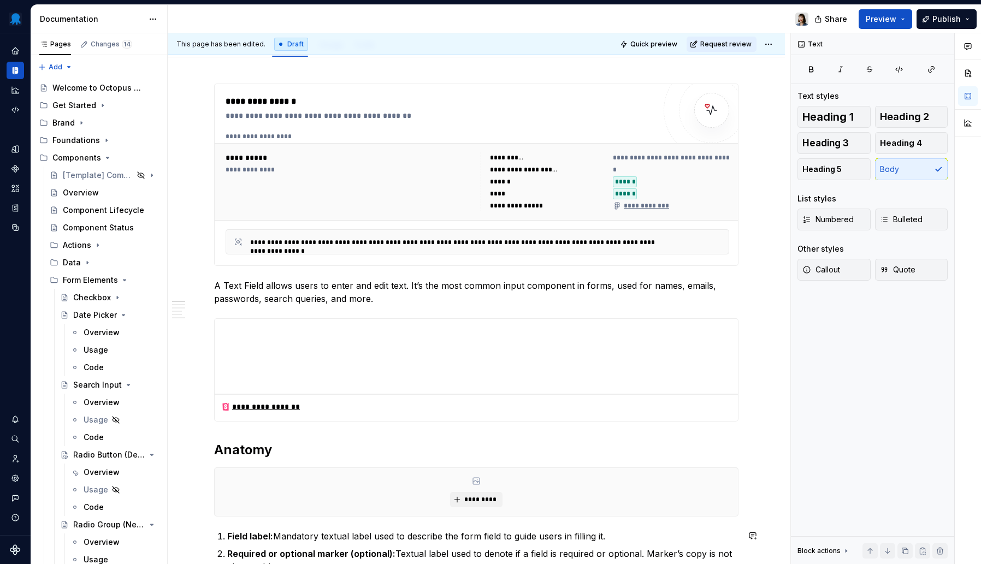
scroll to position [0, 0]
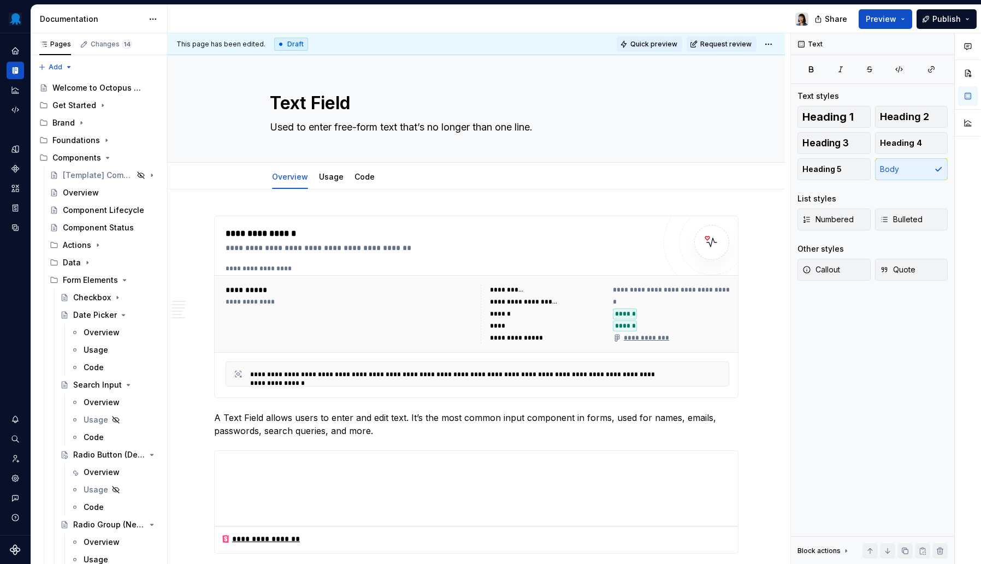
click at [645, 40] on span "Quick preview" at bounding box center [654, 44] width 47 height 9
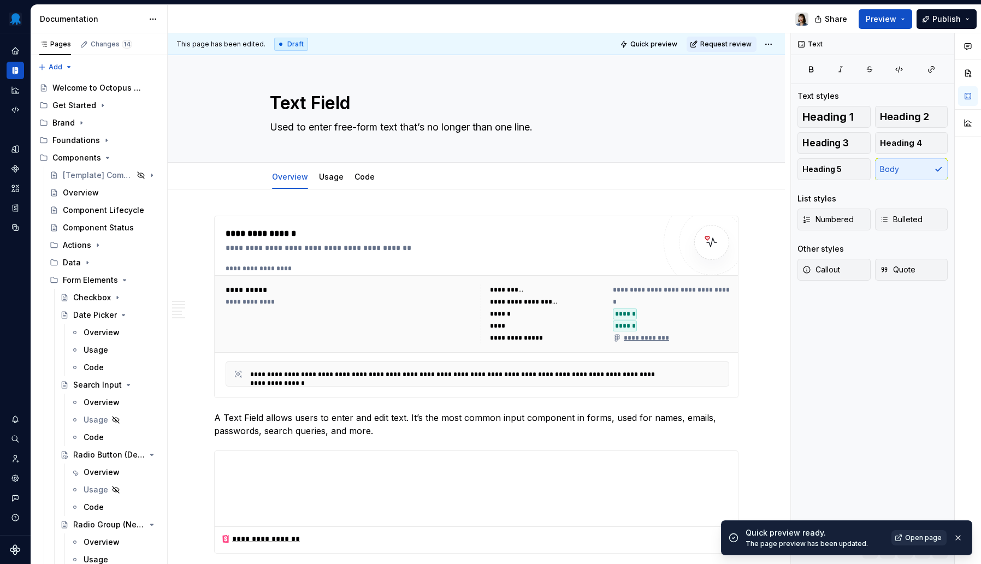
click at [910, 536] on span "Open page" at bounding box center [923, 538] width 37 height 9
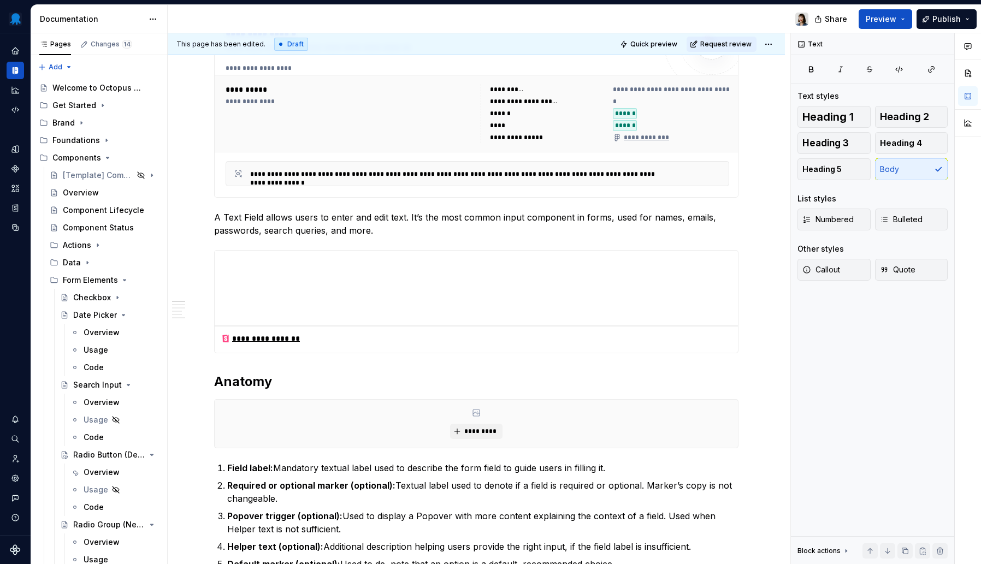
scroll to position [170, 0]
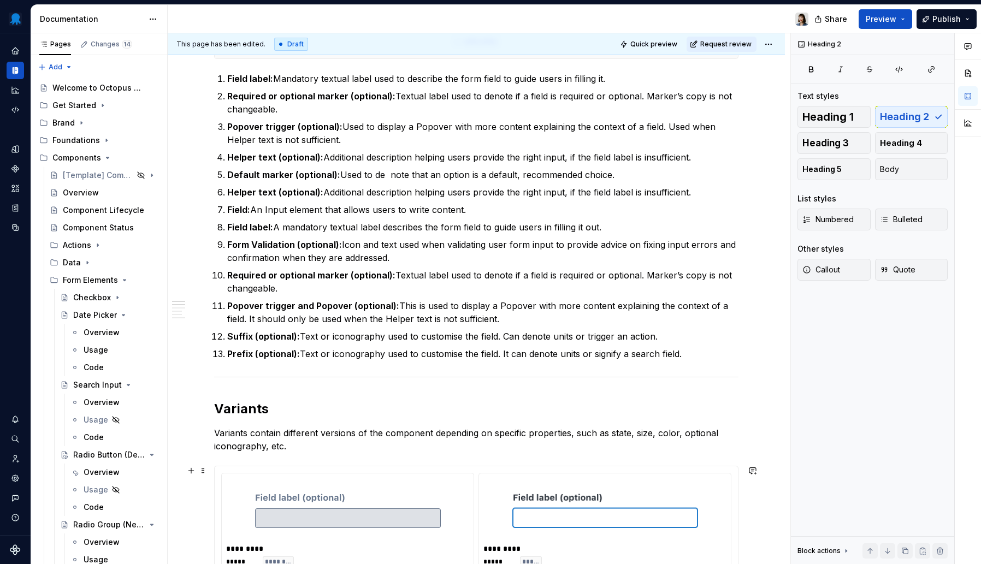
scroll to position [458, 0]
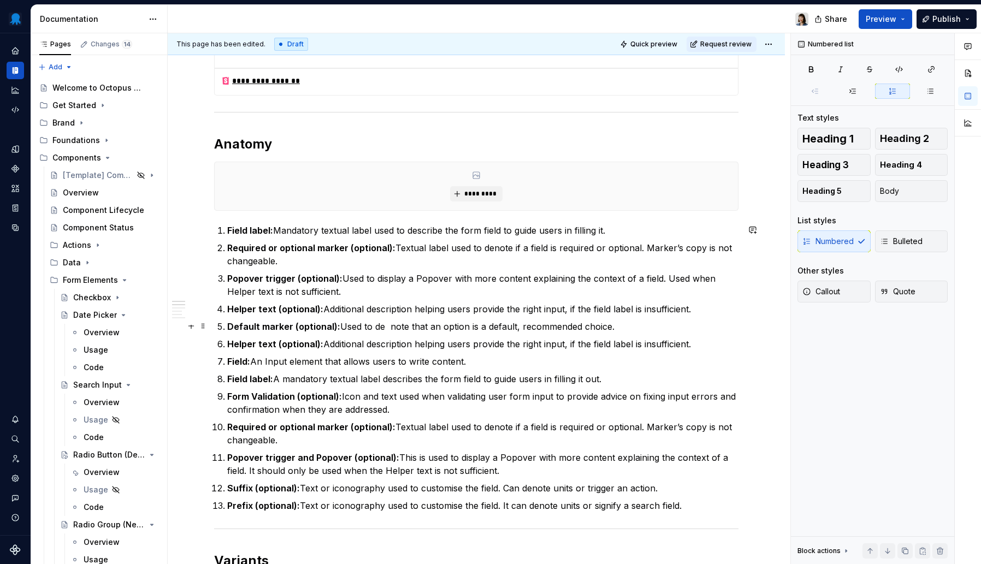
click at [389, 325] on p "Default marker (optional): Used to de note that an option is a default, recomme…" at bounding box center [482, 326] width 511 height 13
click at [317, 364] on p "Field: An Input element that allows users to write content." at bounding box center [482, 361] width 511 height 13
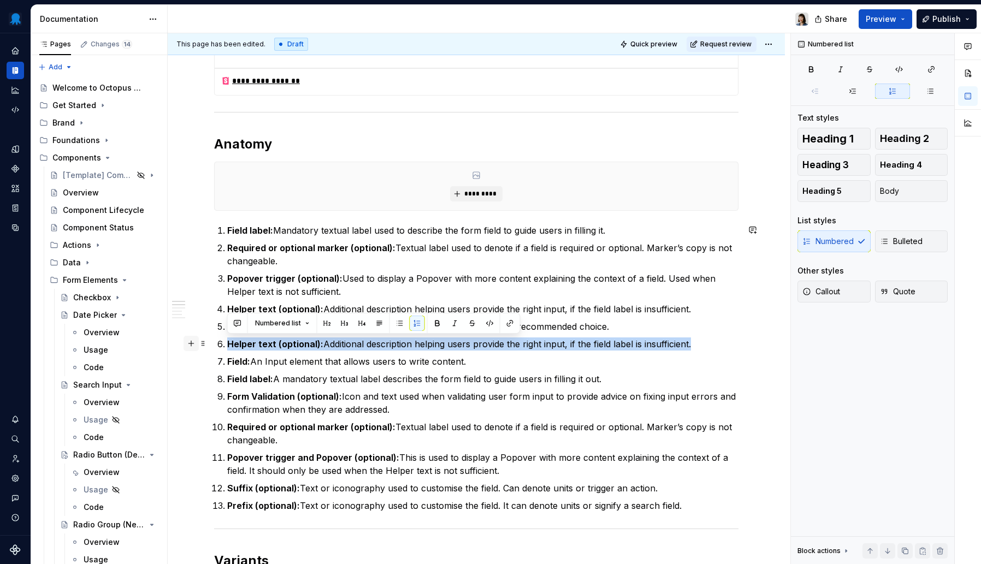
drag, startPoint x: 682, startPoint y: 343, endPoint x: 195, endPoint y: 343, distance: 487.4
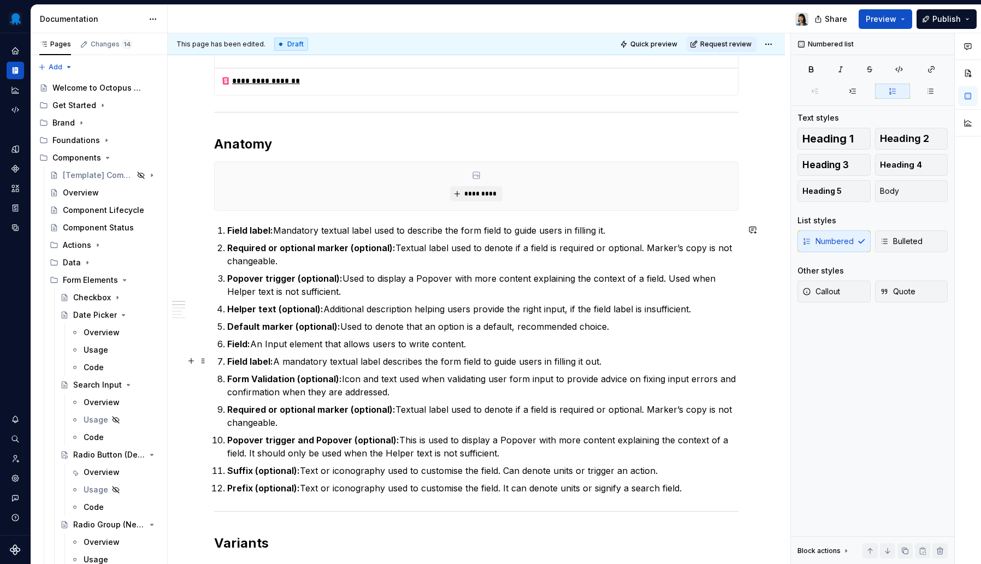
click at [608, 356] on p "Field label: A mandatory textual label describes the form field to guide users …" at bounding box center [482, 361] width 511 height 13
click at [408, 388] on p "Form Validation (optional): Icon and text used when validating user form input …" at bounding box center [482, 386] width 511 height 26
click at [345, 426] on p "Required or optional marker (optional): Textual label used to denote if a field…" at bounding box center [482, 416] width 511 height 26
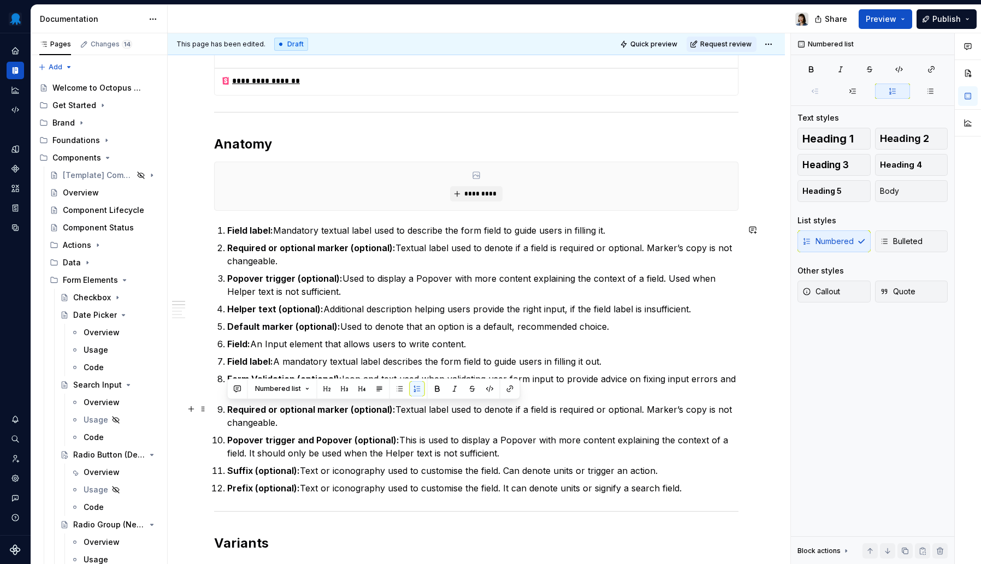
drag, startPoint x: 303, startPoint y: 422, endPoint x: 221, endPoint y: 411, distance: 82.2
click at [227, 411] on li "Required or optional marker (optional): Textual label used to denote if a field…" at bounding box center [482, 416] width 511 height 26
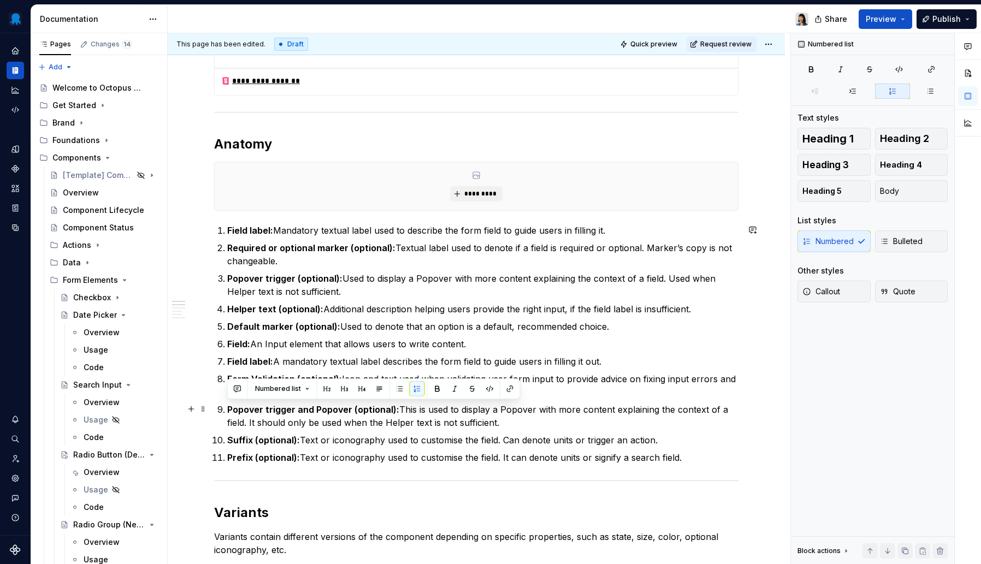
drag, startPoint x: 447, startPoint y: 425, endPoint x: 228, endPoint y: 410, distance: 220.1
click at [228, 410] on p "Popover trigger and Popover (optional): This is used to display a Popover with …" at bounding box center [482, 416] width 511 height 26
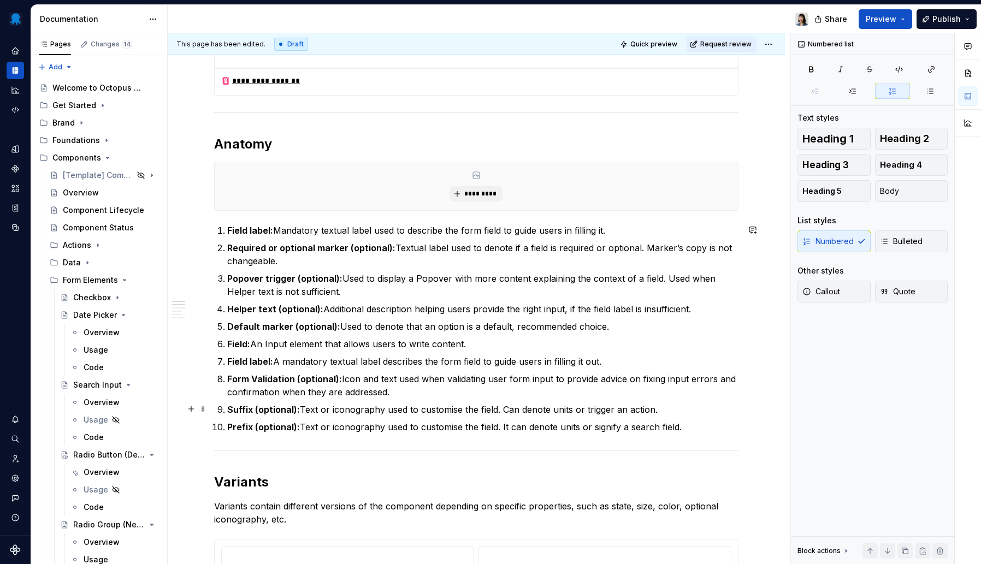
click at [441, 410] on p "Suffix (optional): Text or iconography used to customise the field. Can denote …" at bounding box center [482, 409] width 511 height 13
click at [443, 433] on p "Prefix (optional): Text or iconography used to customise the field. It can deno…" at bounding box center [482, 427] width 511 height 13
click at [444, 433] on p "Prefix (optional): Text or iconography used to customise the field. It can deno…" at bounding box center [482, 427] width 511 height 13
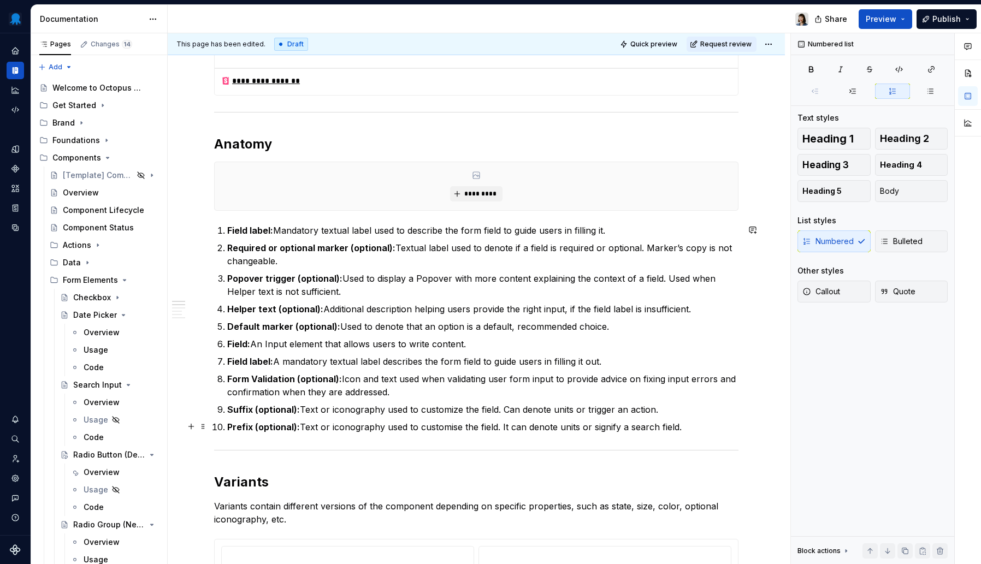
click at [456, 428] on p "Prefix (optional): Text or iconography used to customise the field. It can deno…" at bounding box center [482, 427] width 511 height 13
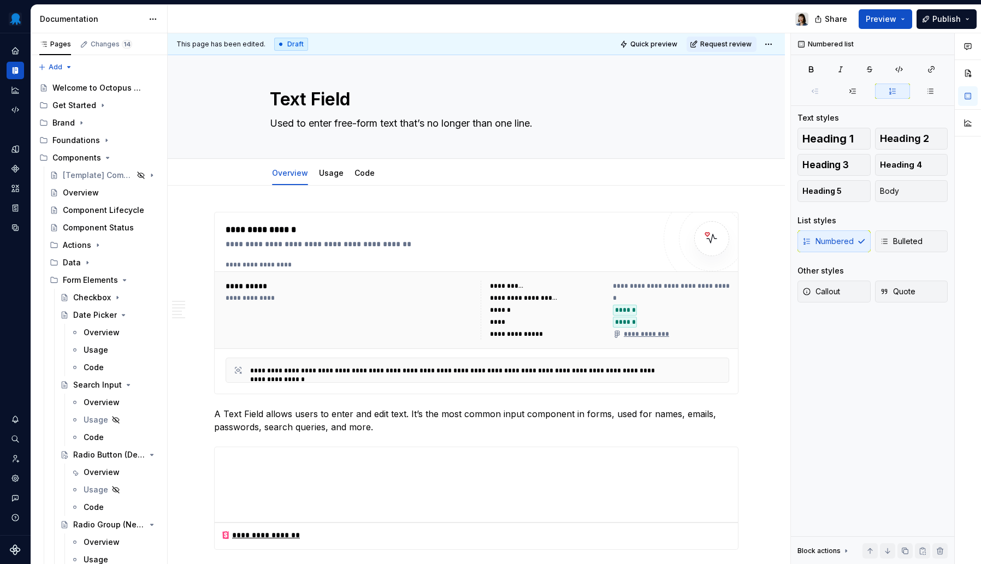
scroll to position [0, 0]
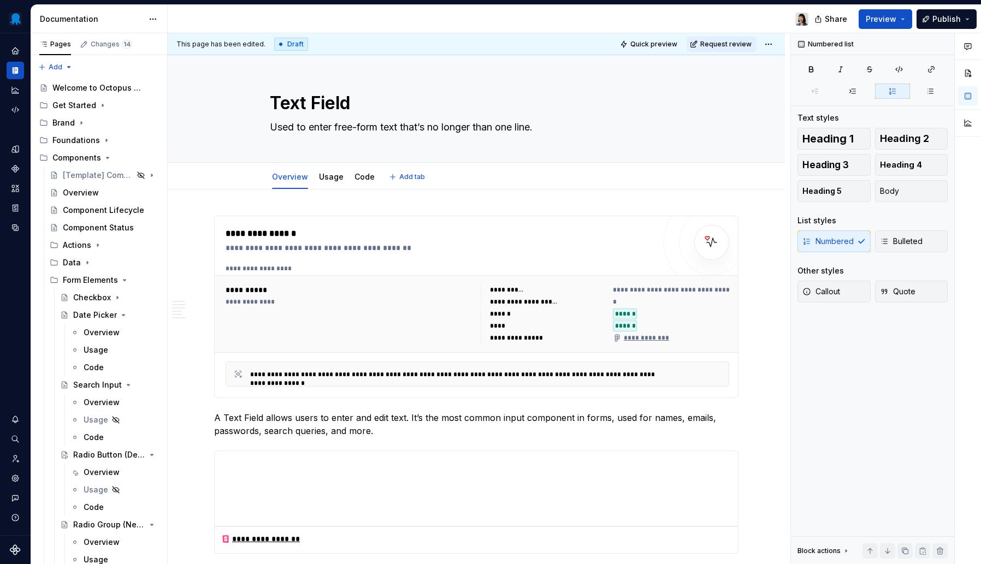
type textarea "*"
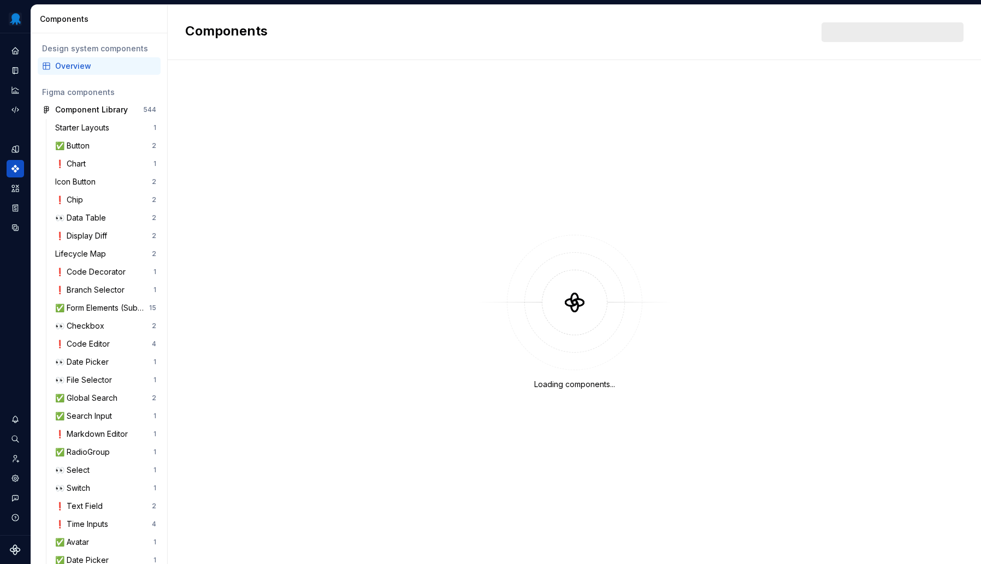
click at [880, 35] on div at bounding box center [893, 32] width 142 height 20
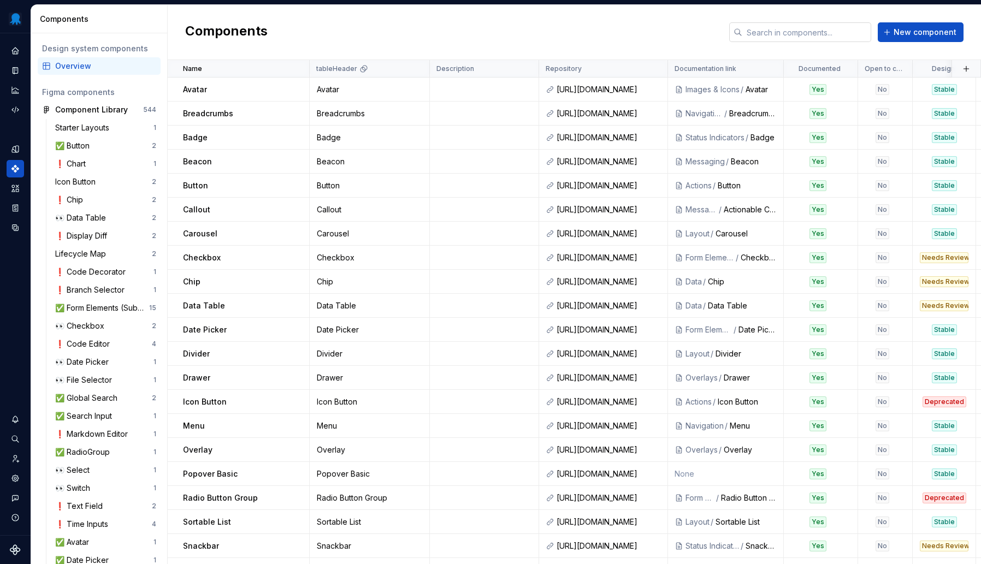
click at [819, 37] on input "text" at bounding box center [807, 32] width 129 height 20
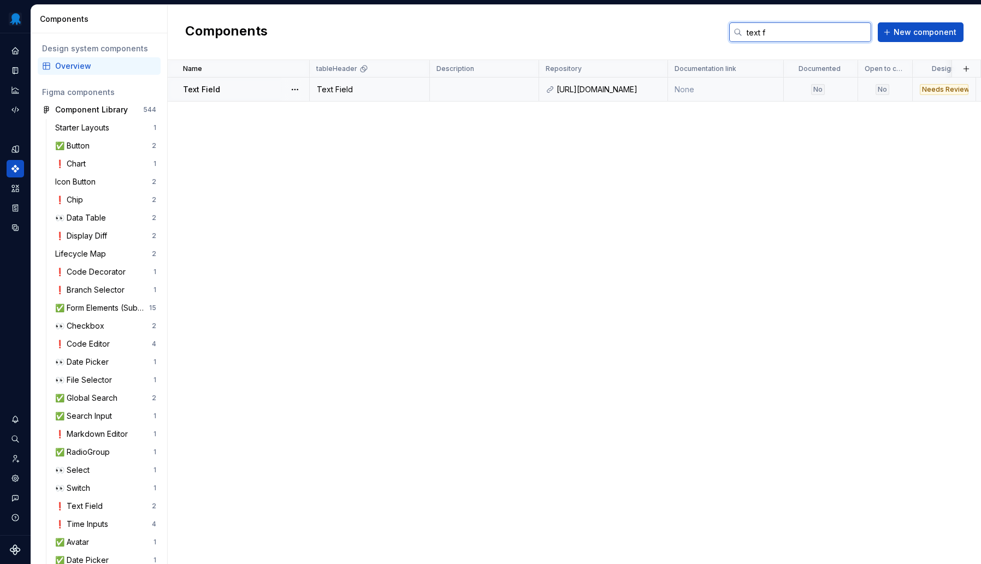
type input "text f"
click at [515, 88] on td at bounding box center [484, 90] width 109 height 24
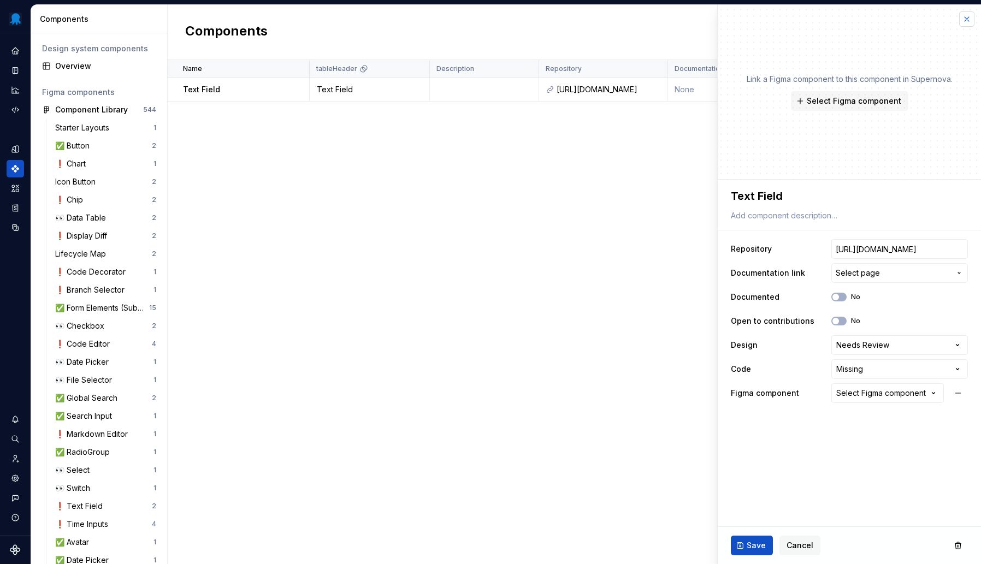
click at [970, 17] on button "button" at bounding box center [966, 18] width 15 height 15
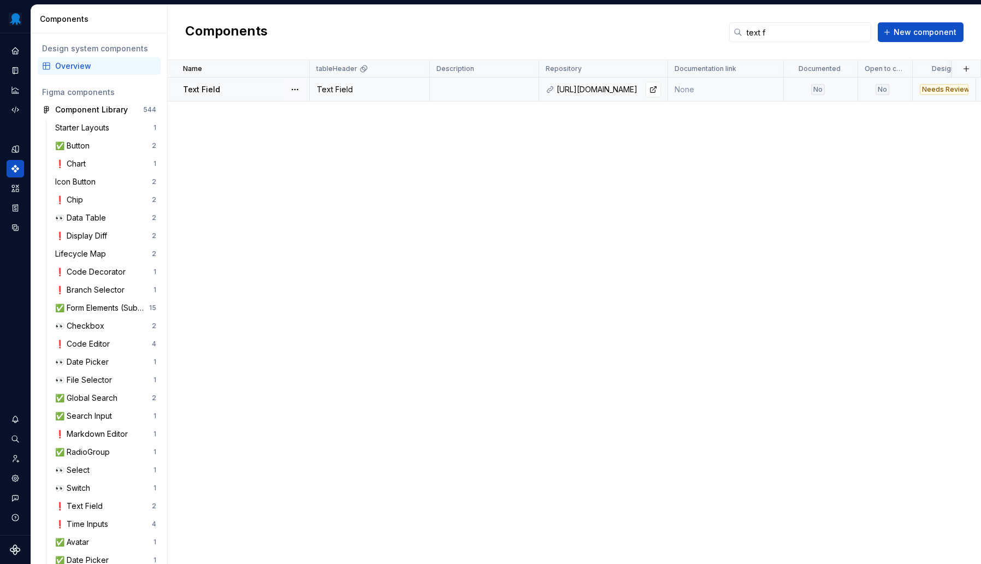
click at [596, 86] on div "https://github.com/OctopusDeploy/OctopusDeploy/tree/main/frontend/apps/portal/a…" at bounding box center [609, 89] width 104 height 11
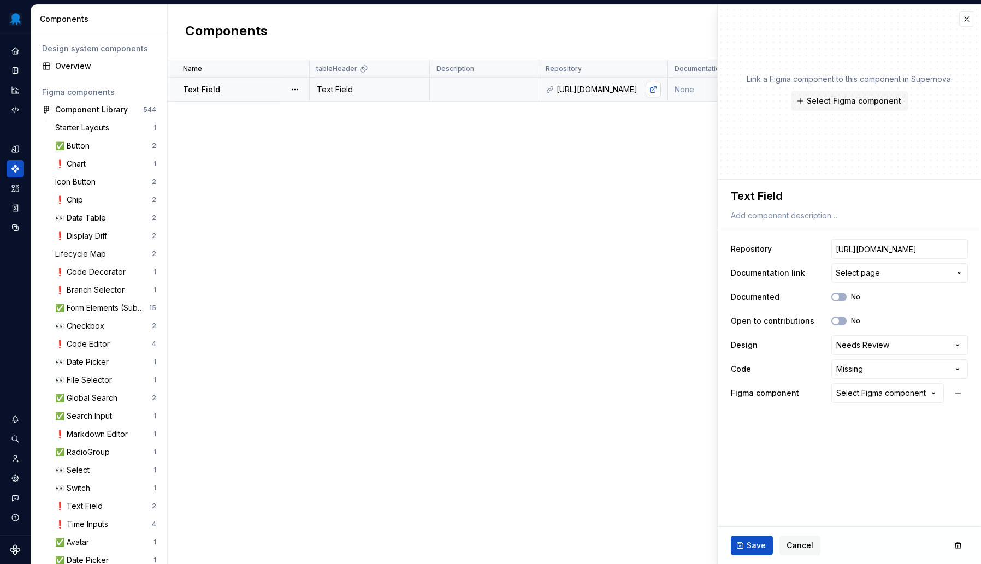
click at [653, 86] on link at bounding box center [653, 89] width 15 height 15
click at [964, 20] on button "button" at bounding box center [966, 18] width 15 height 15
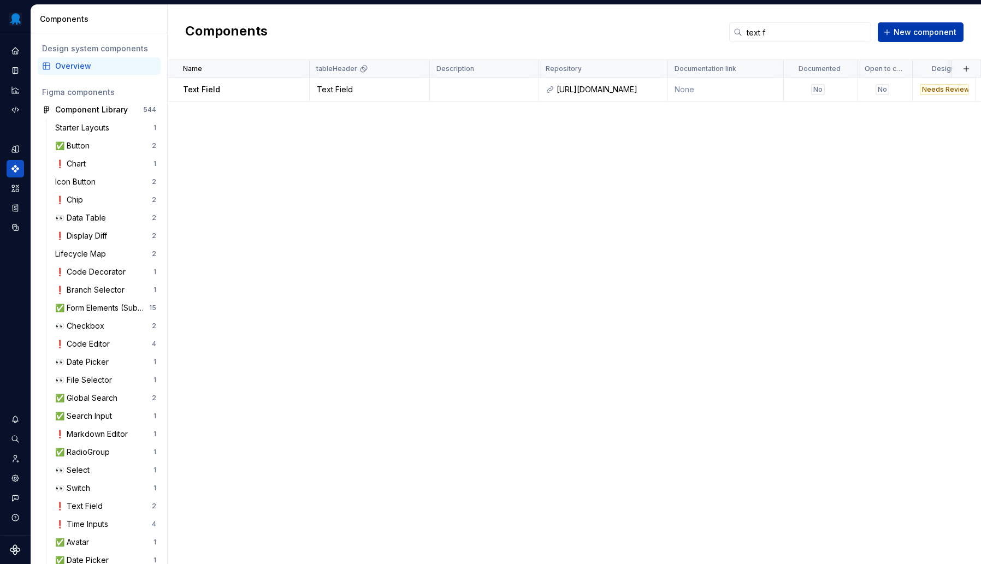
click at [930, 37] on span "New component" at bounding box center [925, 32] width 63 height 11
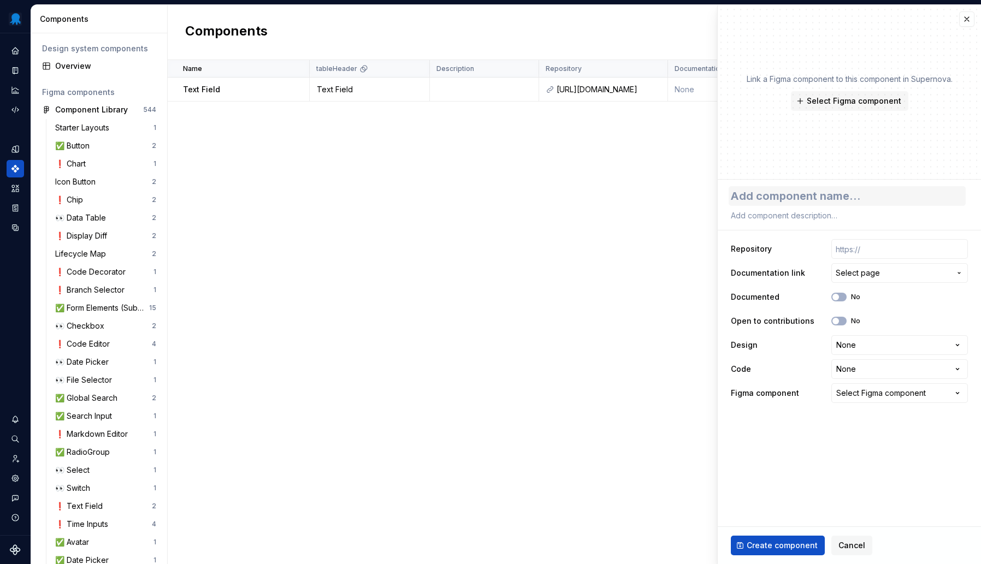
type textarea "*"
type textarea "T"
type textarea "*"
type textarea "Te"
type textarea "*"
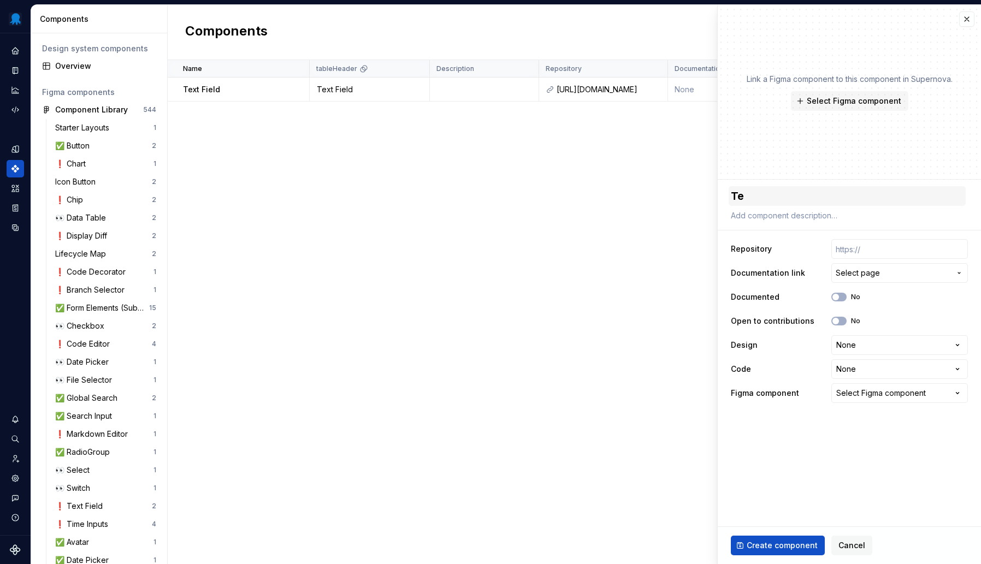
type textarea "Tex"
type textarea "*"
type textarea "Text"
type textarea "*"
type textarea "Text"
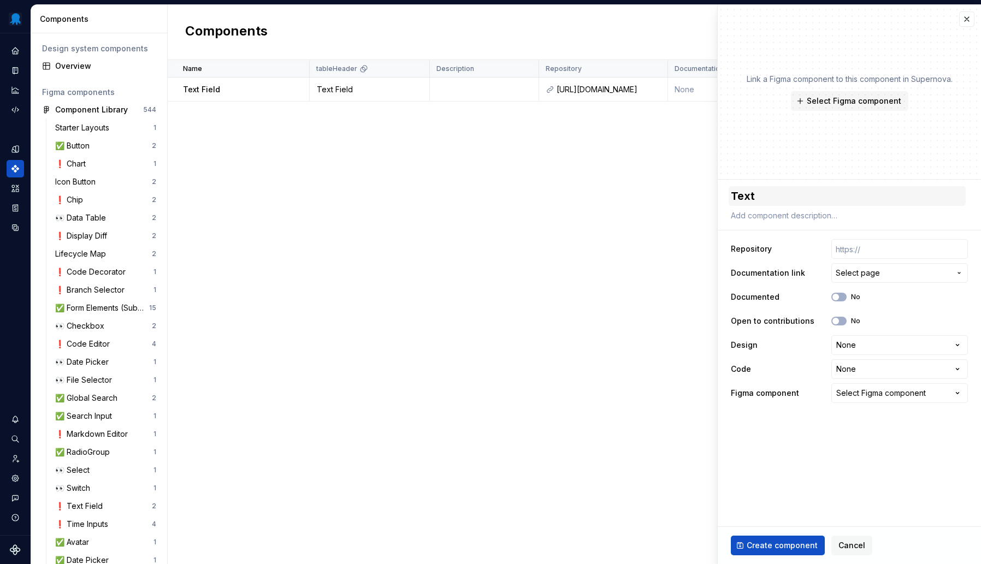
type textarea "*"
type textarea "Text F"
type textarea "*"
type textarea "Text Fie"
type textarea "*"
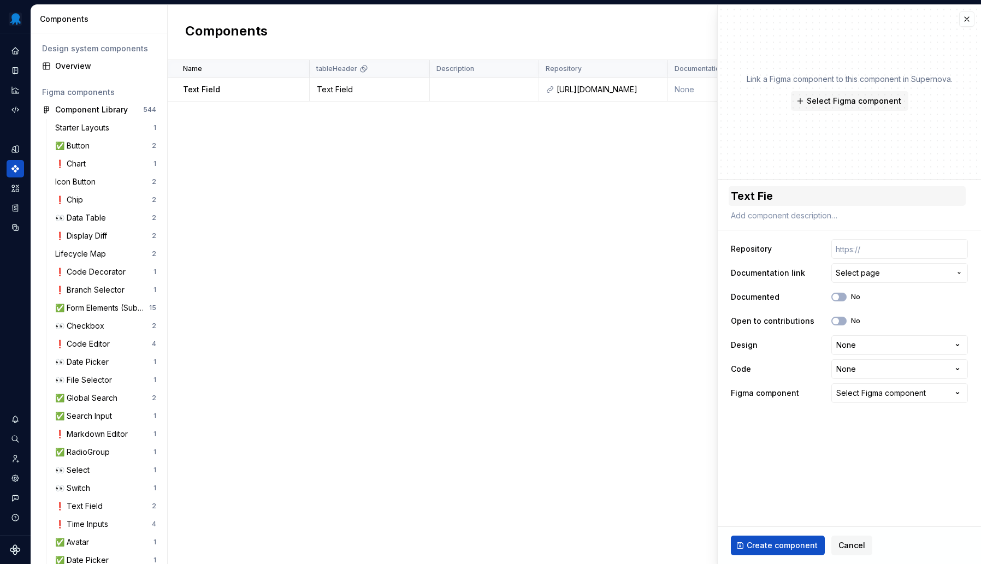
type textarea "Text Fiel"
type textarea "*"
type textarea "Text Field"
click at [874, 275] on span "Select page" at bounding box center [858, 273] width 44 height 11
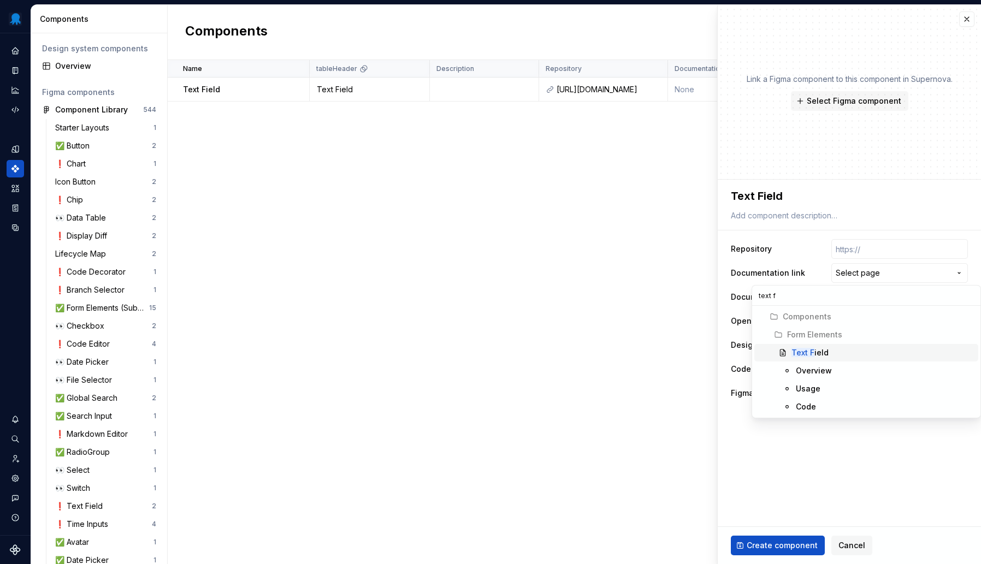
type input "text f"
click at [846, 349] on div "Text F ield" at bounding box center [883, 352] width 182 height 11
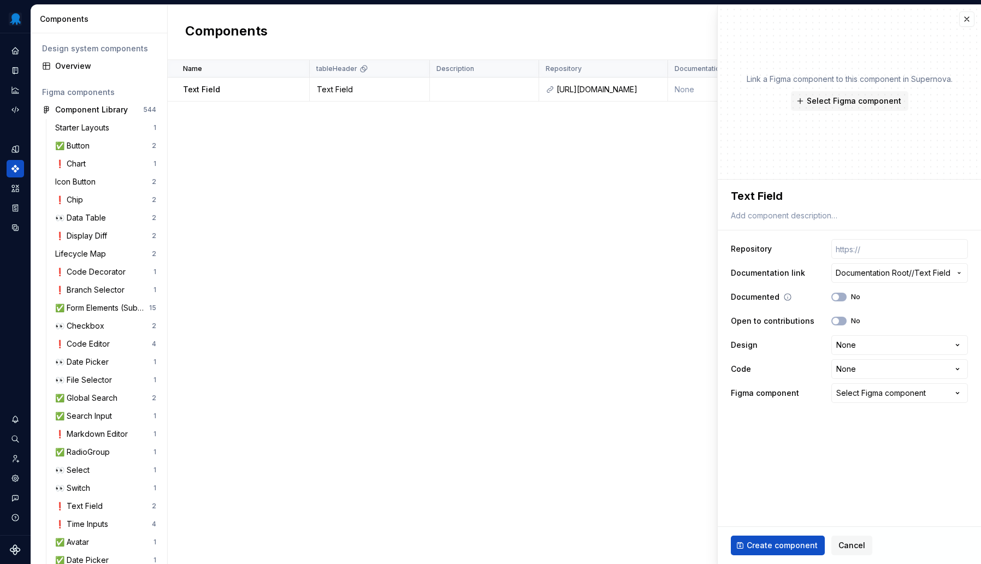
click at [847, 300] on div "No" at bounding box center [846, 297] width 29 height 9
click at [842, 297] on button "No" at bounding box center [839, 297] width 15 height 9
type textarea "*"
click at [870, 344] on html "Octopus Design System Design system data Components Design system components Ov…" at bounding box center [490, 282] width 981 height 564
select select "**********"
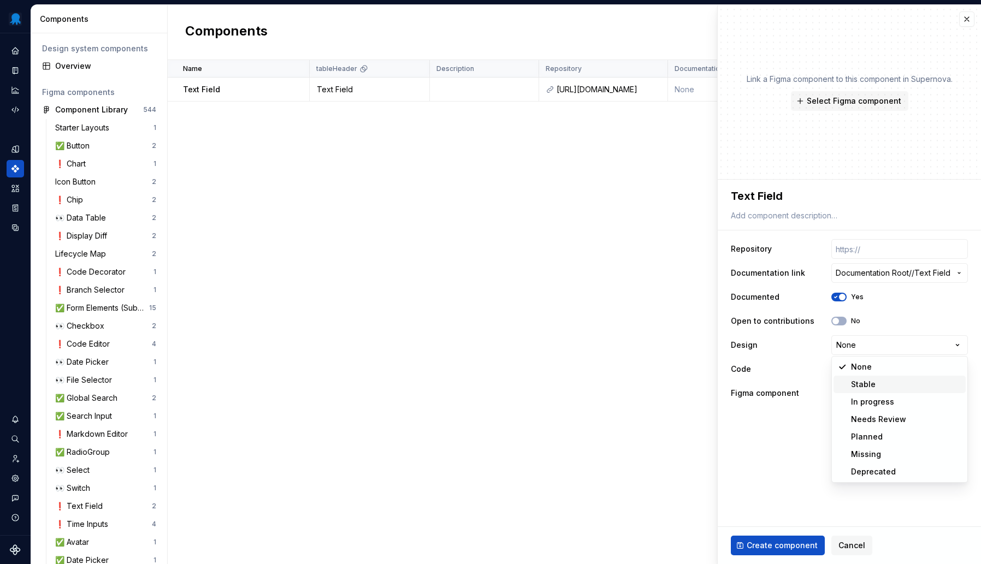
type textarea "*"
click at [867, 371] on html "Octopus Design System Design system data Components Design system components Ov…" at bounding box center [490, 282] width 981 height 564
select select "**********"
type textarea "*"
click at [879, 401] on button "Select Figma component" at bounding box center [900, 394] width 137 height 20
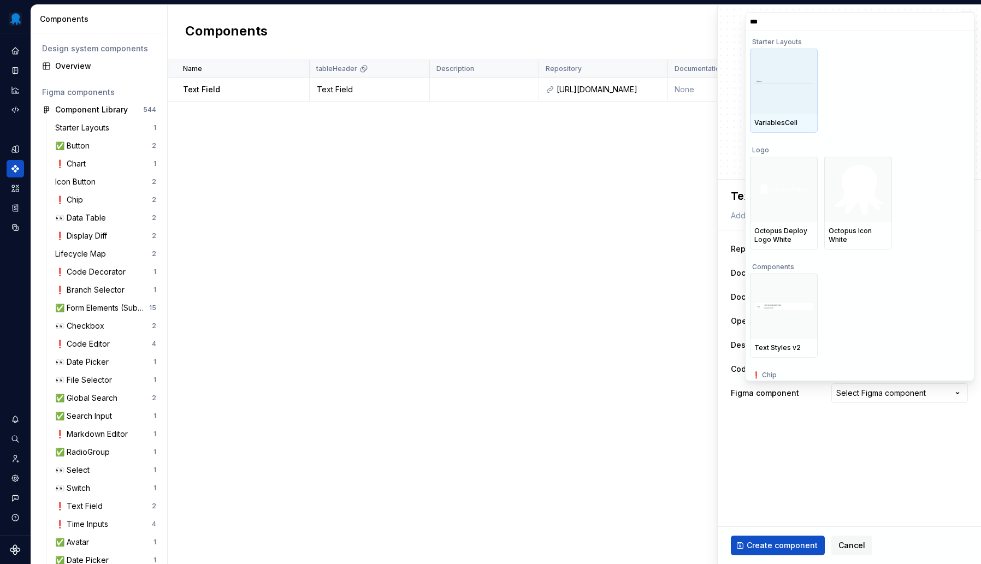
type input "****"
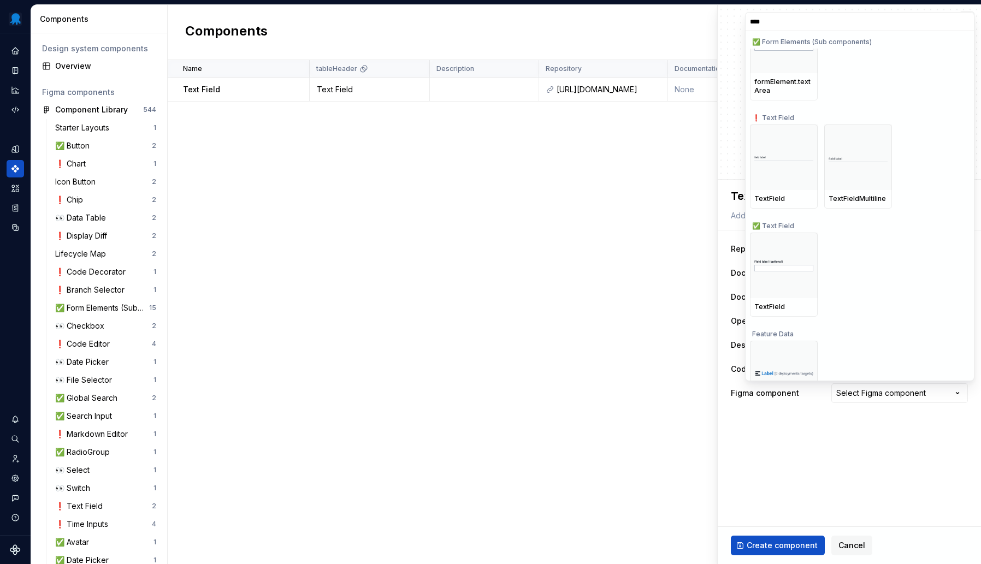
scroll to position [151, 0]
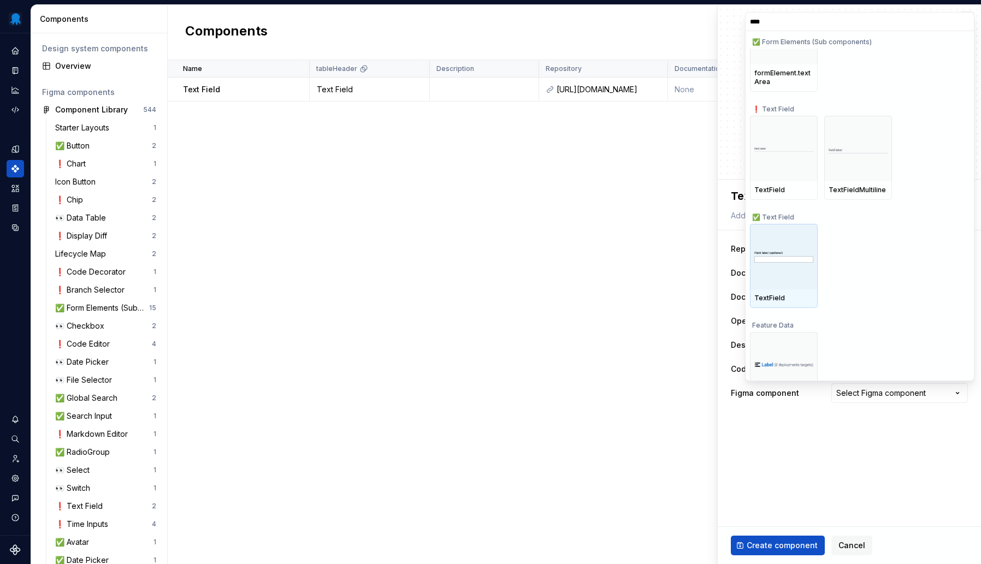
click at [803, 254] on img at bounding box center [784, 257] width 59 height 12
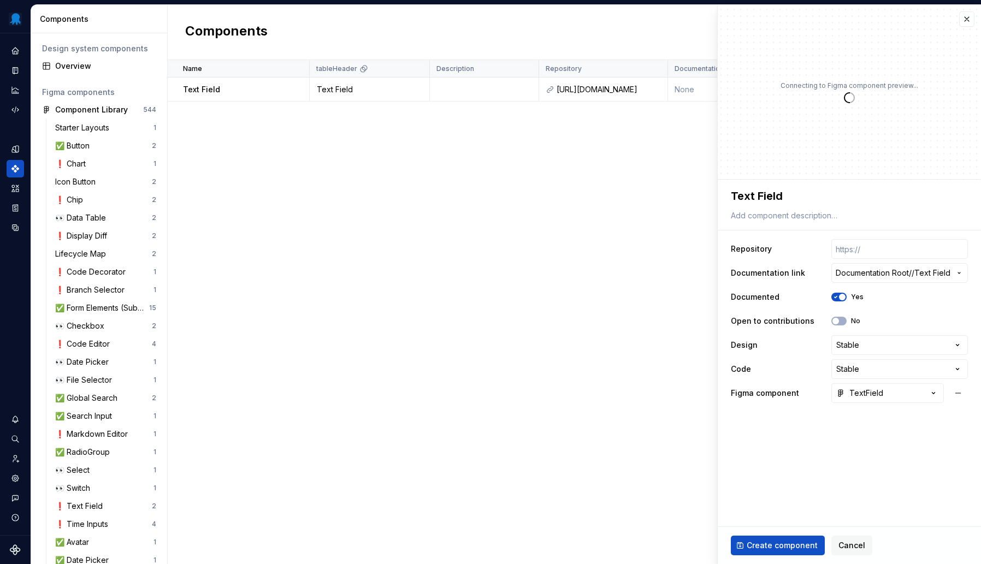
type textarea "*"
click at [858, 250] on input "text" at bounding box center [900, 249] width 137 height 20
paste input "https://github.com/OctopusDeploy/OctopusDeploy/tree/main/frontend/packages/desi…"
type textarea "*"
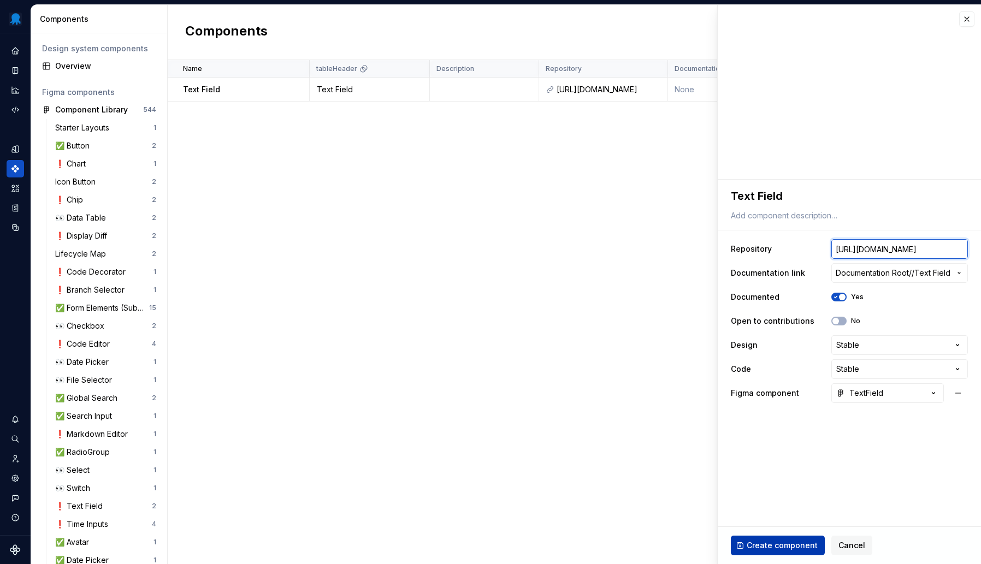
type input "https://github.com/OctopusDeploy/OctopusDeploy/tree/main/frontend/packages/desi…"
click at [786, 549] on span "Create component" at bounding box center [782, 545] width 71 height 11
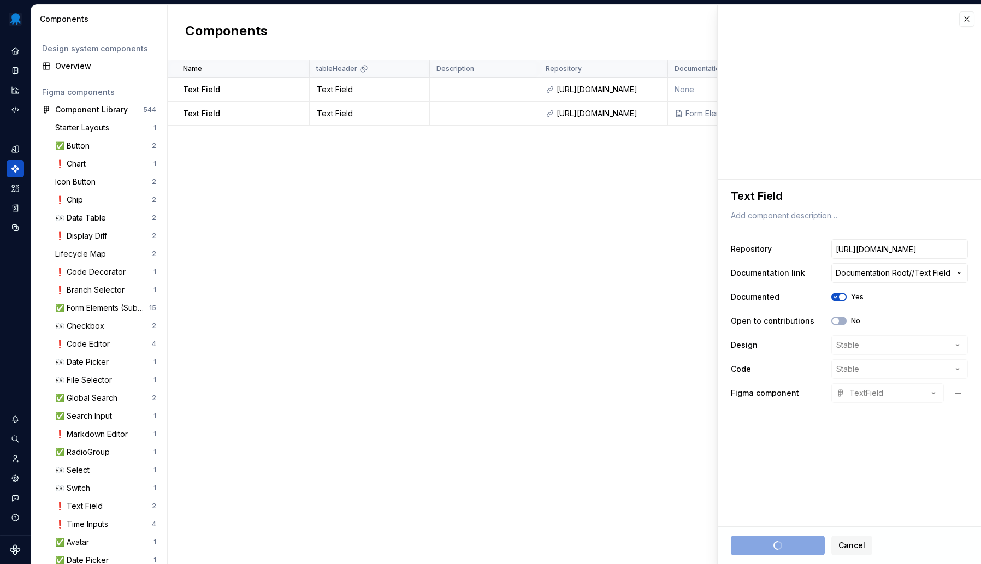
type textarea "*"
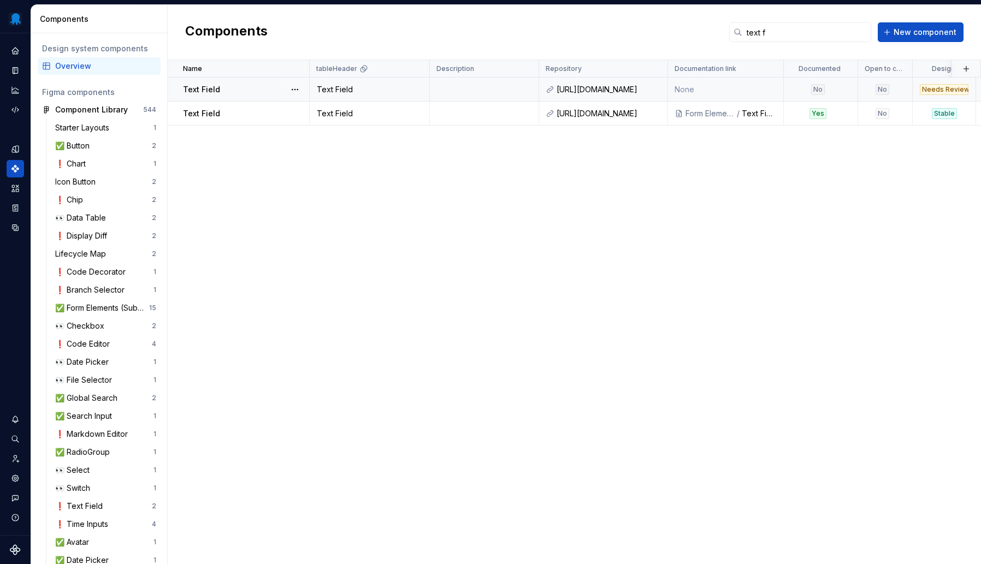
click at [239, 87] on div "Text Field" at bounding box center [246, 89] width 126 height 11
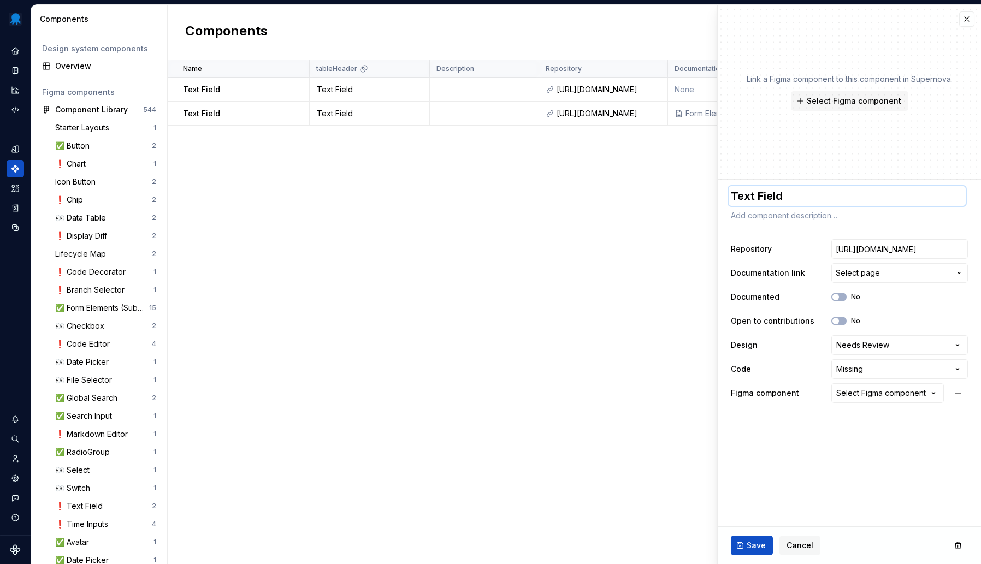
click at [803, 202] on textarea "Text Field" at bounding box center [847, 196] width 237 height 20
type textarea "*"
type textarea "Text Field"
type textarea "*"
type textarea "Text Field ("
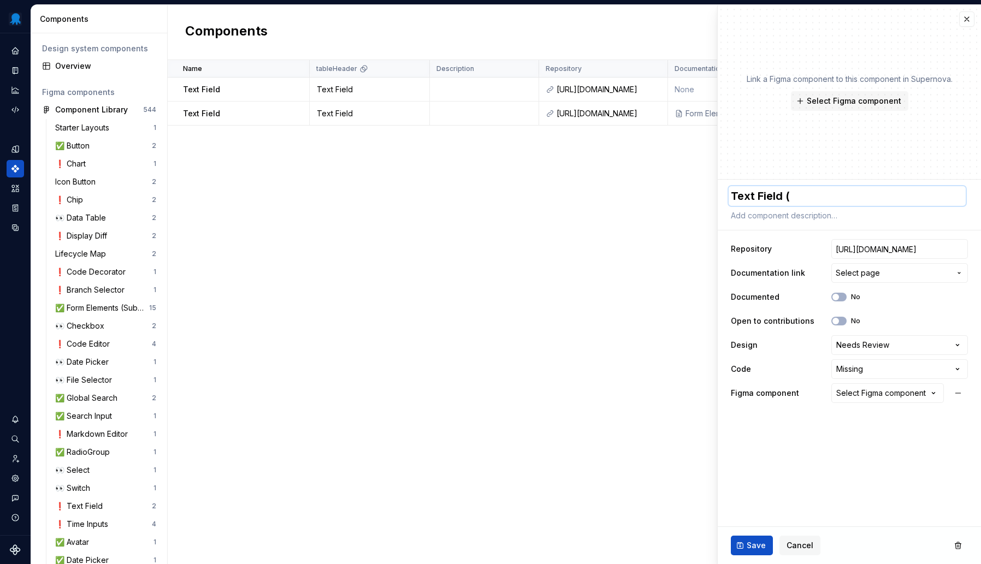
type textarea "*"
type textarea "Text Field (O"
type textarea "*"
type textarea "Text Field (Ol"
type textarea "*"
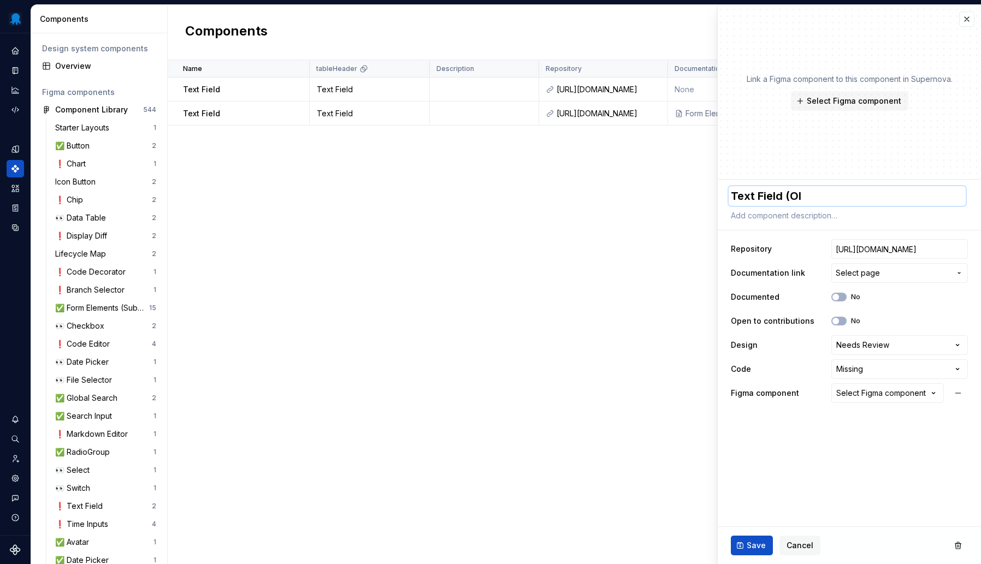
type textarea "Text Field (Old"
type textarea "*"
type textarea "Text Field (Old)"
click at [759, 541] on span "Save" at bounding box center [756, 545] width 19 height 11
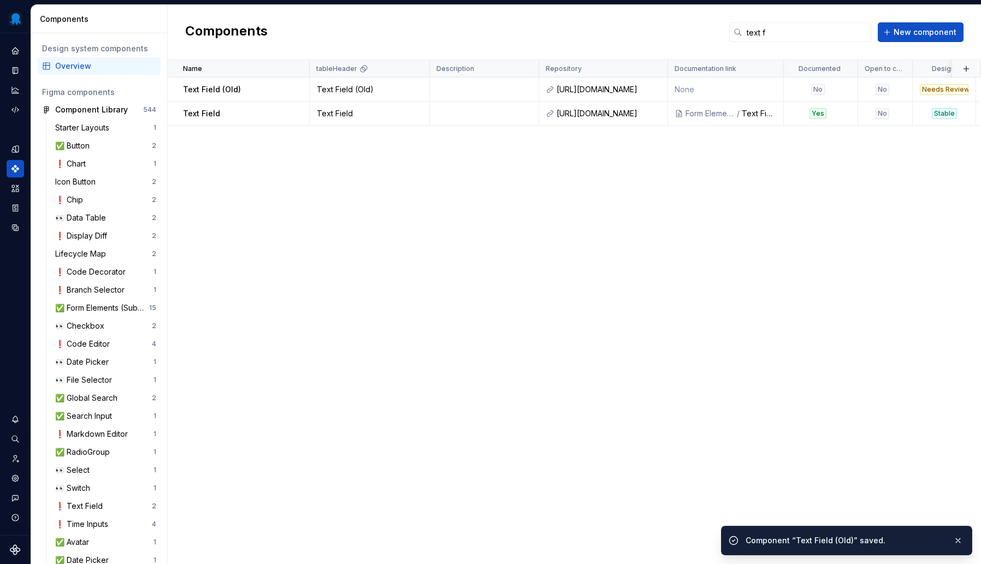
type textarea "*"
